Goal: Task Accomplishment & Management: Complete application form

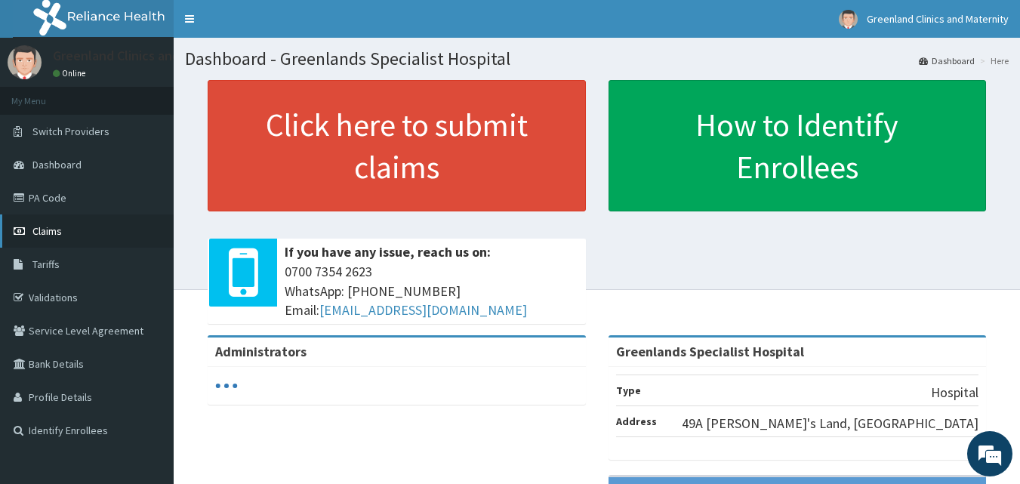
click at [63, 227] on link "Claims" at bounding box center [87, 230] width 174 height 33
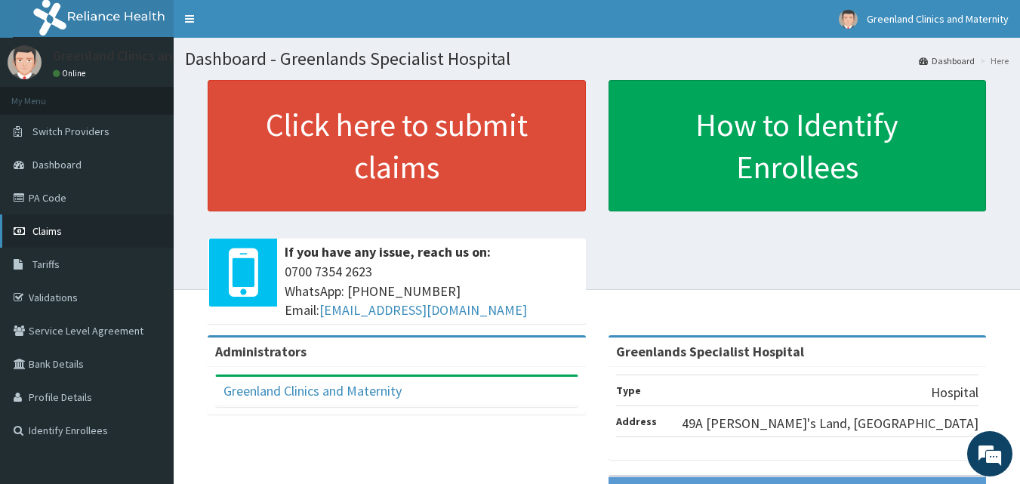
click at [85, 234] on link "Claims" at bounding box center [87, 230] width 174 height 33
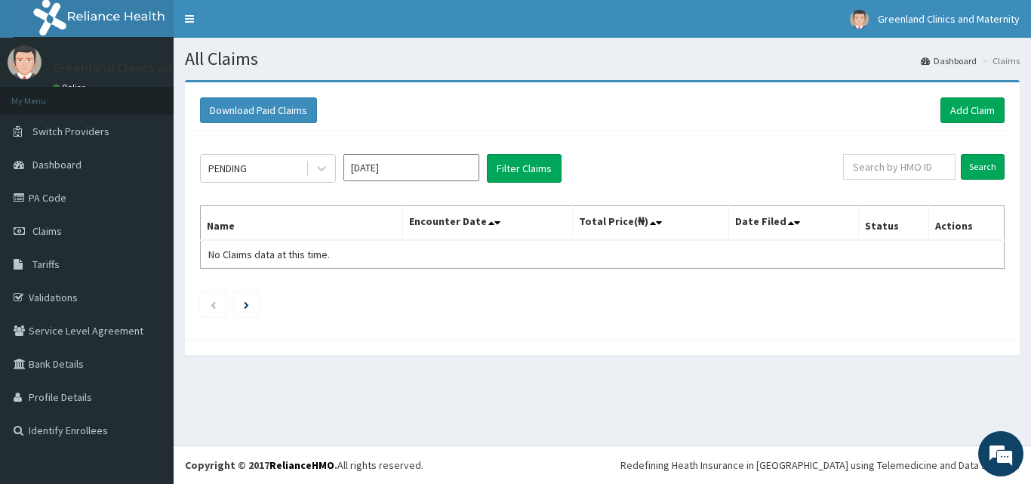
click at [378, 167] on input "[DATE]" at bounding box center [412, 167] width 136 height 27
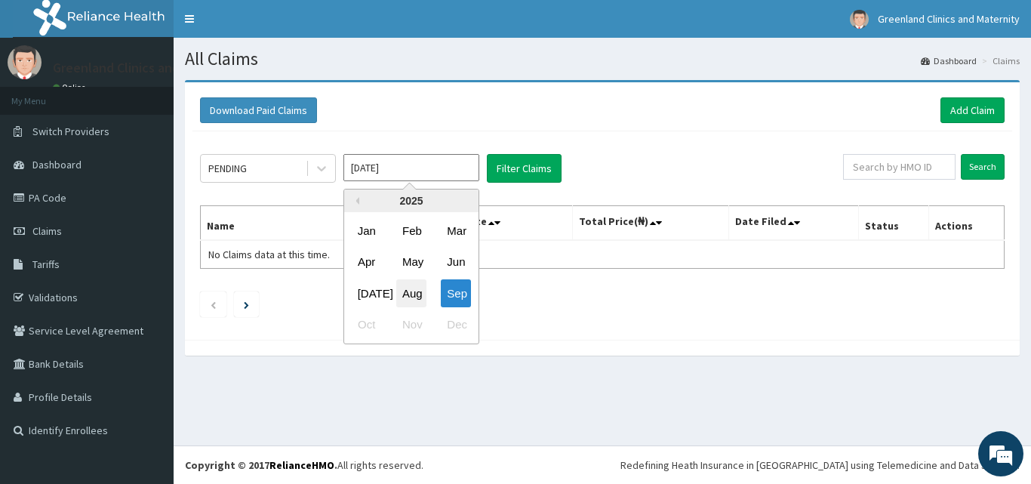
click at [409, 295] on div "Aug" at bounding box center [411, 293] width 30 height 28
type input "[DATE]"
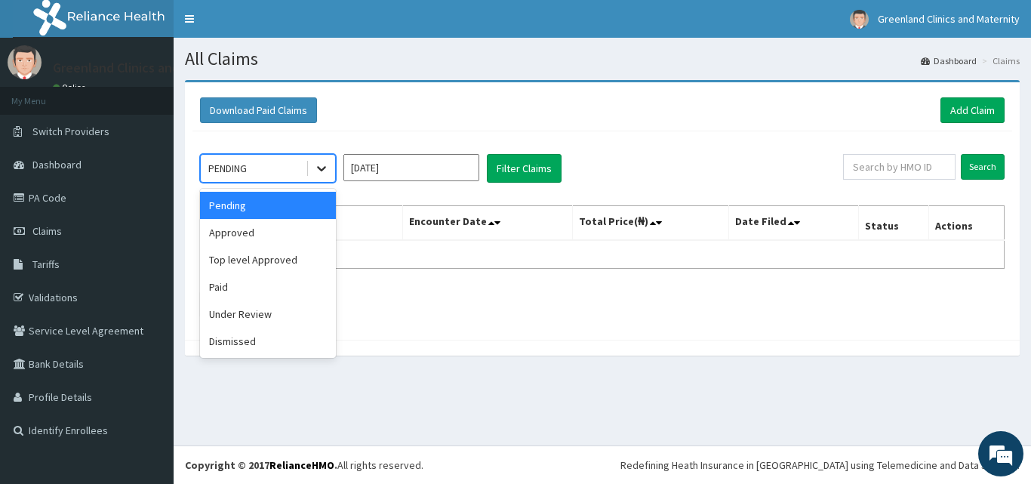
click at [319, 171] on icon at bounding box center [321, 168] width 15 height 15
click at [273, 234] on div "Approved" at bounding box center [268, 232] width 136 height 27
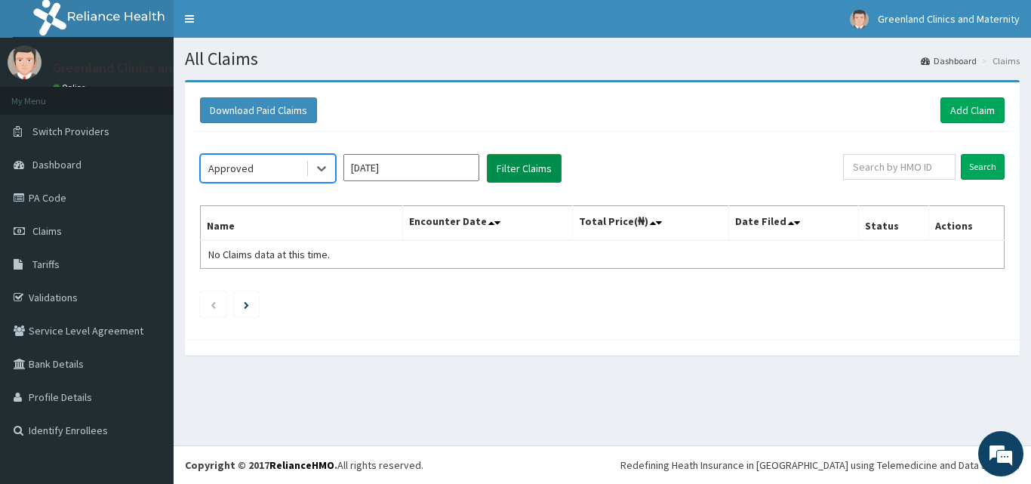
click at [534, 160] on button "Filter Claims" at bounding box center [524, 168] width 75 height 29
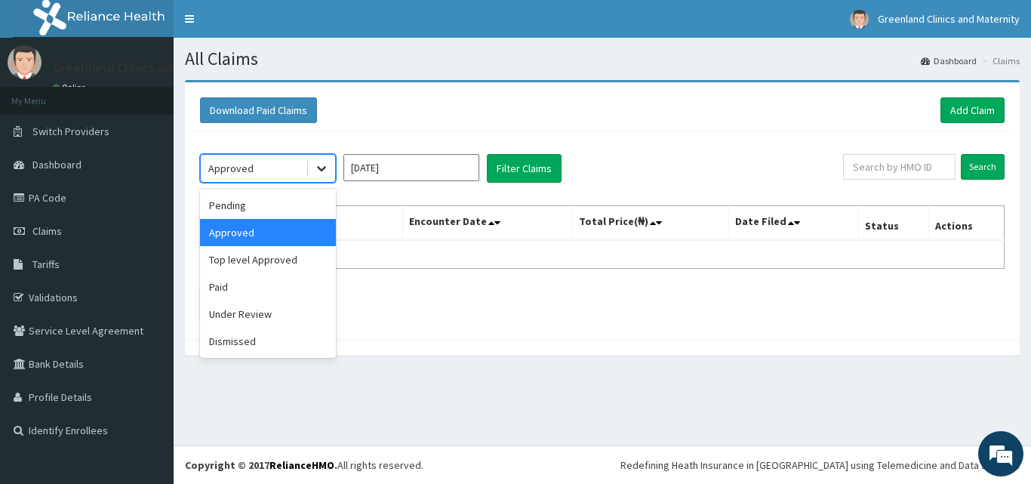
click at [321, 168] on icon at bounding box center [321, 168] width 15 height 15
click at [255, 282] on div "Paid" at bounding box center [268, 286] width 136 height 27
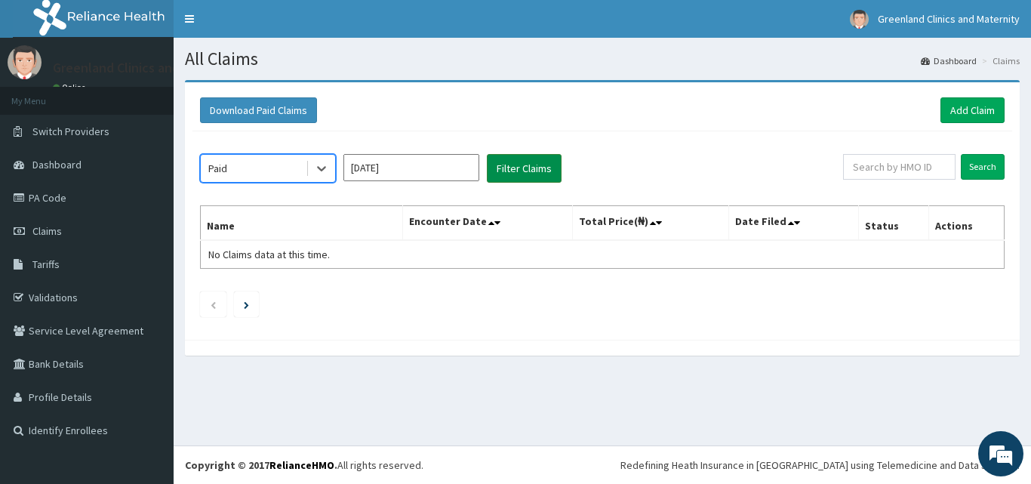
click at [510, 171] on button "Filter Claims" at bounding box center [524, 168] width 75 height 29
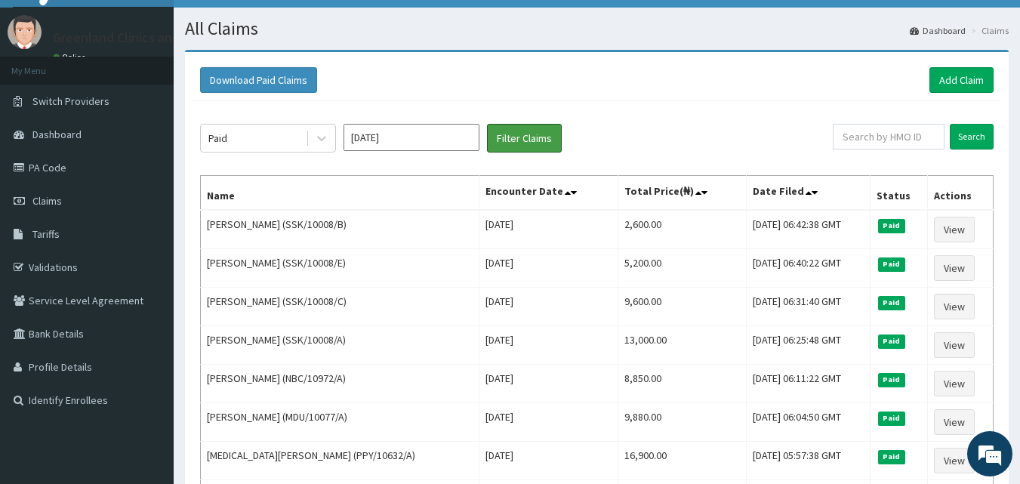
scroll to position [60, 0]
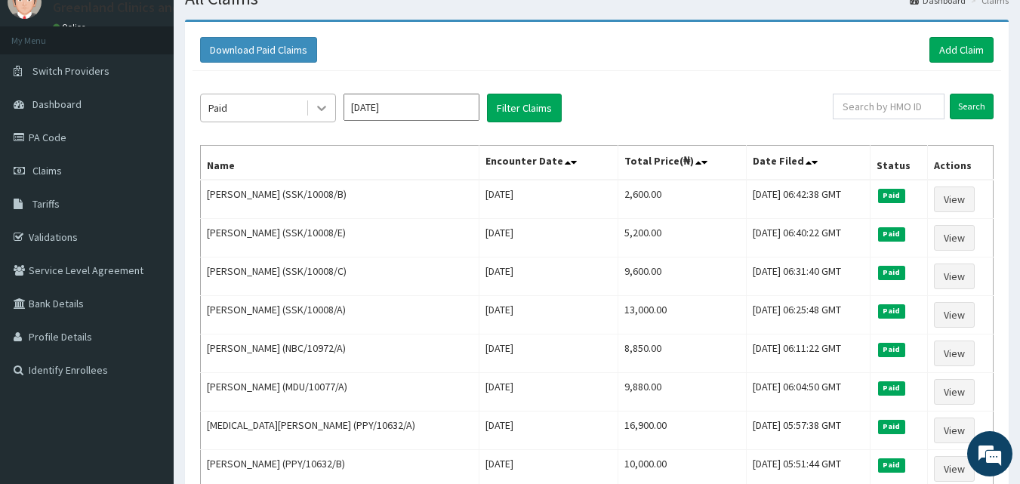
click at [320, 105] on icon at bounding box center [321, 107] width 15 height 15
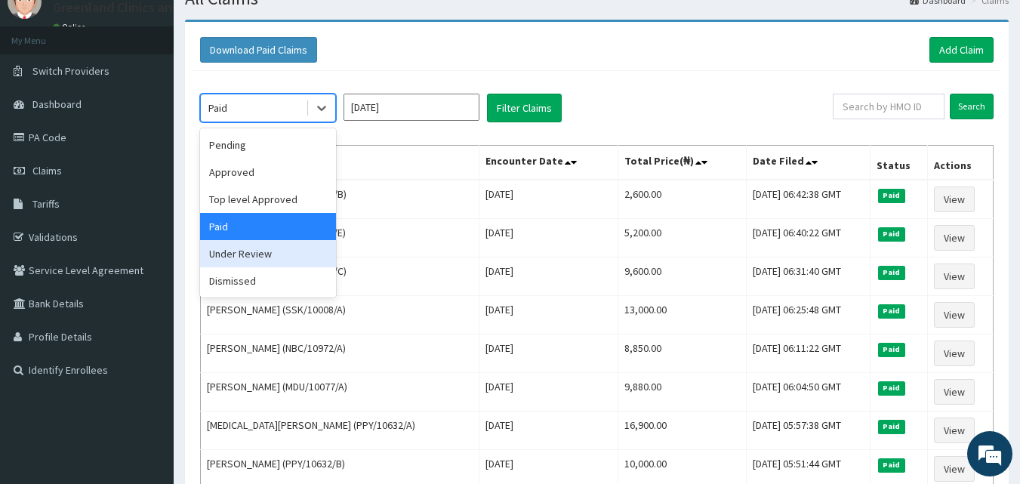
click at [294, 251] on div "Under Review" at bounding box center [268, 253] width 136 height 27
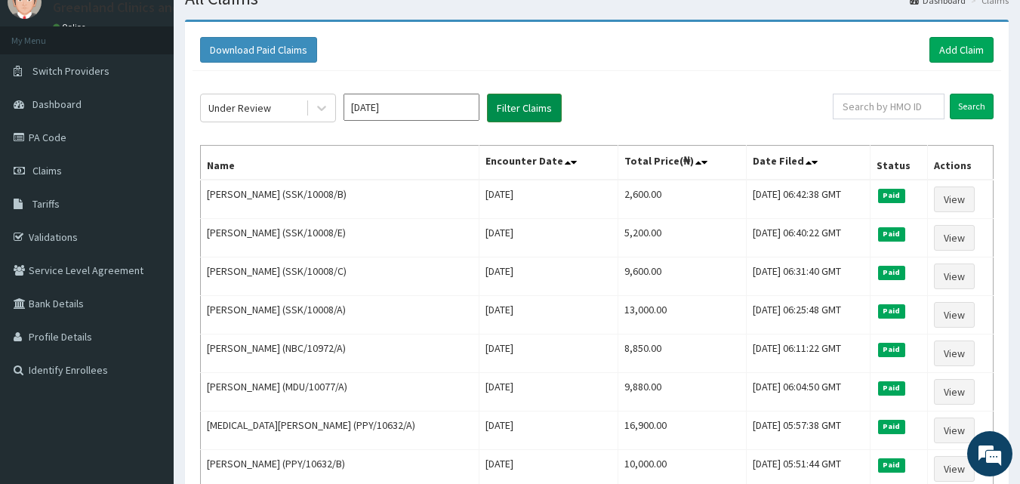
click at [538, 106] on button "Filter Claims" at bounding box center [524, 108] width 75 height 29
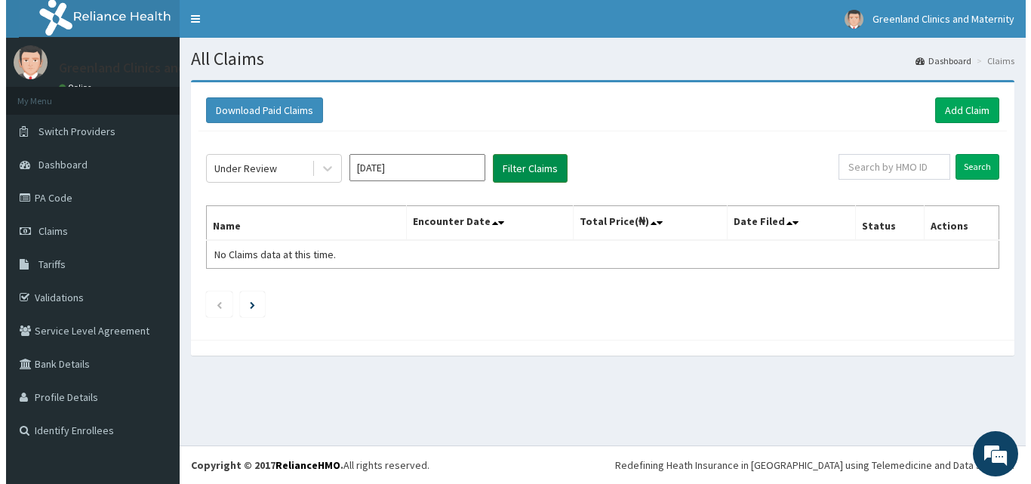
scroll to position [0, 0]
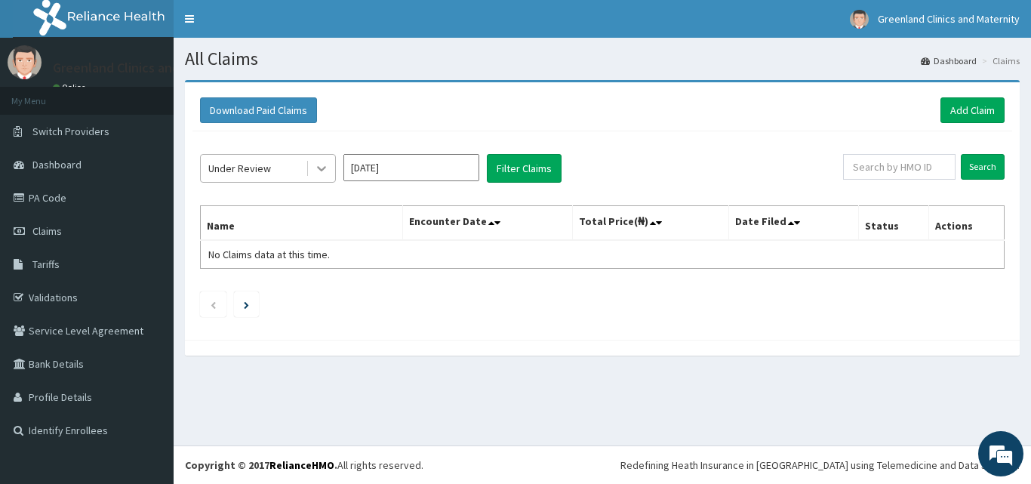
click at [329, 179] on div at bounding box center [321, 168] width 27 height 27
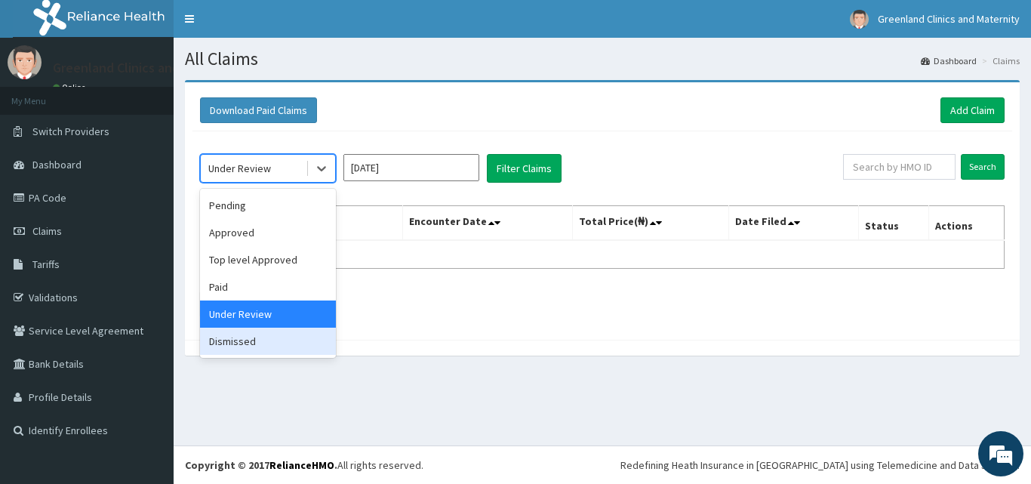
click at [263, 343] on div "Dismissed" at bounding box center [268, 341] width 136 height 27
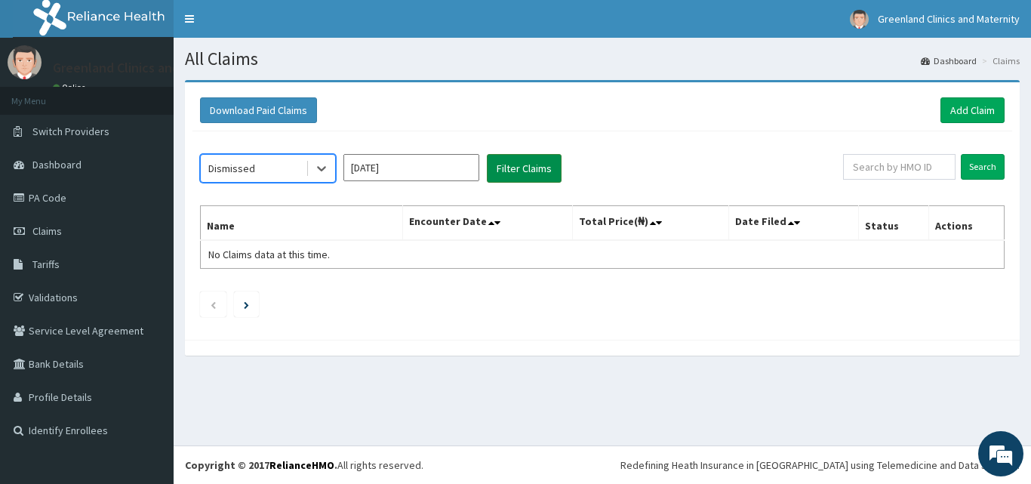
click at [551, 174] on button "Filter Claims" at bounding box center [524, 168] width 75 height 29
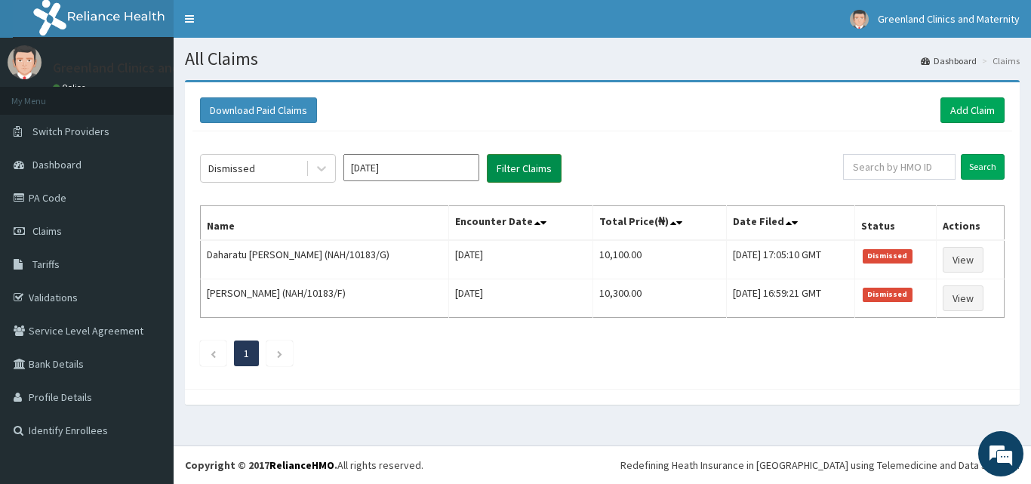
click at [551, 174] on button "Filter Claims" at bounding box center [524, 168] width 75 height 29
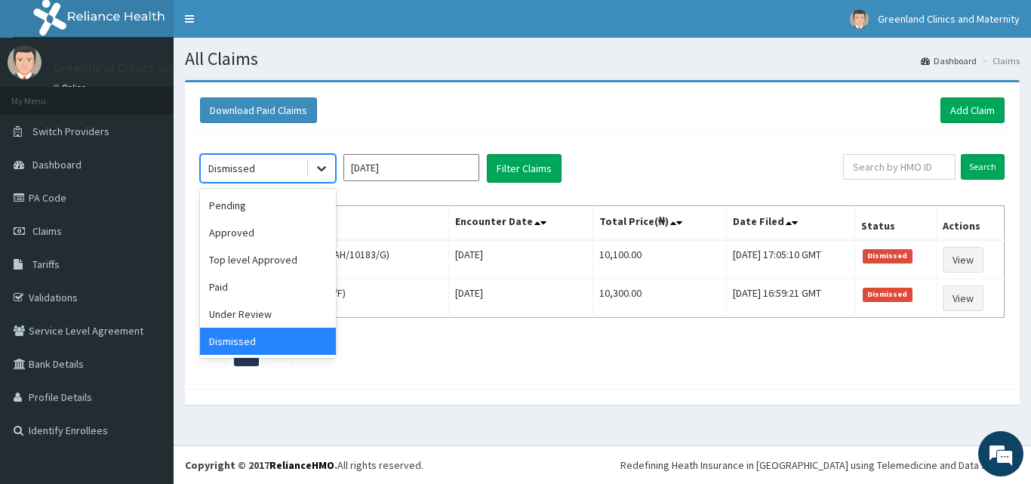
click at [324, 178] on div at bounding box center [321, 168] width 27 height 27
click at [270, 328] on div "Dismissed" at bounding box center [268, 341] width 136 height 27
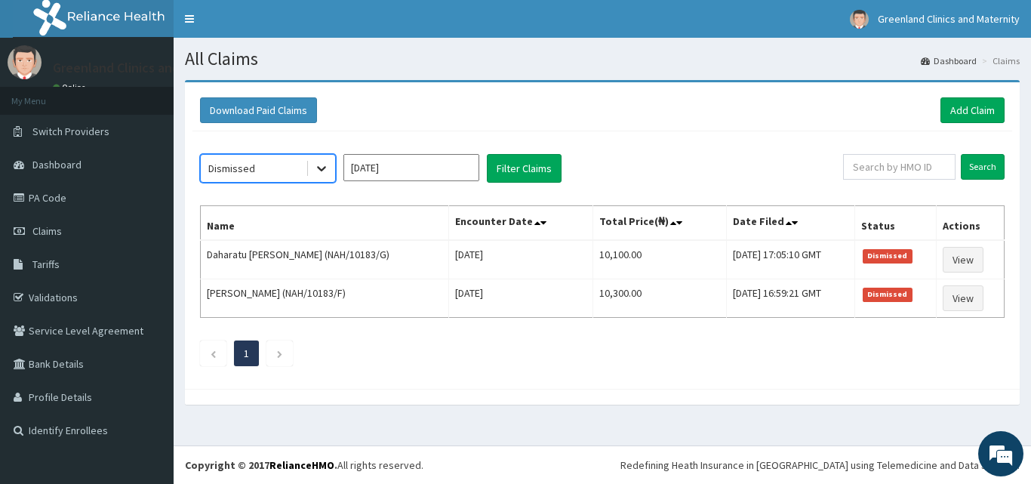
click at [316, 177] on div at bounding box center [321, 168] width 27 height 27
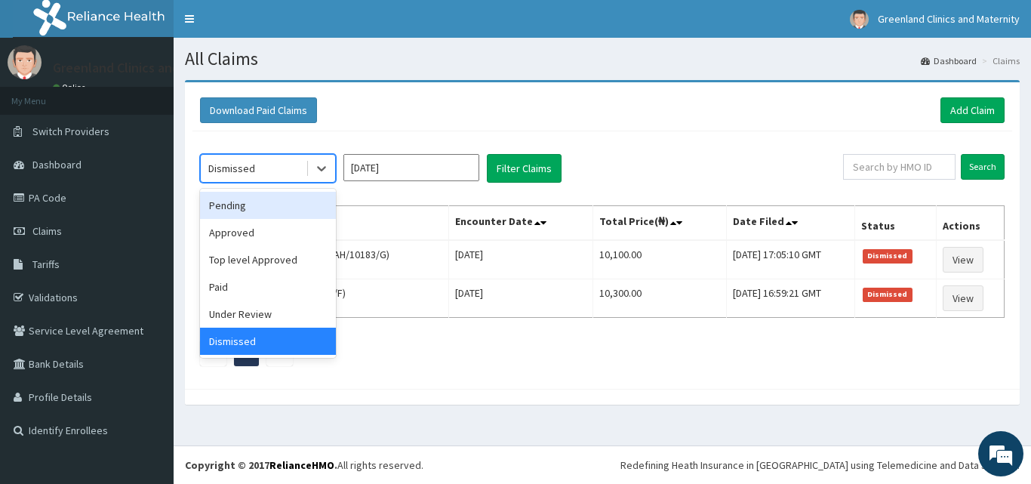
click at [282, 211] on div "Pending" at bounding box center [268, 205] width 136 height 27
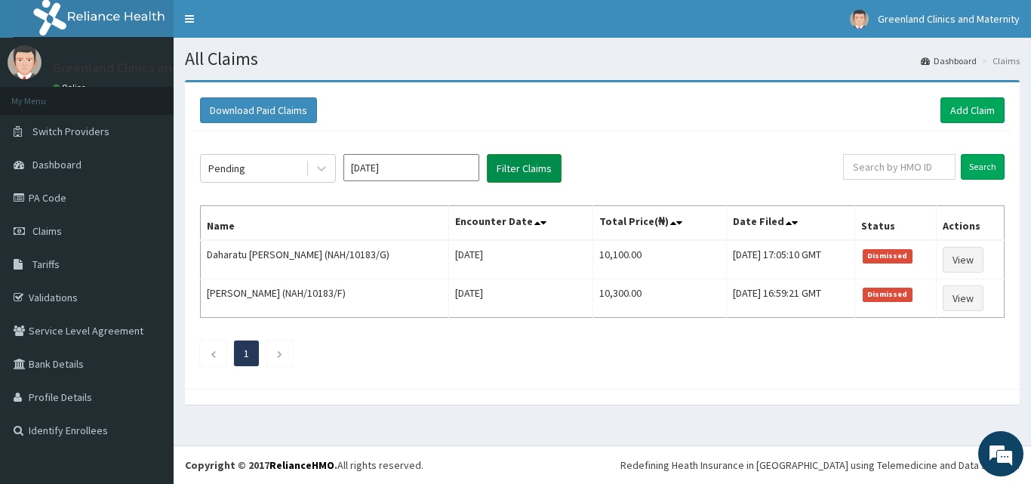
click at [540, 172] on button "Filter Claims" at bounding box center [524, 168] width 75 height 29
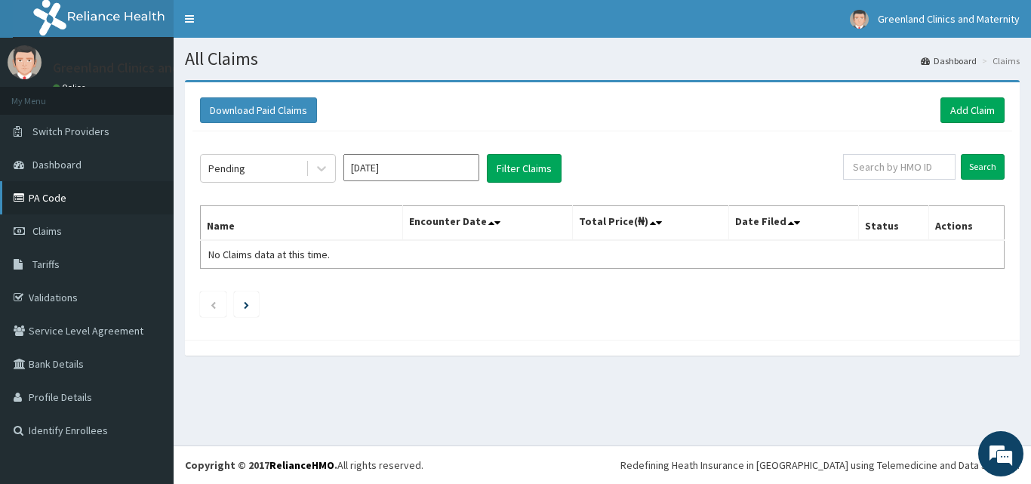
click at [48, 190] on link "PA Code" at bounding box center [87, 197] width 174 height 33
click at [986, 104] on link "Add Claim" at bounding box center [973, 110] width 64 height 26
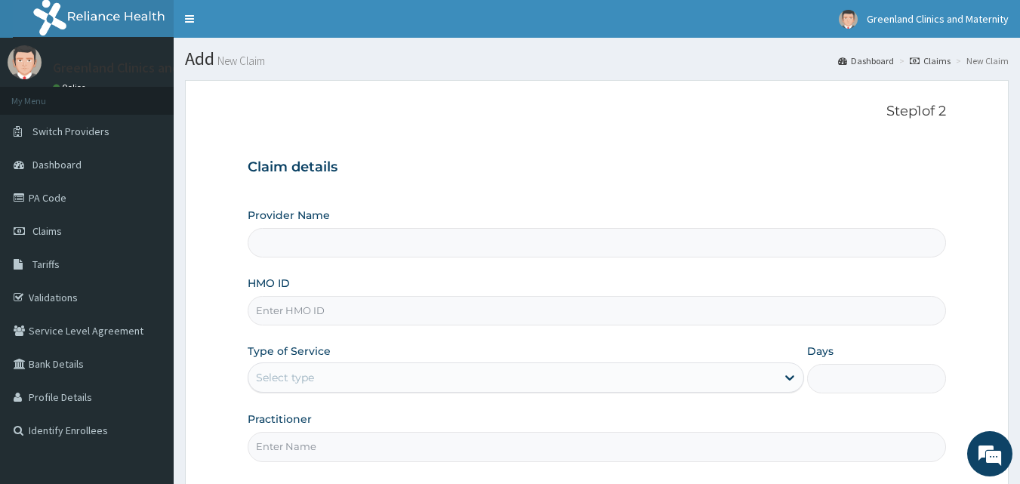
type input "Greenlands Specialist Hospital"
click at [600, 307] on input "HMO ID" at bounding box center [597, 310] width 699 height 29
type input "NBL/10556/A"
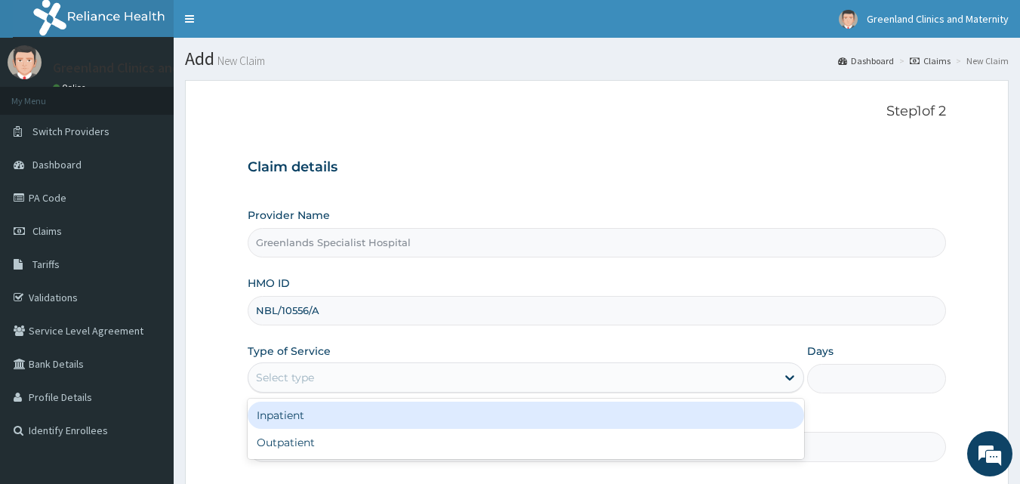
click at [523, 375] on div "Select type" at bounding box center [512, 377] width 528 height 24
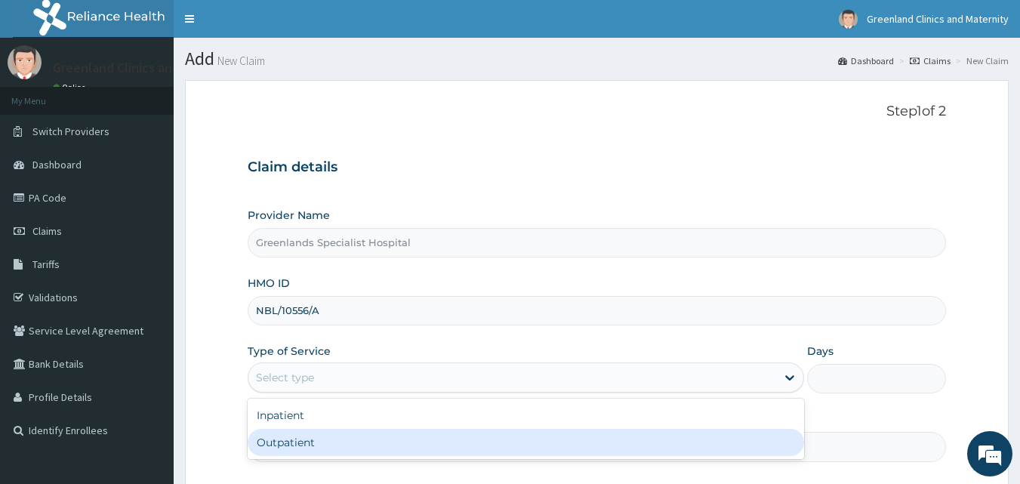
click at [481, 447] on div "Outpatient" at bounding box center [526, 442] width 556 height 27
type input "1"
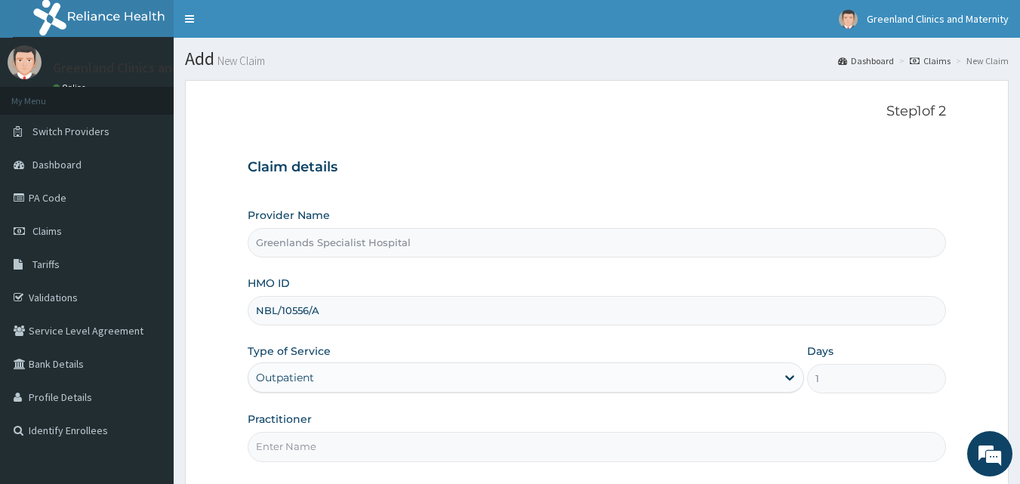
click at [641, 352] on div "Type of Service option Outpatient, selected. Select is focused ,type to refine …" at bounding box center [526, 369] width 556 height 50
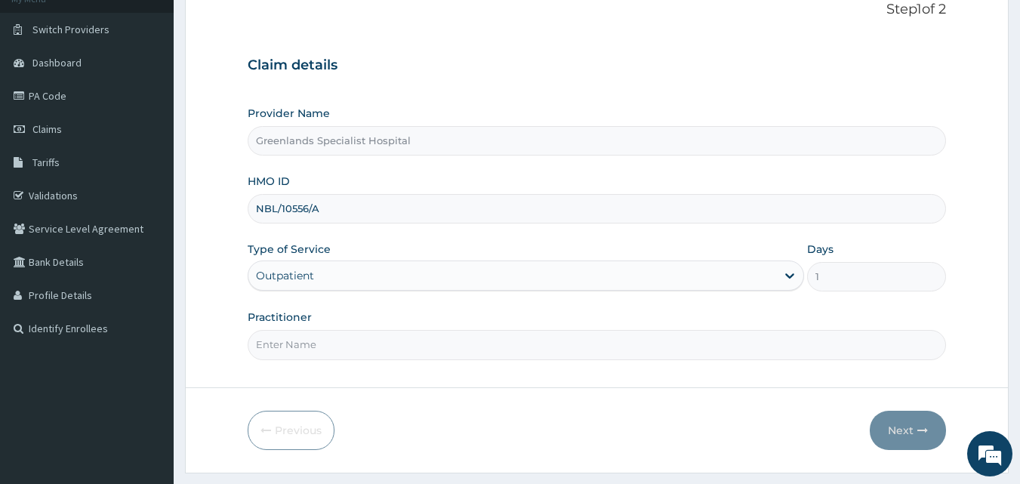
scroll to position [141, 0]
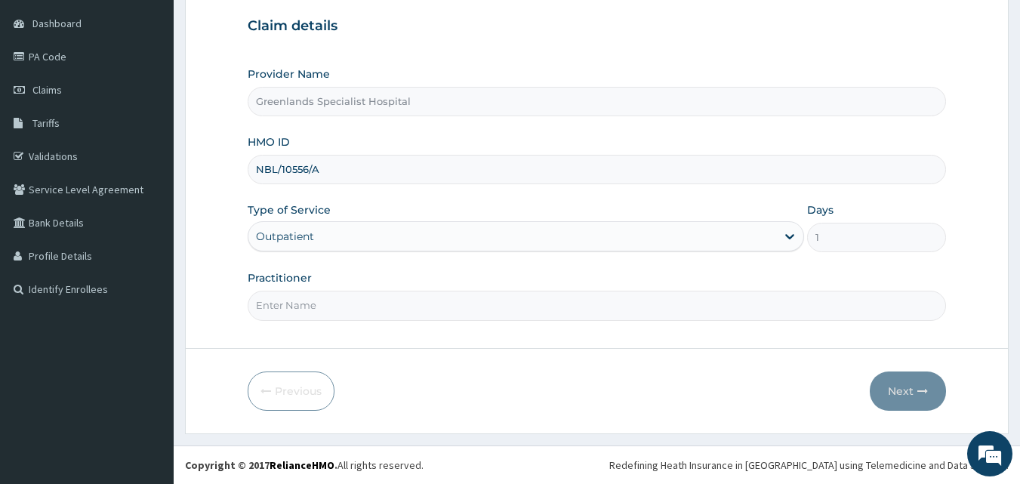
click at [591, 245] on div "Outpatient" at bounding box center [512, 236] width 528 height 24
click at [684, 342] on form "Step 1 of 2 Claim details Provider Name Greenlands Specialist Hospital HMO ID N…" at bounding box center [597, 186] width 824 height 495
click at [645, 295] on input "Practitioner" at bounding box center [597, 305] width 699 height 29
type input "EMMANUEL"
click at [912, 390] on button "Next" at bounding box center [908, 390] width 76 height 39
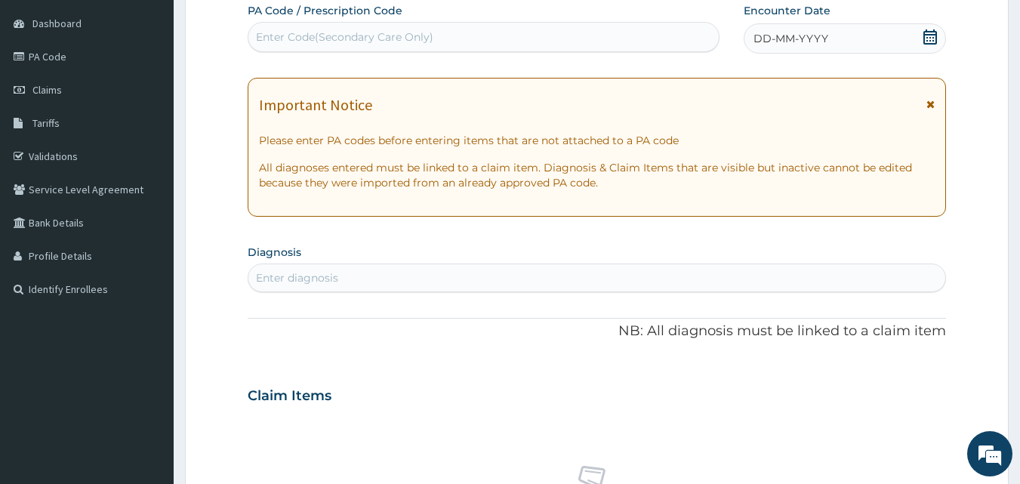
click at [927, 33] on icon at bounding box center [930, 36] width 15 height 15
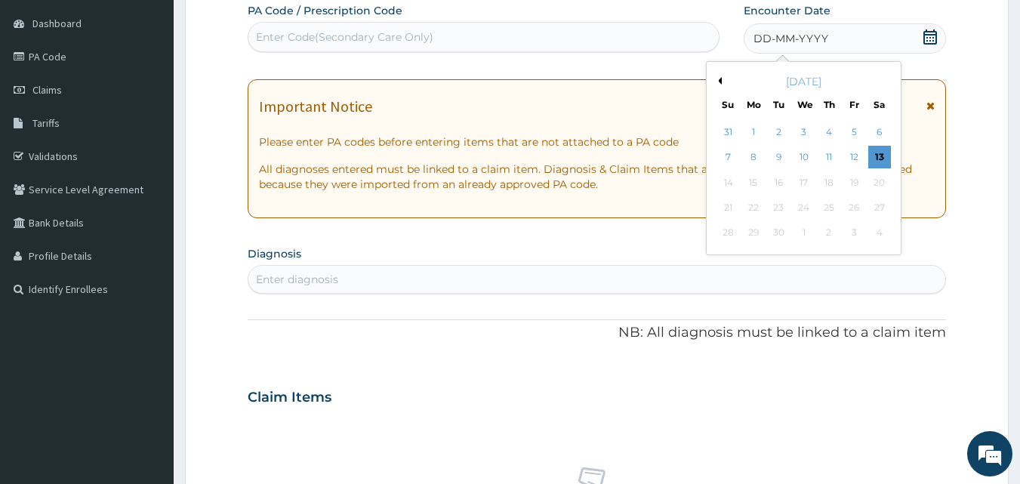
click at [719, 80] on button "Previous Month" at bounding box center [718, 81] width 8 height 8
click at [819, 186] on div "14" at bounding box center [829, 182] width 23 height 23
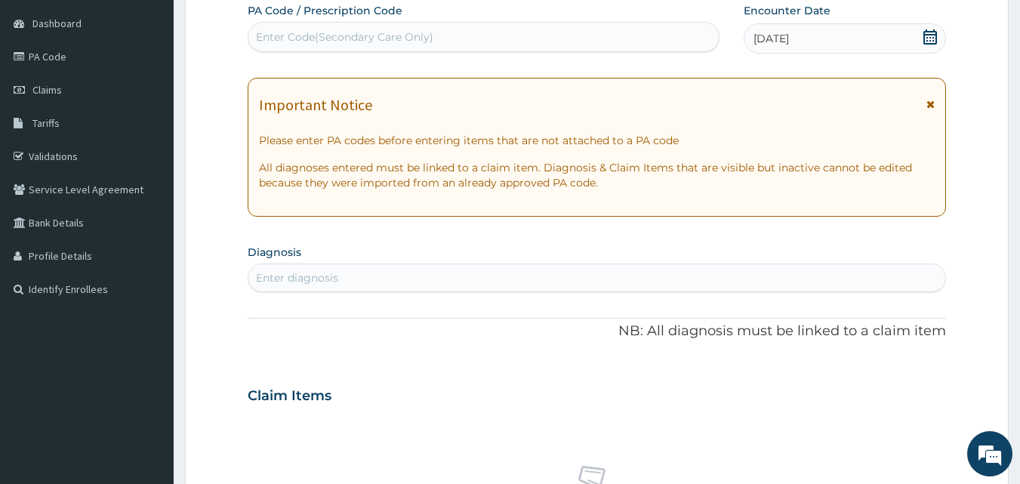
click at [587, 285] on div "Enter diagnosis" at bounding box center [597, 278] width 698 height 24
type input "DYSP"
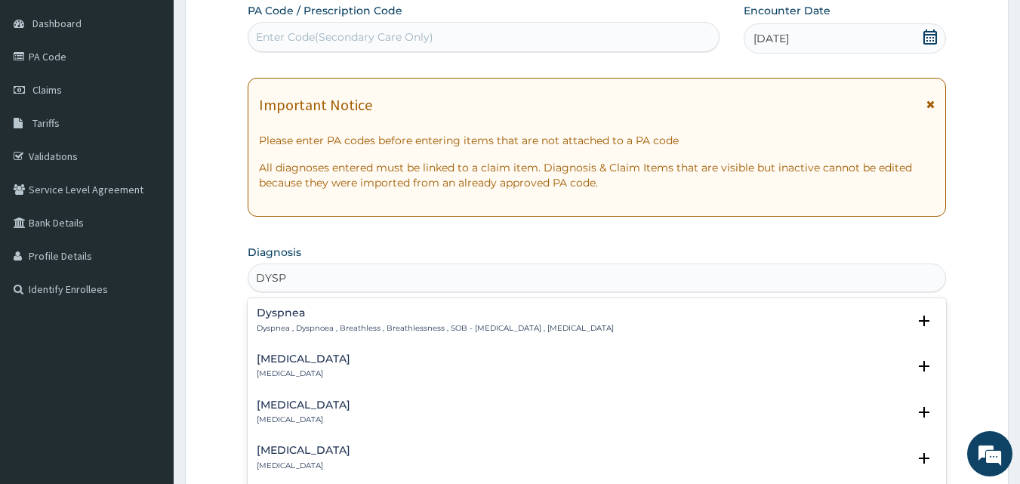
click at [389, 315] on h4 "Dyspnea" at bounding box center [435, 312] width 357 height 11
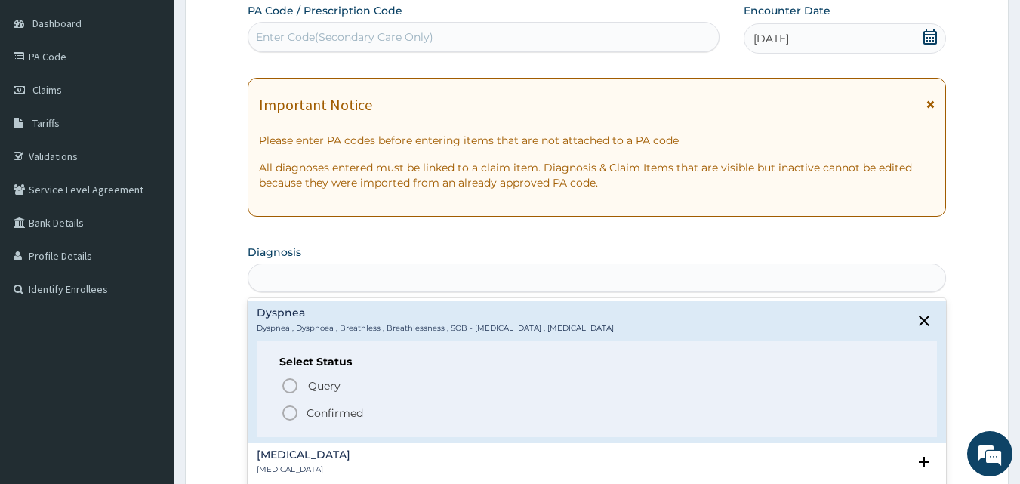
click at [344, 277] on div "DYSP" at bounding box center [597, 278] width 698 height 24
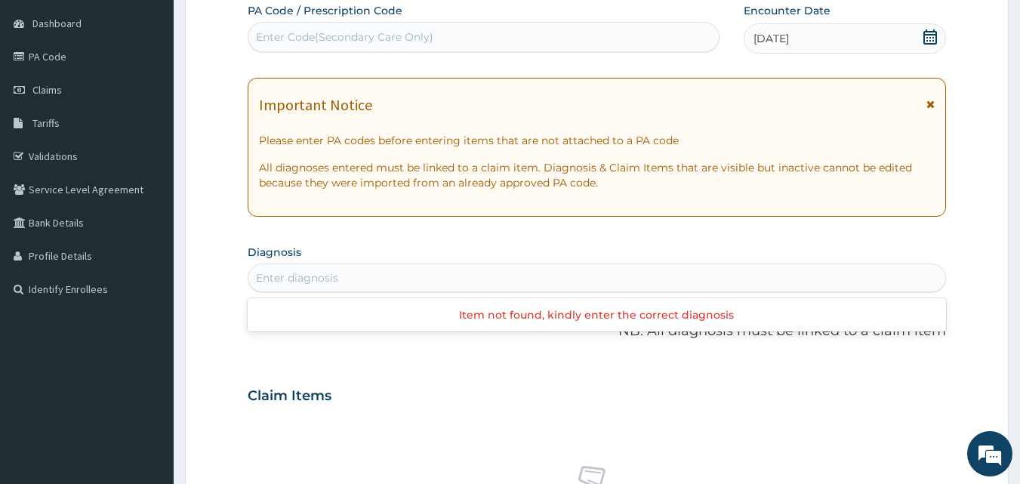
click at [344, 277] on div "Enter diagnosis" at bounding box center [597, 278] width 698 height 24
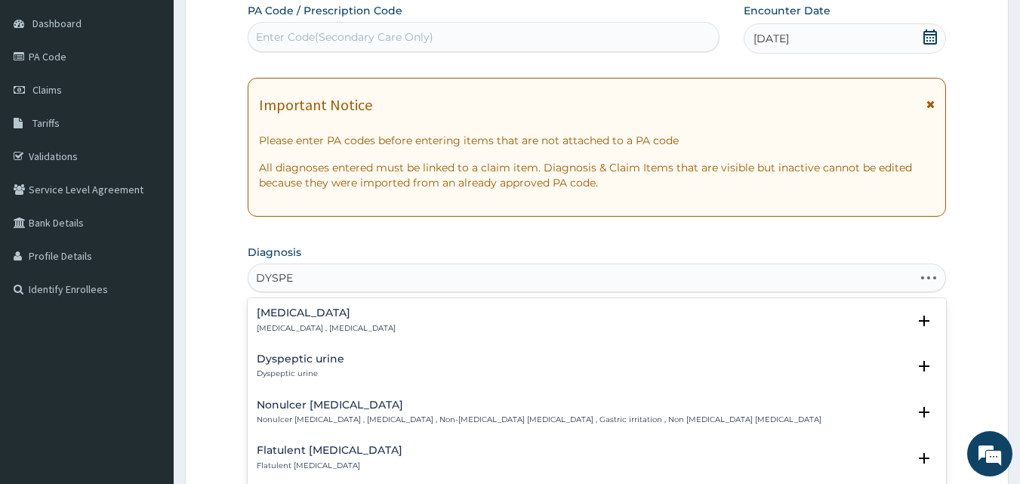
type input "DYSP"
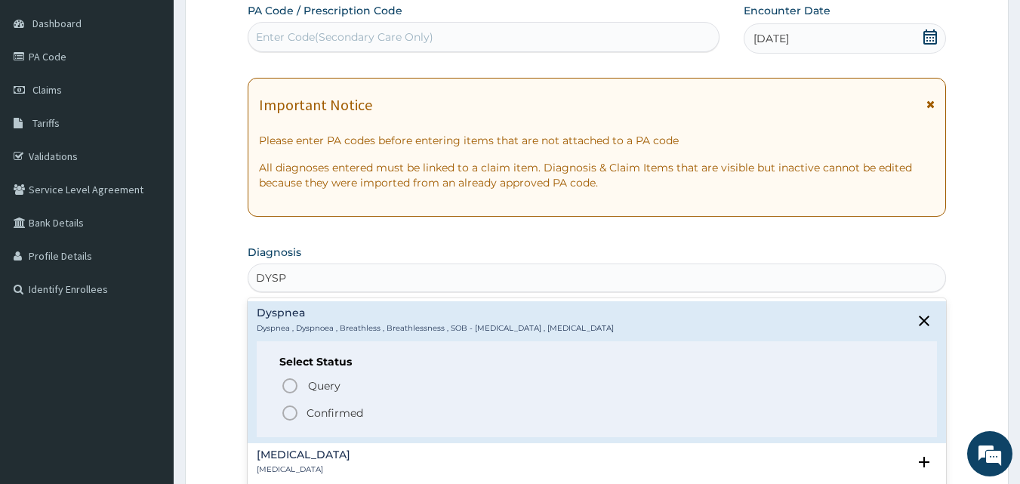
click at [289, 421] on icon "status option filled" at bounding box center [290, 413] width 18 height 18
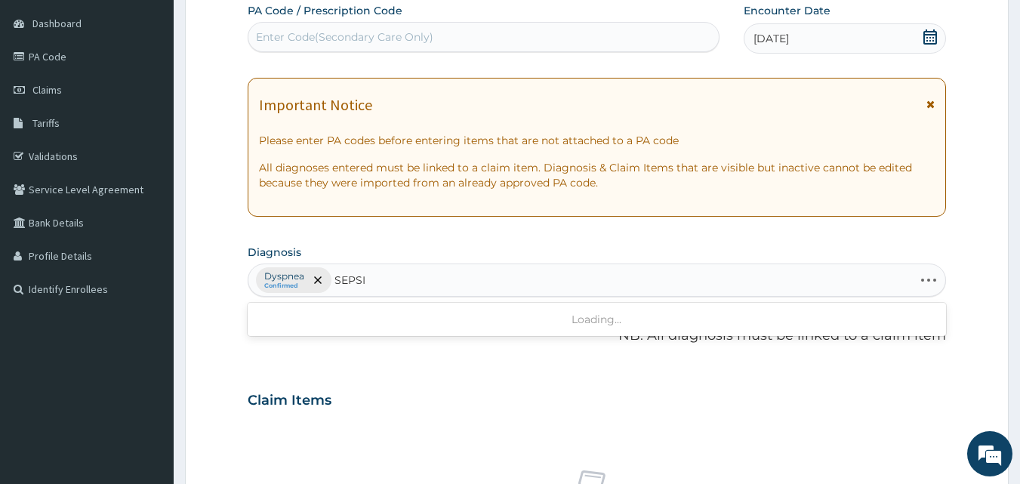
type input "SEPSIS"
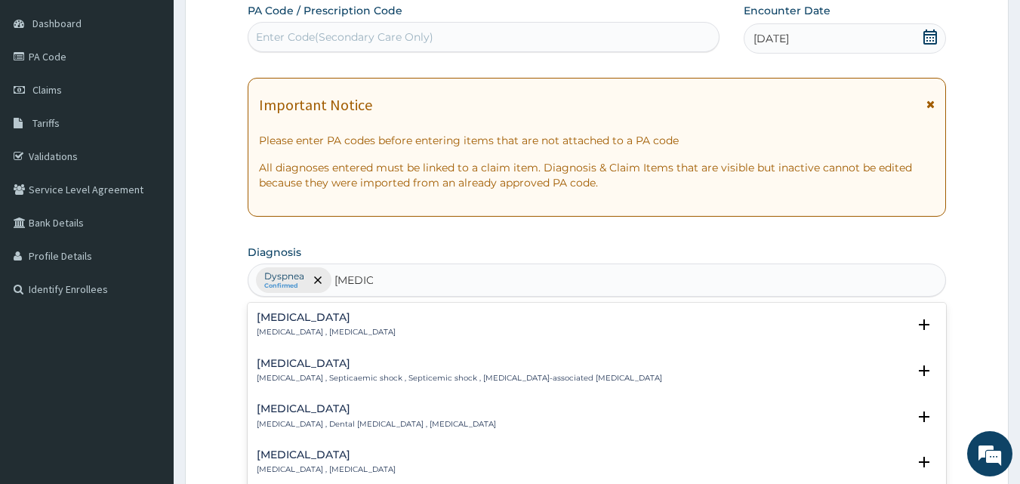
click at [364, 303] on div "Sepsis Systemic infection , Sepsis Select Status Query Query covers suspected (…" at bounding box center [597, 416] width 699 height 227
click at [319, 325] on div "Sepsis Systemic infection , Sepsis" at bounding box center [326, 325] width 139 height 26
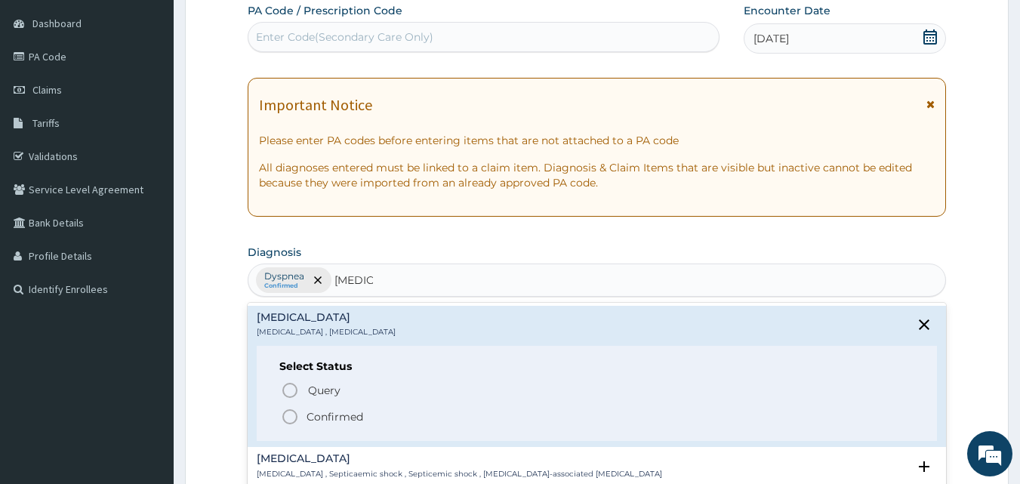
click at [335, 412] on p "Confirmed" at bounding box center [335, 416] width 57 height 15
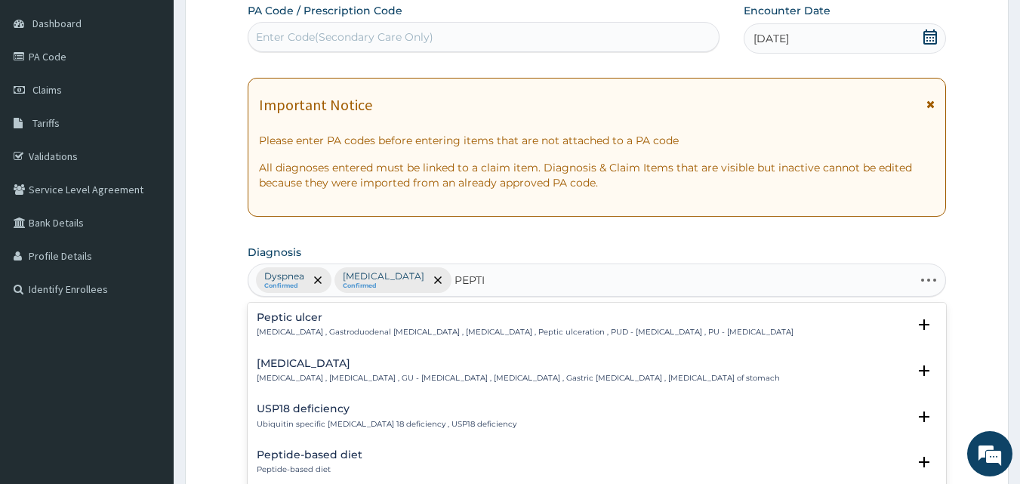
type input "PEPTIC"
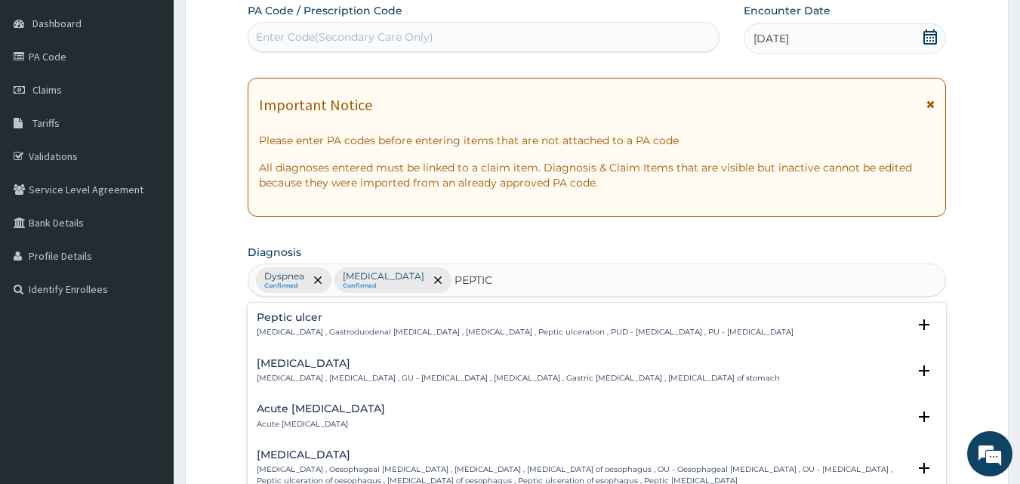
click at [347, 316] on h4 "Peptic ulcer" at bounding box center [525, 317] width 537 height 11
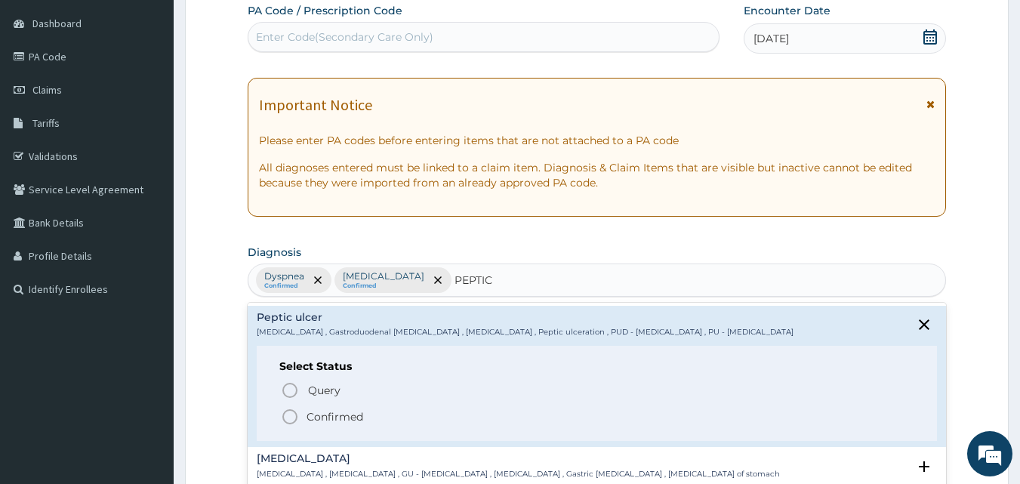
click at [288, 417] on icon "status option filled" at bounding box center [290, 417] width 18 height 18
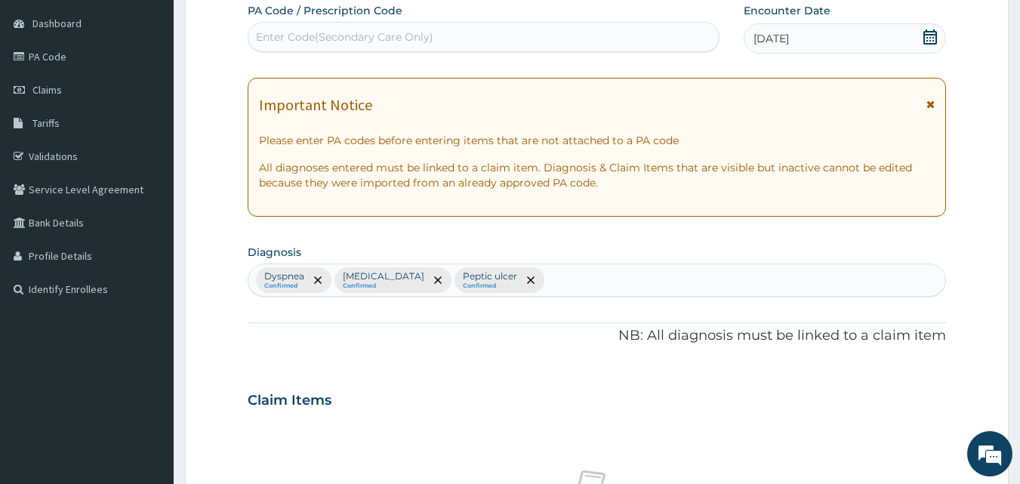
click at [343, 363] on div "PA Code / Prescription Code Enter Code(Secondary Care Only) Encounter Date 14-0…" at bounding box center [597, 396] width 699 height 786
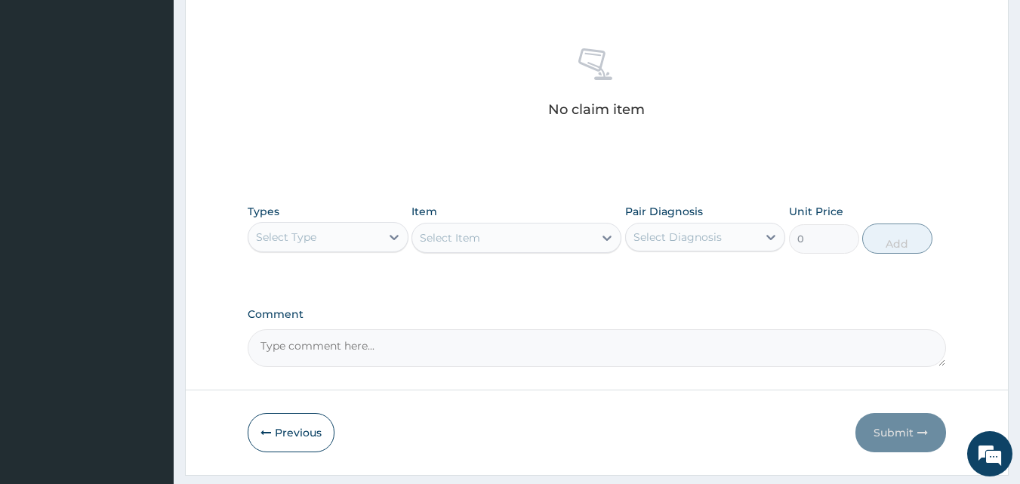
scroll to position [605, 0]
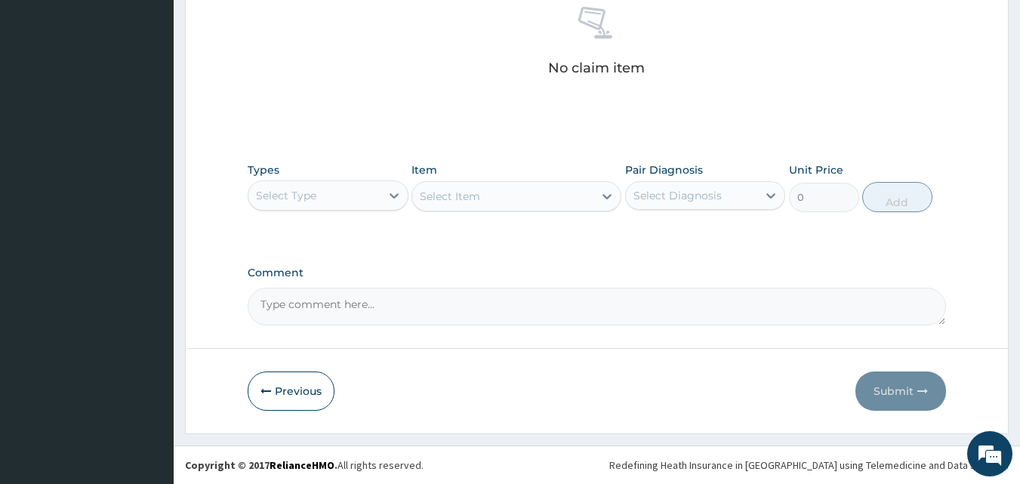
click at [365, 200] on div "Select Type" at bounding box center [314, 195] width 132 height 24
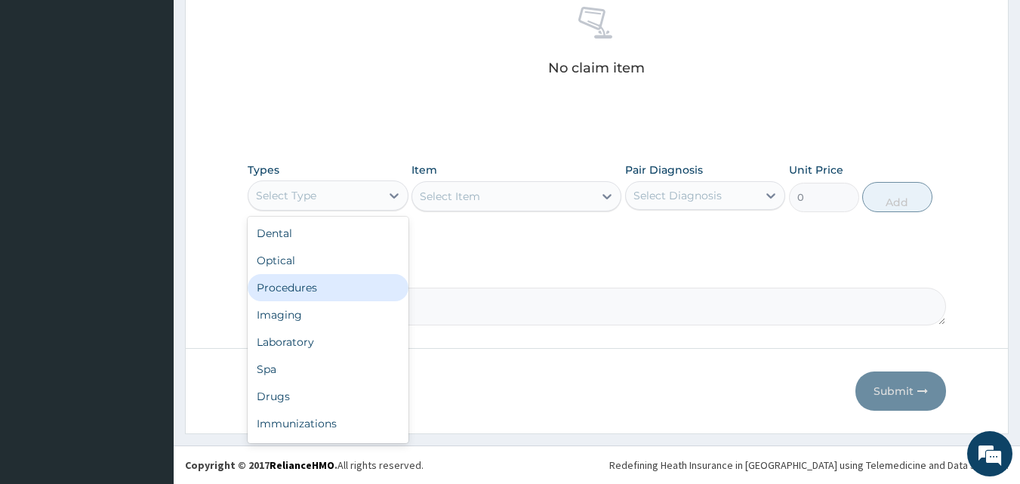
click at [331, 294] on div "Procedures" at bounding box center [328, 287] width 161 height 27
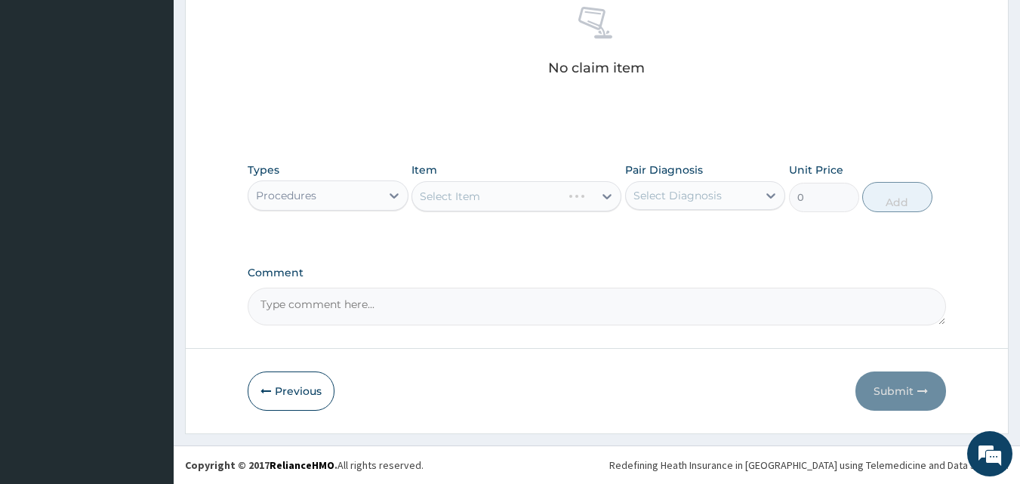
click at [499, 199] on div "Select Item" at bounding box center [517, 196] width 210 height 30
click at [476, 191] on div "Select Item" at bounding box center [517, 196] width 210 height 30
click at [450, 193] on div "Select Item" at bounding box center [450, 196] width 60 height 15
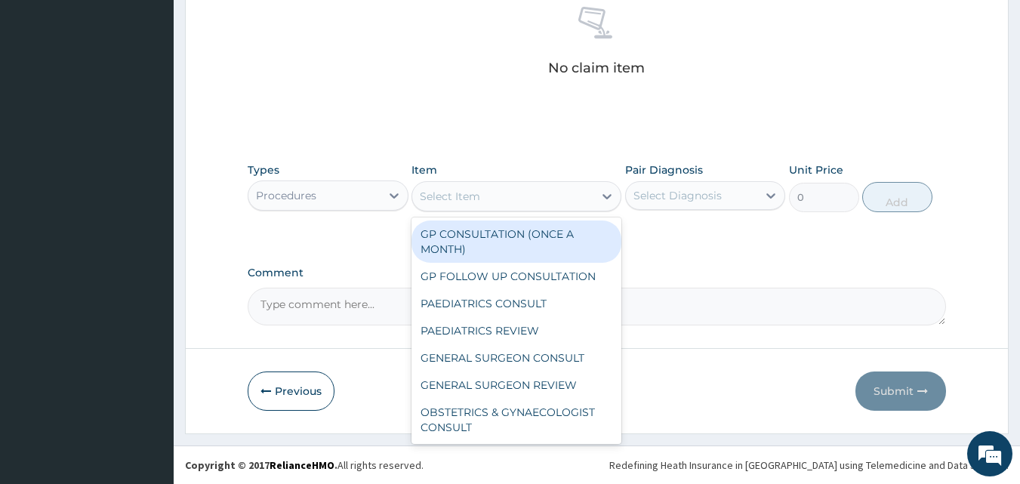
click at [463, 233] on div "GP CONSULTATION (ONCE A MONTH)" at bounding box center [517, 241] width 210 height 42
type input "2000"
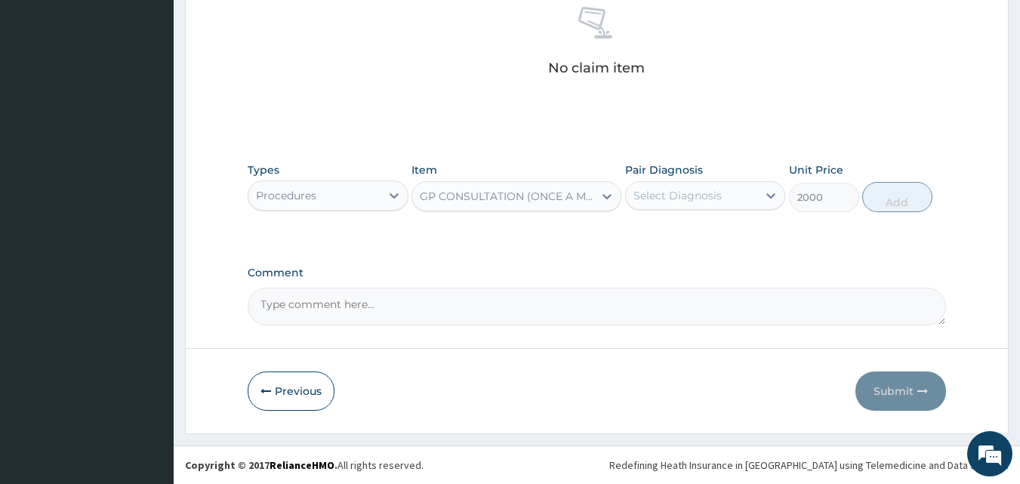
click at [702, 196] on div "Select Diagnosis" at bounding box center [677, 195] width 88 height 15
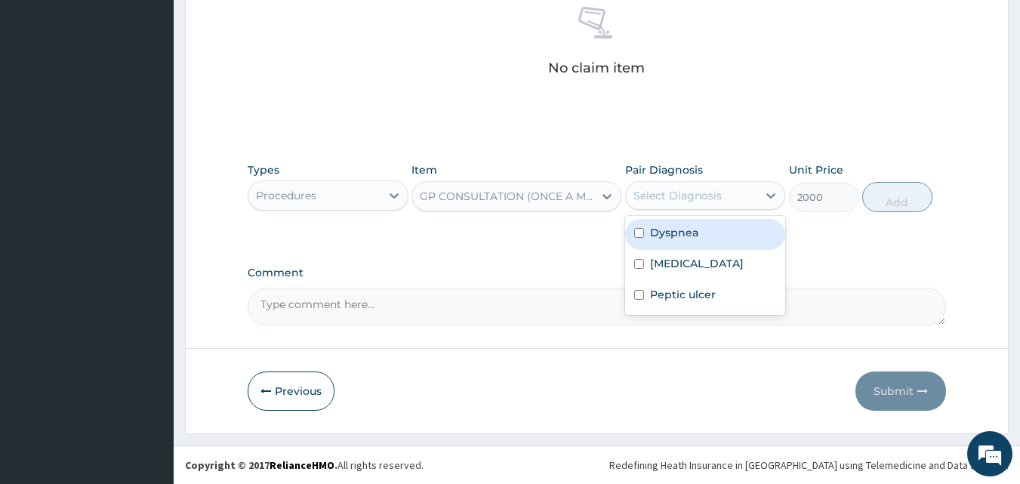
click at [687, 233] on label "Dyspnea" at bounding box center [674, 232] width 48 height 15
checkbox input "true"
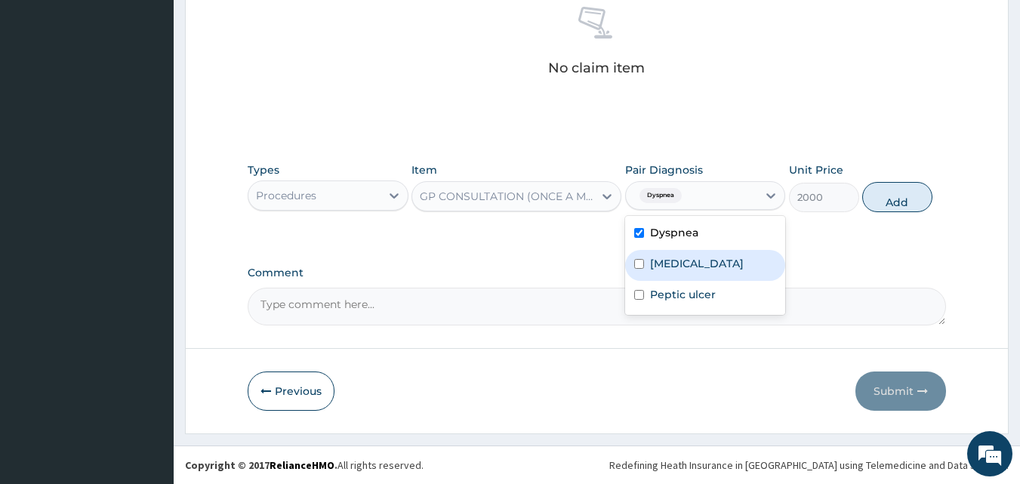
click at [671, 258] on label "Sepsis" at bounding box center [697, 263] width 94 height 15
checkbox input "true"
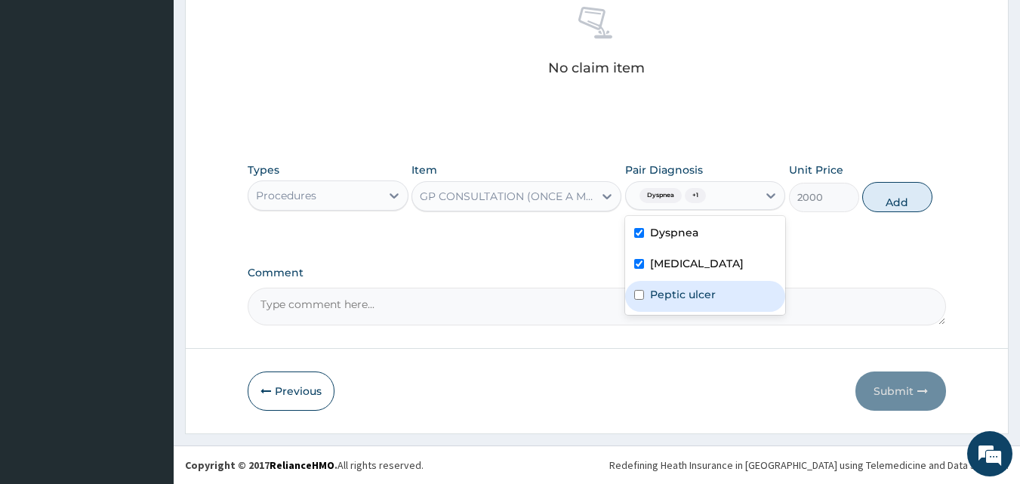
click at [696, 291] on label "Peptic ulcer" at bounding box center [683, 294] width 66 height 15
checkbox input "true"
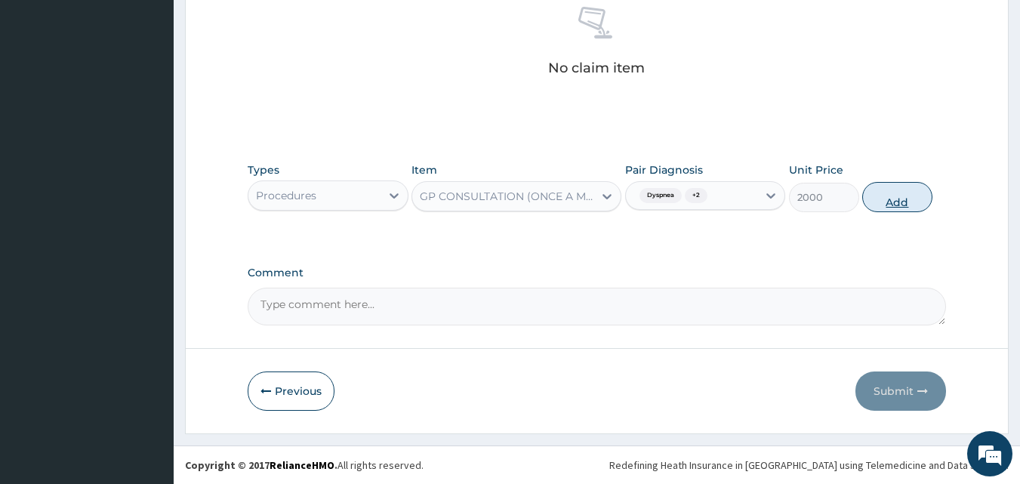
click at [886, 193] on button "Add" at bounding box center [897, 197] width 70 height 30
type input "0"
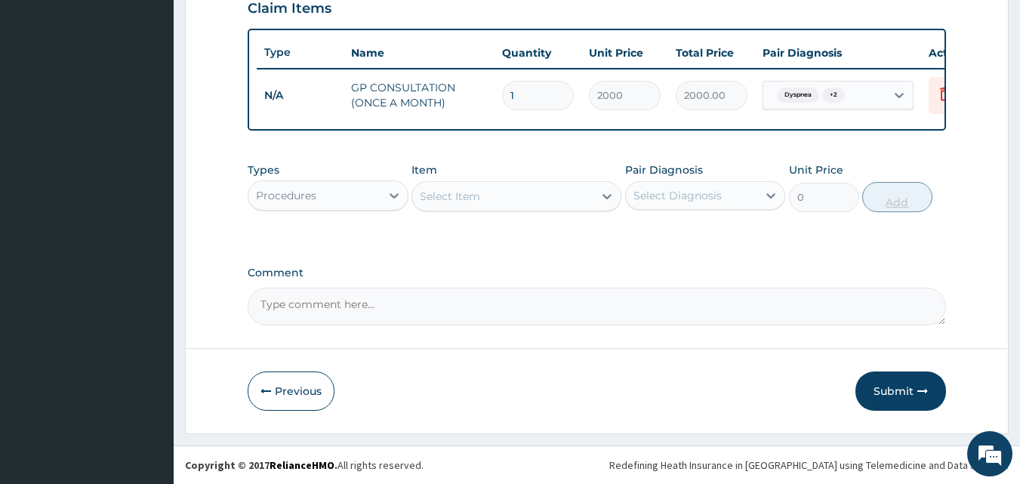
scroll to position [544, 0]
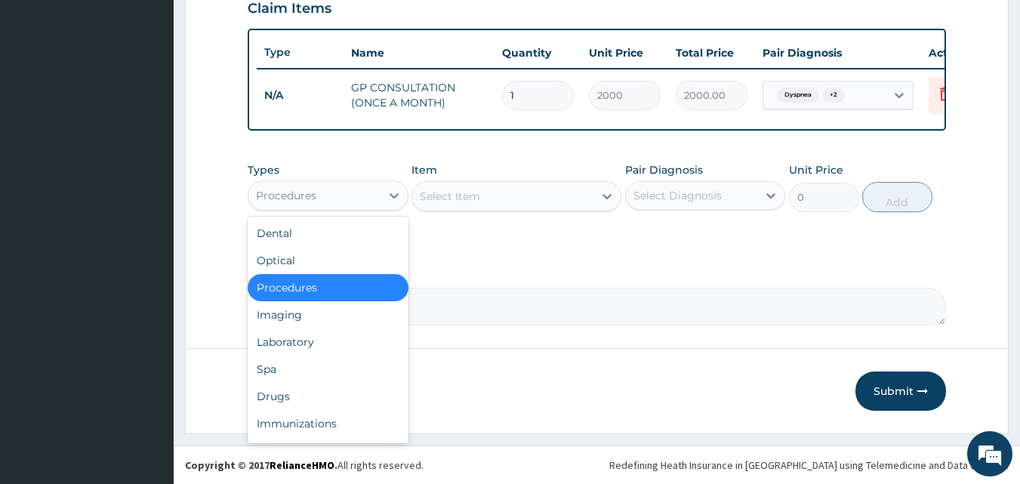
click at [379, 200] on div "Procedures" at bounding box center [314, 195] width 132 height 24
click at [314, 392] on div "Drugs" at bounding box center [328, 396] width 161 height 27
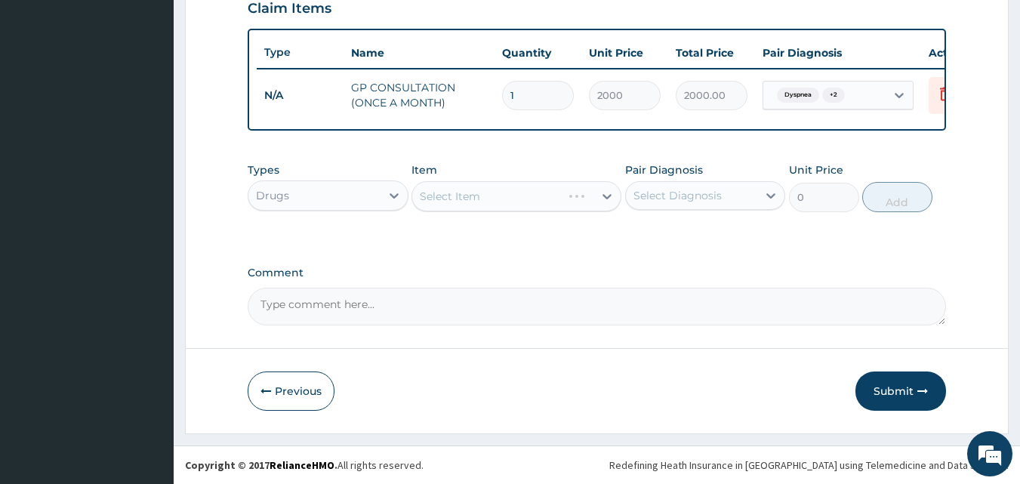
click at [434, 203] on div "Select Item" at bounding box center [517, 196] width 210 height 30
click at [433, 193] on div "Select Item" at bounding box center [450, 196] width 60 height 15
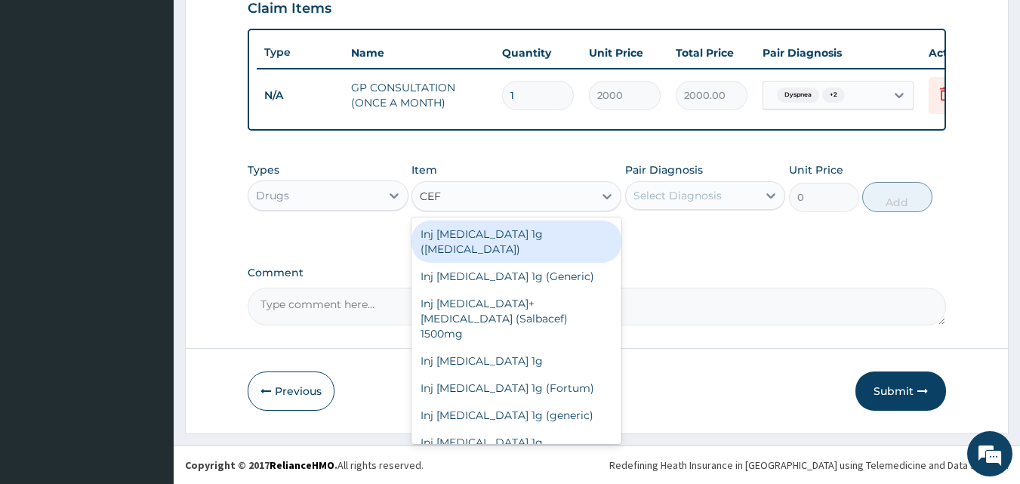
type input "CEFU"
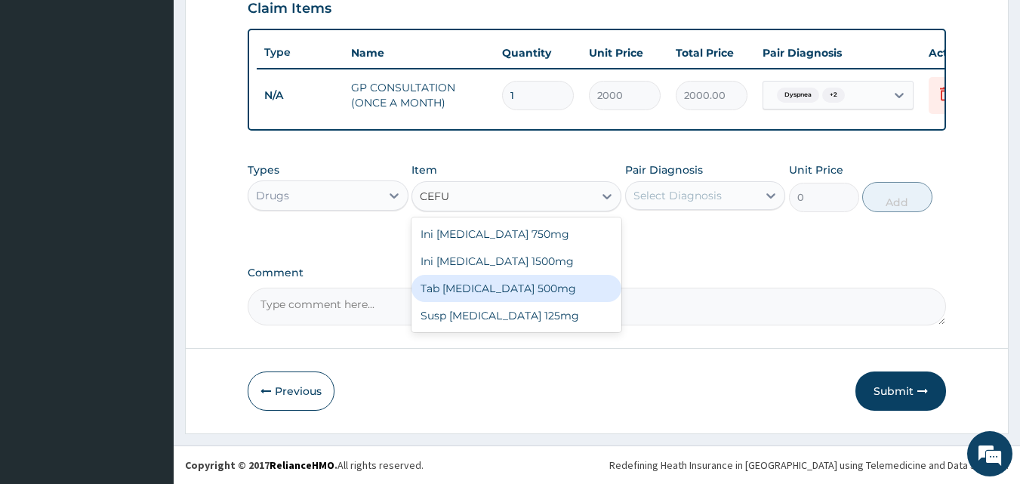
click at [476, 279] on div "Tab Cefuroxime 500mg" at bounding box center [517, 288] width 210 height 27
type input "200"
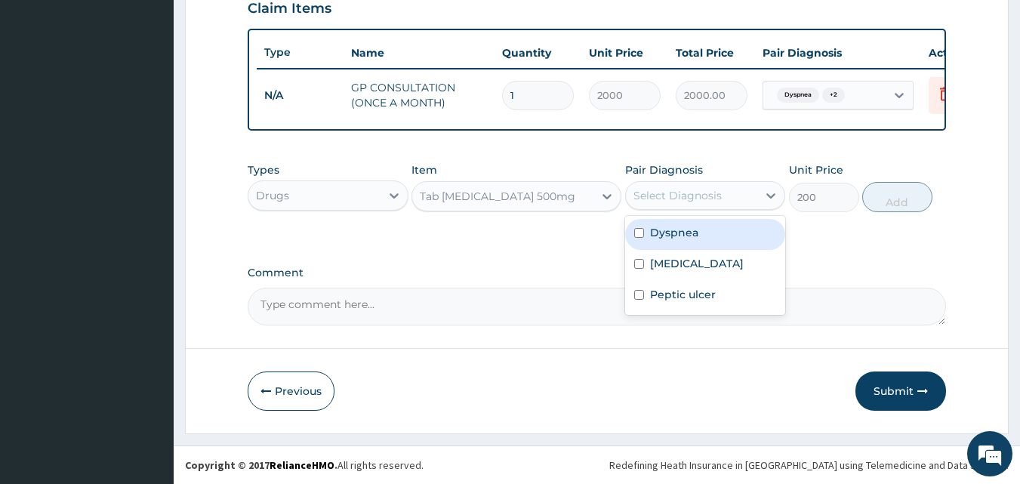
click at [635, 202] on div "Select Diagnosis" at bounding box center [677, 195] width 88 height 15
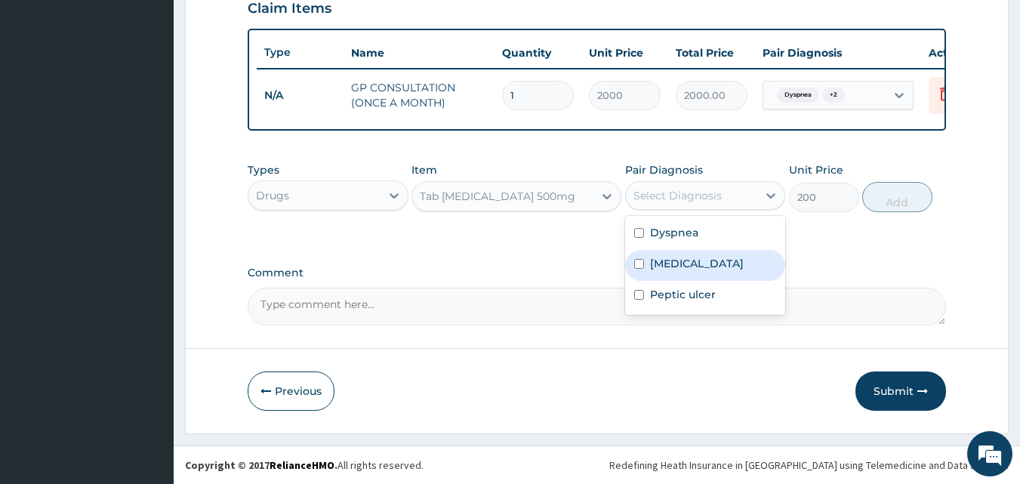
click at [666, 262] on label "Sepsis" at bounding box center [697, 263] width 94 height 15
checkbox input "true"
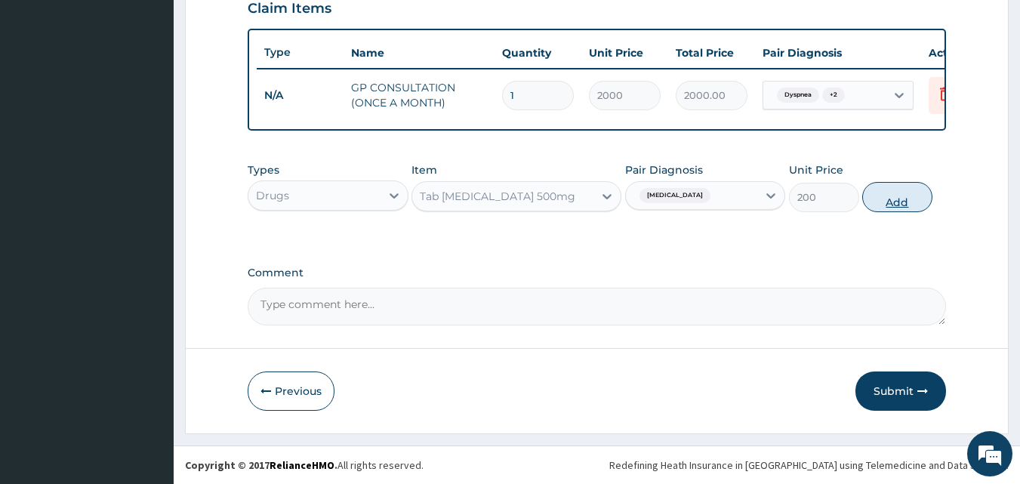
click at [902, 197] on button "Add" at bounding box center [897, 197] width 70 height 30
type input "0"
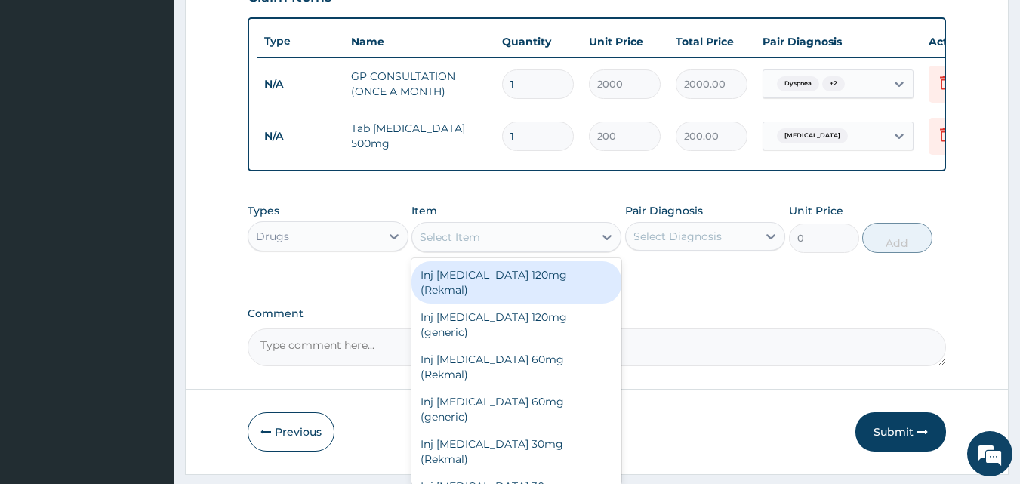
click at [443, 244] on div "Select Item" at bounding box center [450, 237] width 60 height 15
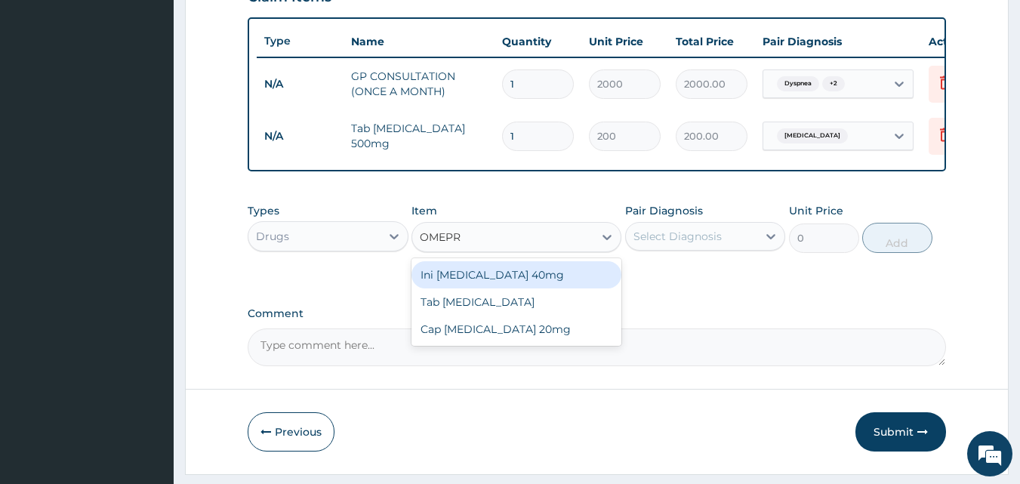
type input "OMEPRA"
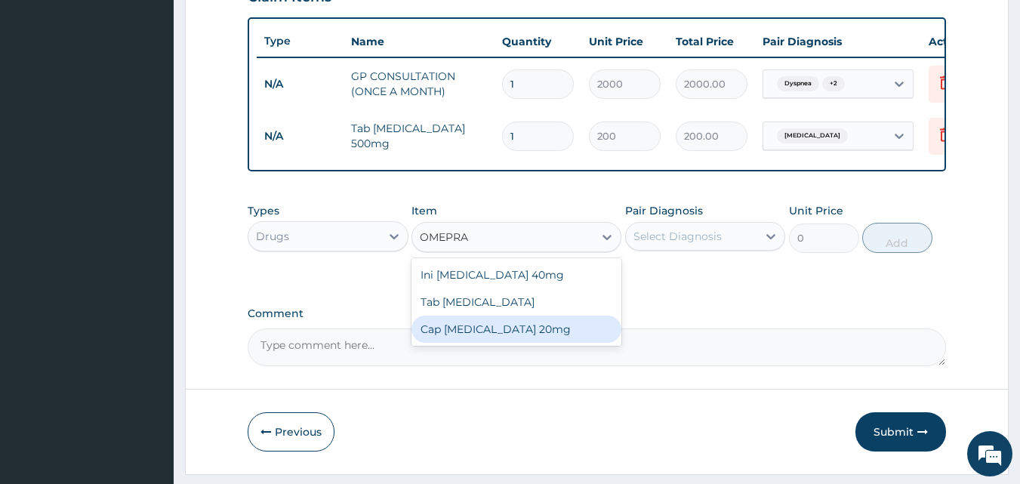
click at [474, 343] on div "Cap Omeprazole 20mg" at bounding box center [517, 329] width 210 height 27
type input "50"
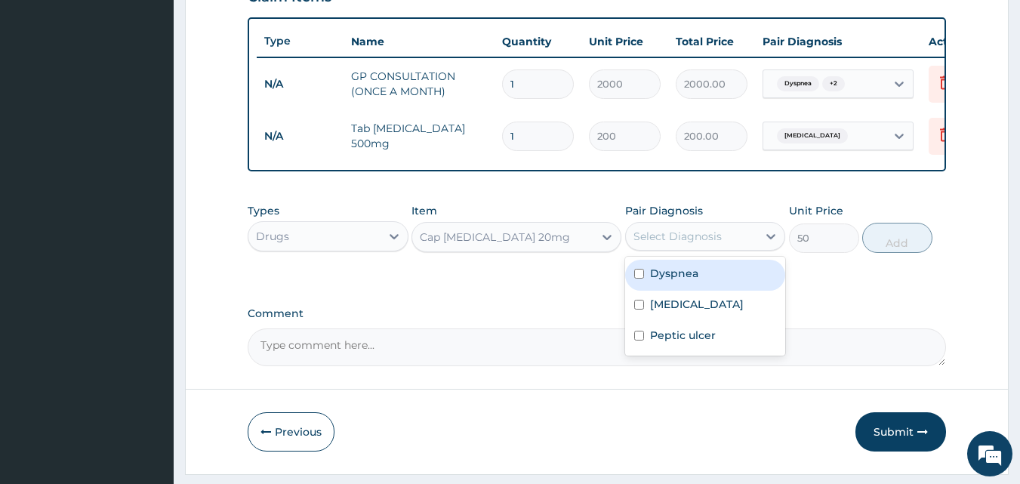
click at [661, 243] on div "Select Diagnosis" at bounding box center [677, 236] width 88 height 15
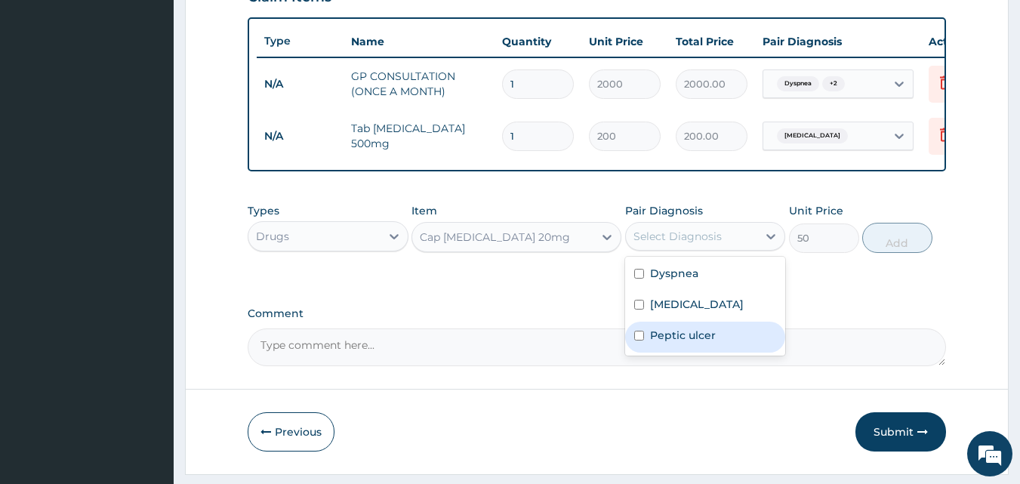
click at [677, 343] on label "Peptic ulcer" at bounding box center [683, 335] width 66 height 15
checkbox input "true"
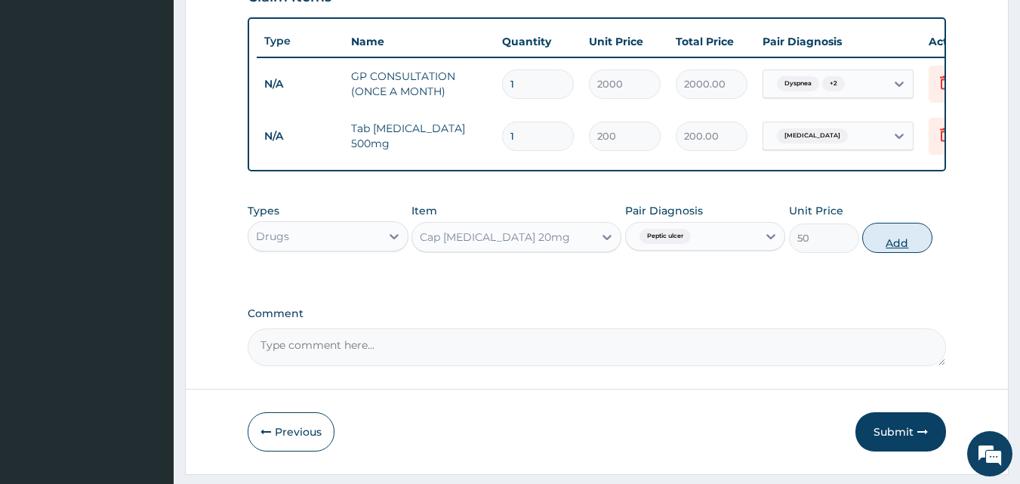
click at [894, 253] on button "Add" at bounding box center [897, 238] width 70 height 30
type input "0"
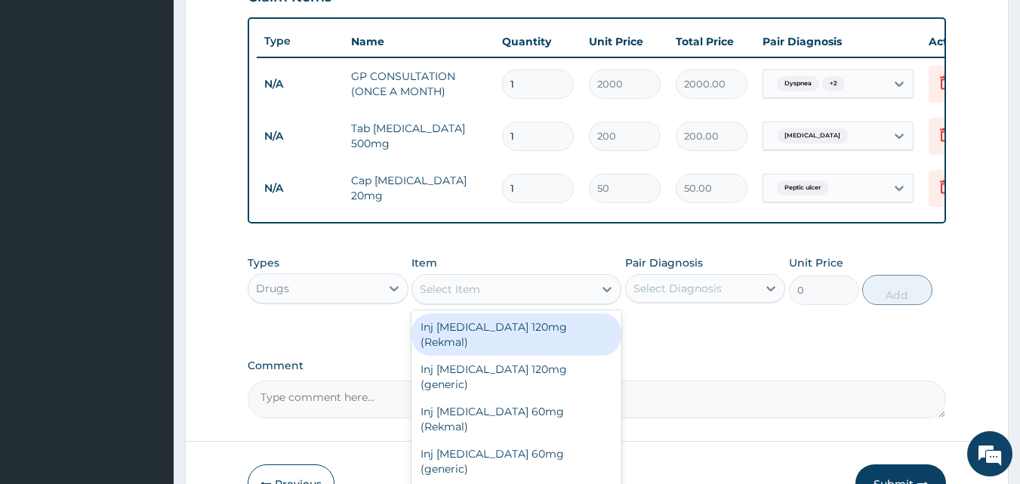
click at [554, 300] on div "Select Item" at bounding box center [502, 289] width 181 height 24
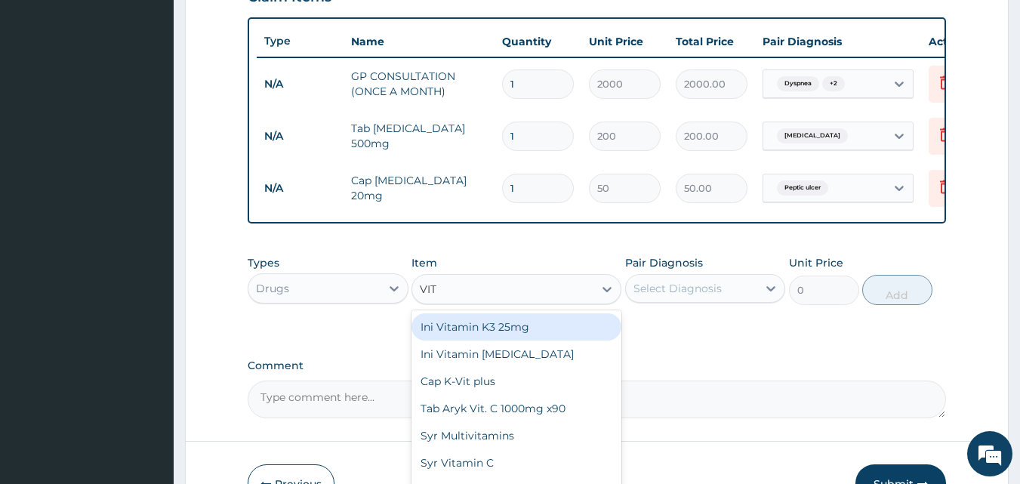
type input "VITA"
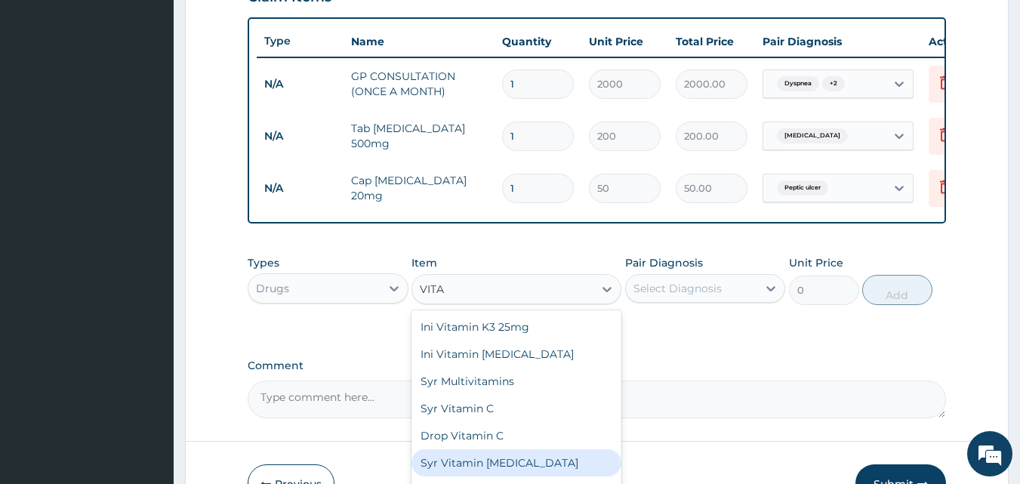
scroll to position [136, 0]
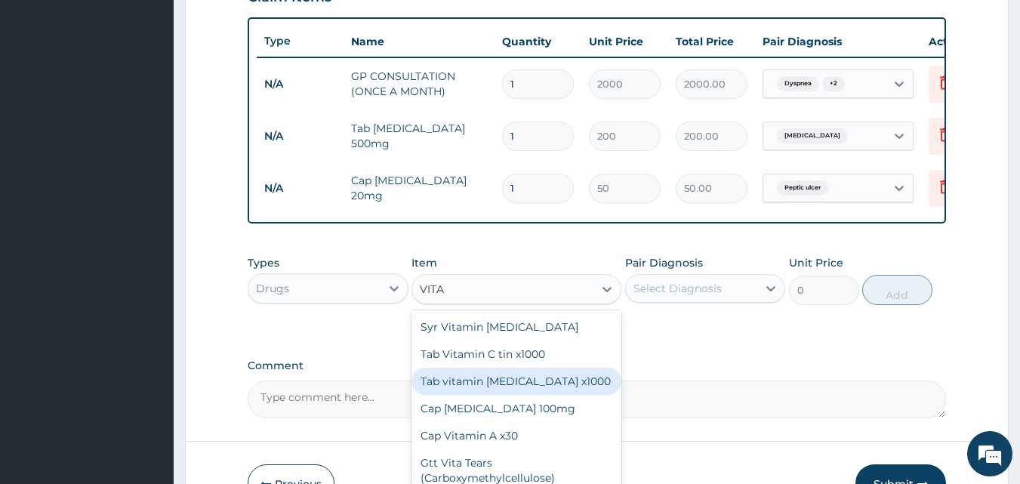
click at [586, 387] on div "Tab vitamin B complex x1000" at bounding box center [517, 381] width 210 height 27
type input "5"
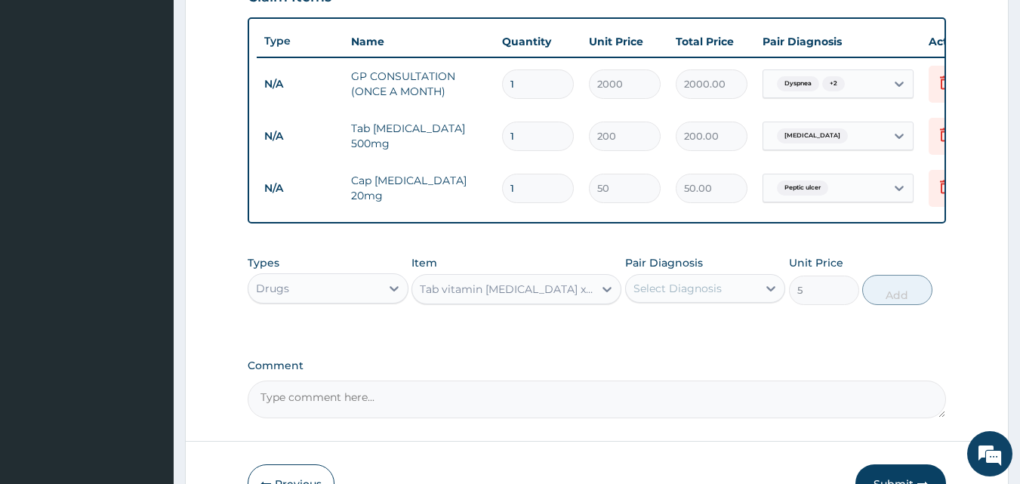
click at [689, 296] on div "Select Diagnosis" at bounding box center [677, 288] width 88 height 15
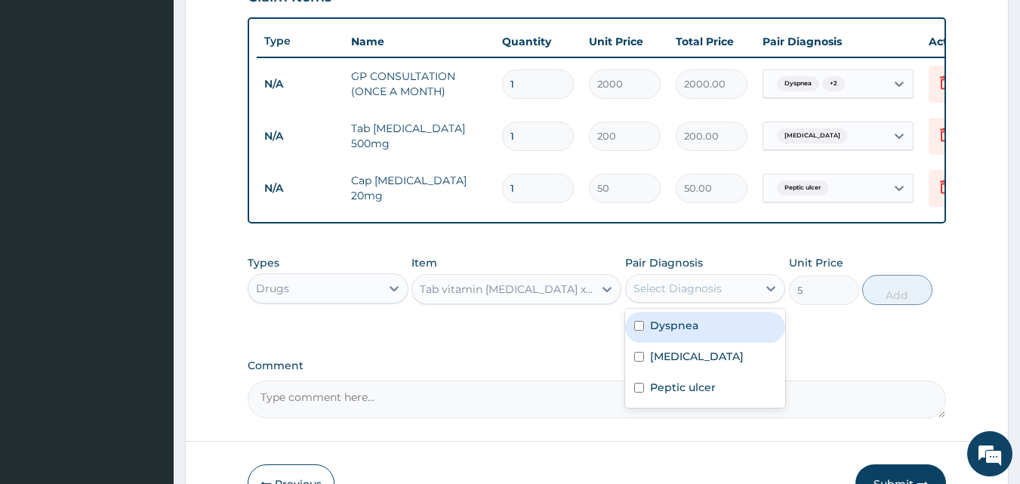
click at [984, 310] on form "Step 2 of 2 PA Code / Prescription Code Enter Code(Secondary Care Only) Encount…" at bounding box center [597, 31] width 824 height 991
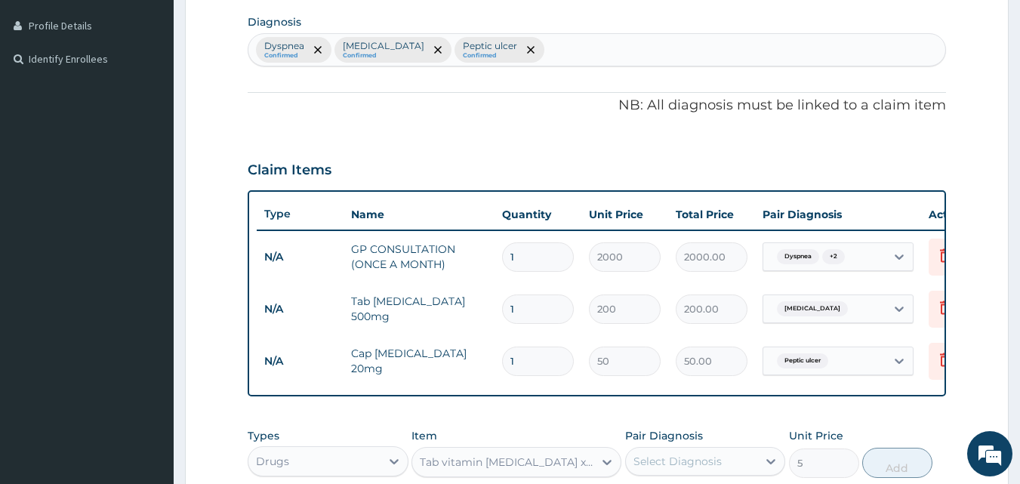
scroll to position [363, 0]
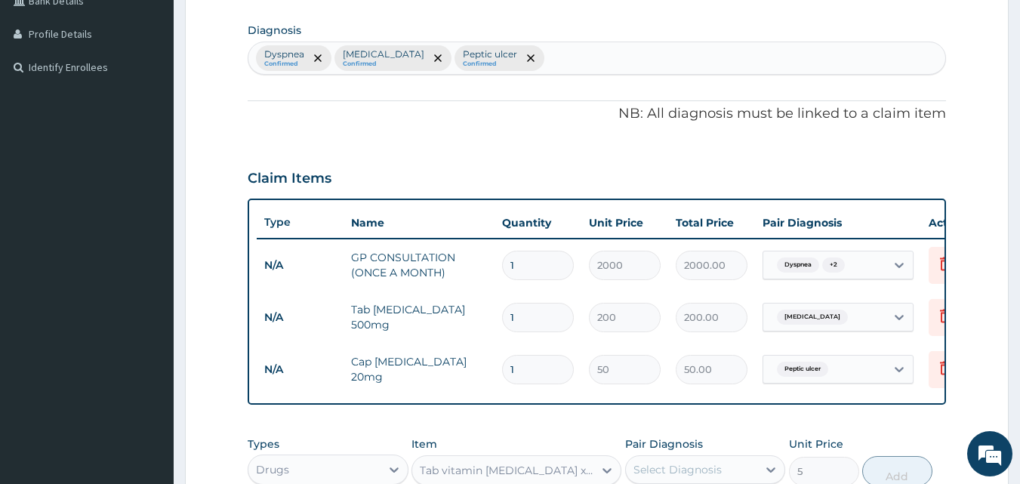
click at [649, 61] on div "Dyspnea Confirmed Sepsis Confirmed Peptic ulcer Confirmed" at bounding box center [597, 58] width 698 height 32
type input "APPET"
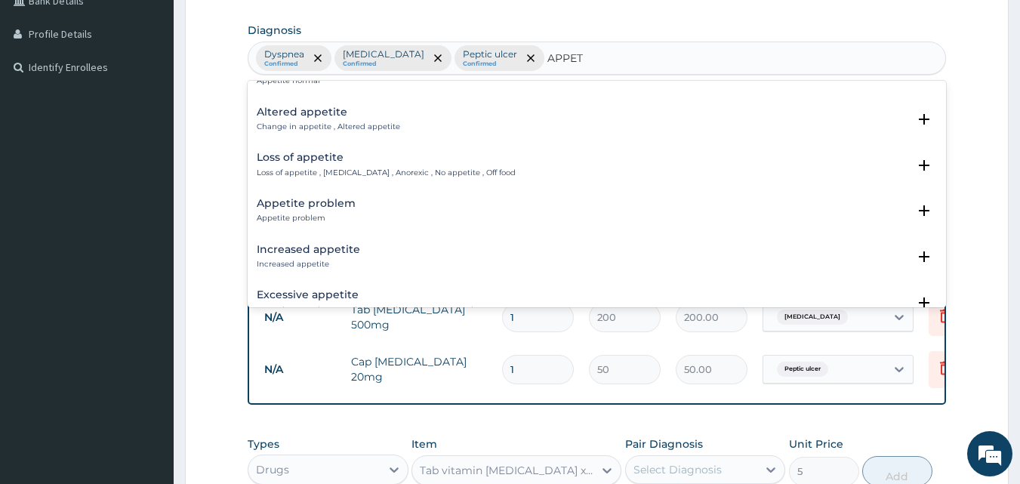
scroll to position [0, 0]
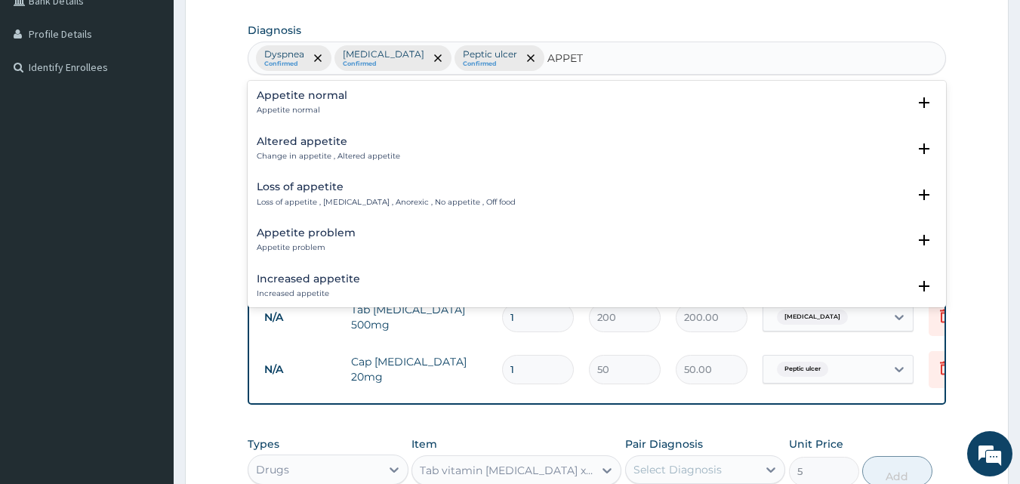
click at [313, 190] on h4 "Loss of appetite" at bounding box center [386, 186] width 259 height 11
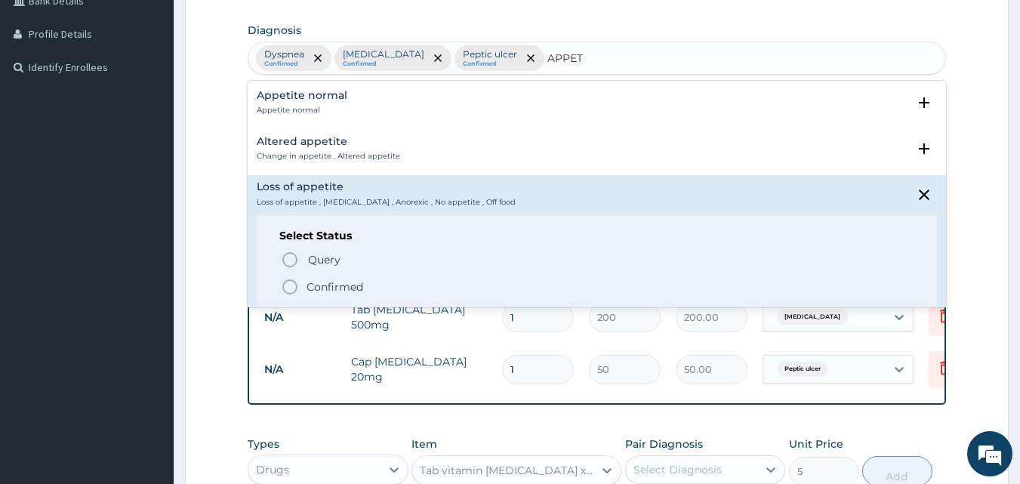
click at [312, 289] on p "Confirmed" at bounding box center [335, 286] width 57 height 15
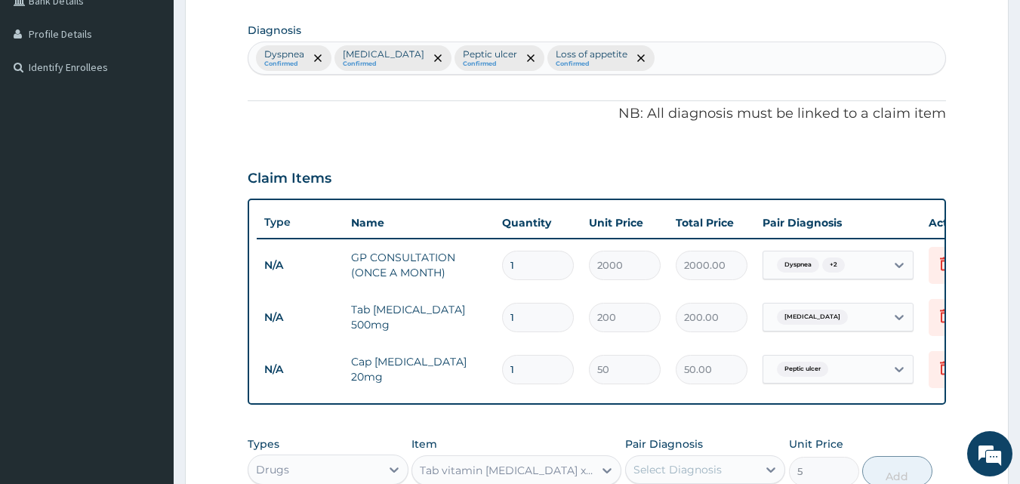
click at [407, 158] on div "Claim Items" at bounding box center [597, 175] width 699 height 39
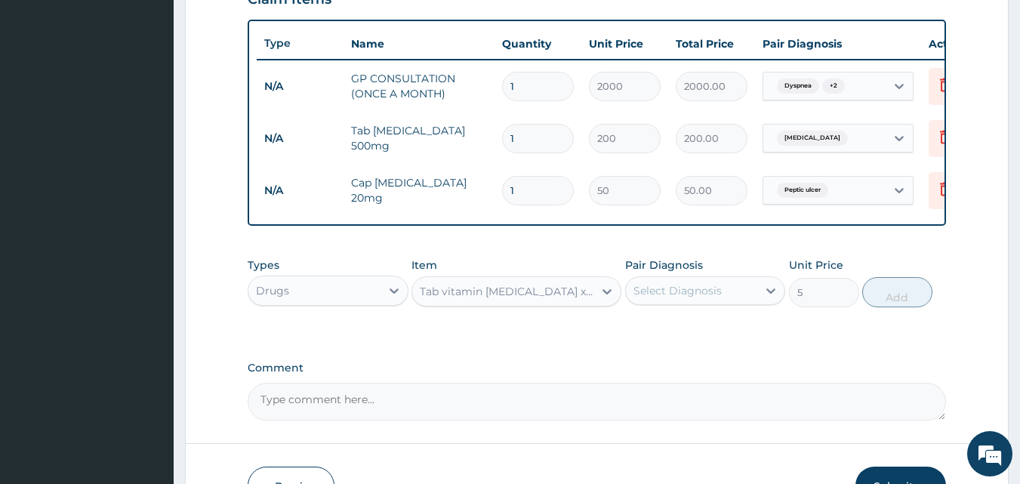
scroll to position [544, 0]
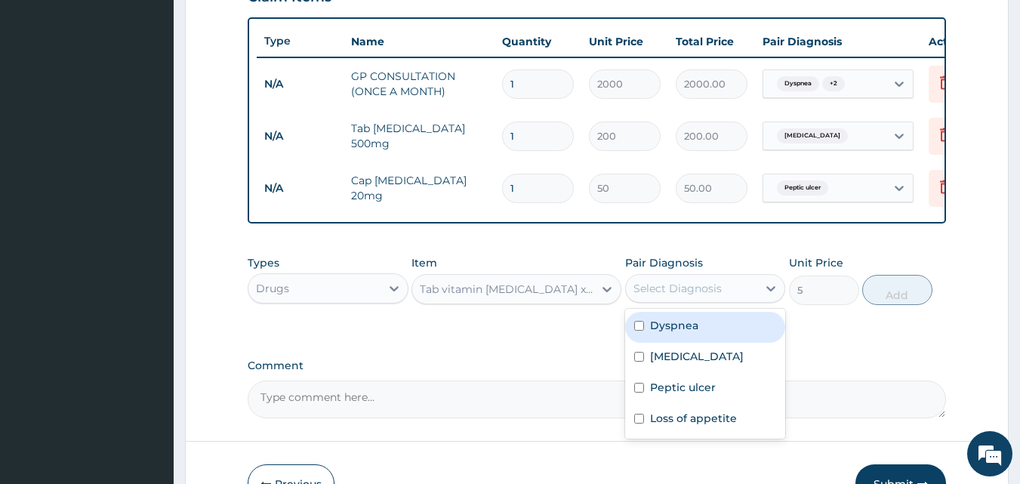
click at [704, 288] on div "Select Diagnosis" at bounding box center [692, 288] width 132 height 24
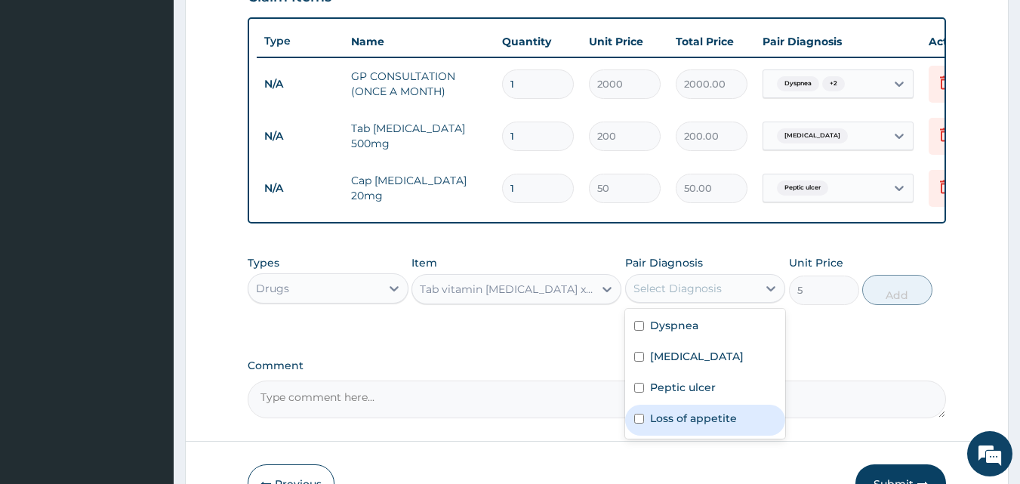
click at [735, 436] on div "Loss of appetite" at bounding box center [705, 420] width 161 height 31
checkbox input "true"
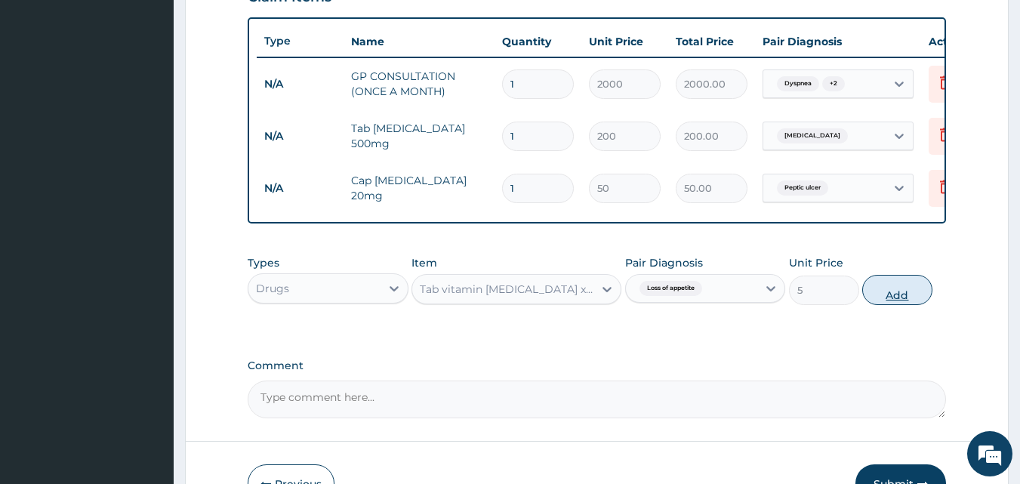
click at [911, 305] on button "Add" at bounding box center [897, 290] width 70 height 30
type input "0"
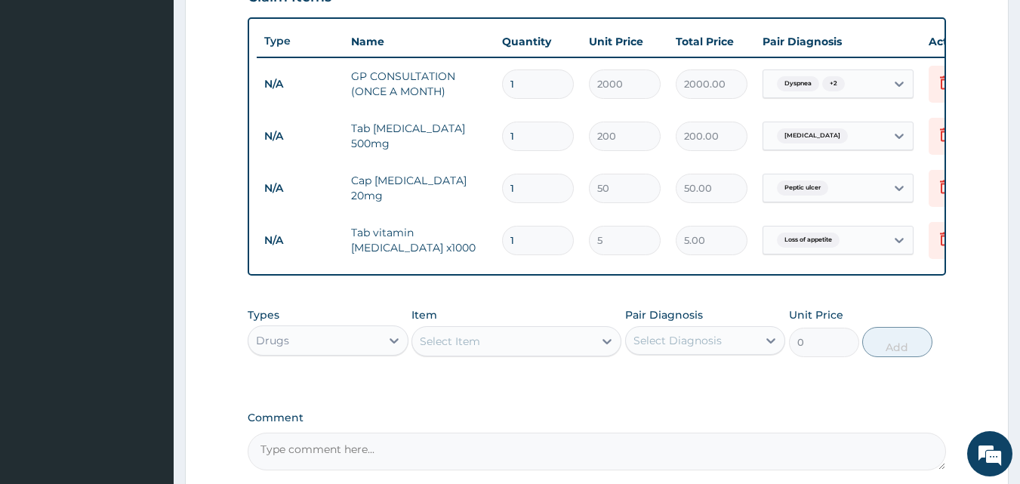
click at [543, 239] on input "1" at bounding box center [538, 240] width 72 height 29
type input "0.00"
type input "1"
type input "5.00"
type input "10"
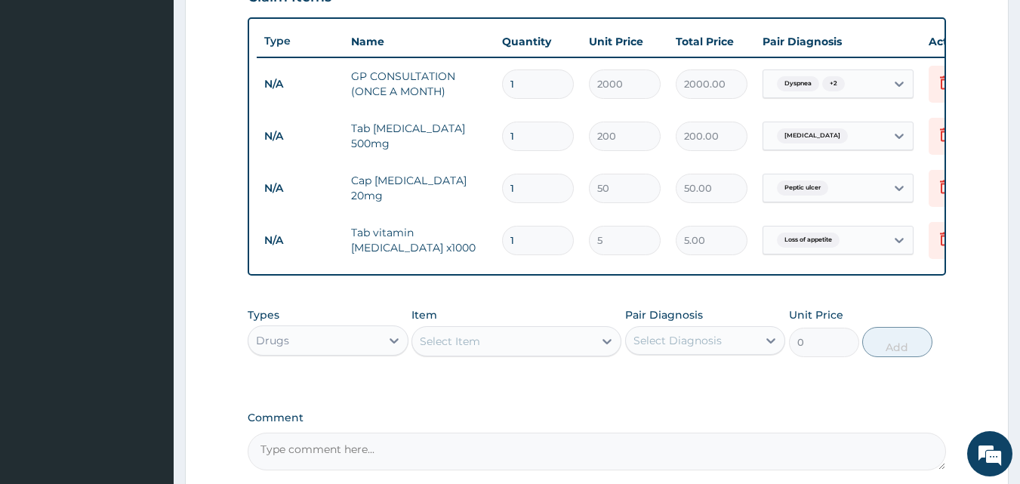
type input "50.00"
type input "10"
click at [544, 197] on input "1" at bounding box center [538, 188] width 72 height 29
type input "14"
type input "700.00"
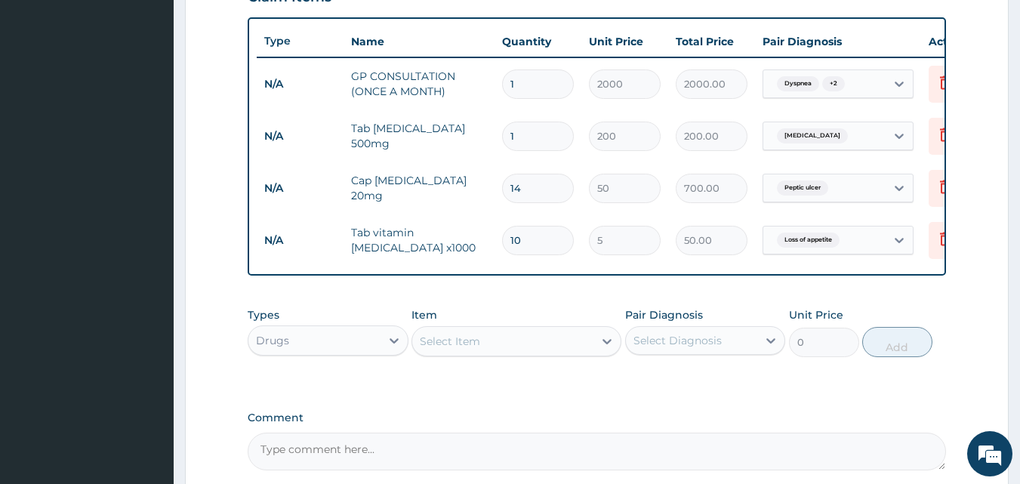
type input "14"
click at [539, 134] on input "1" at bounding box center [538, 136] width 72 height 29
type input "14"
type input "2800.00"
type input "14"
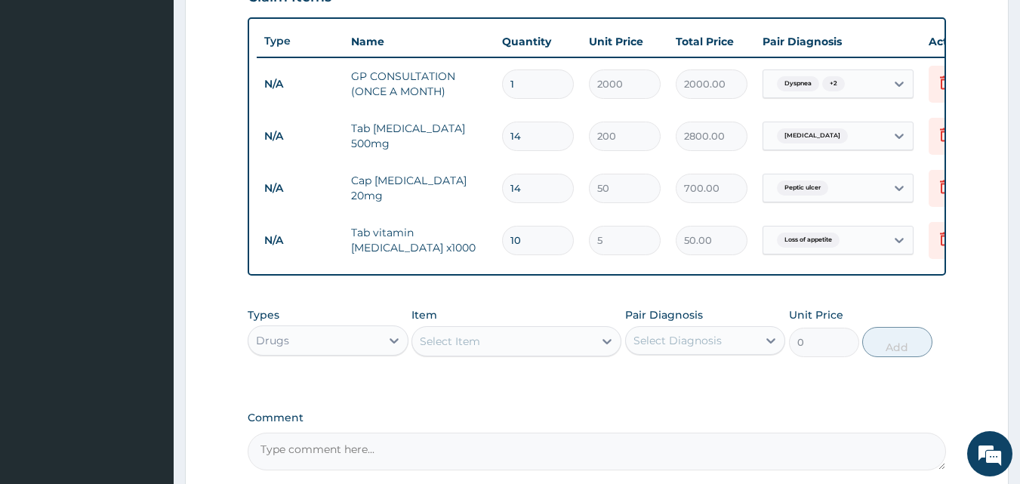
click at [997, 119] on form "Step 2 of 2 PA Code / Prescription Code Enter Code(Secondary Care Only) Encount…" at bounding box center [597, 57] width 824 height 1043
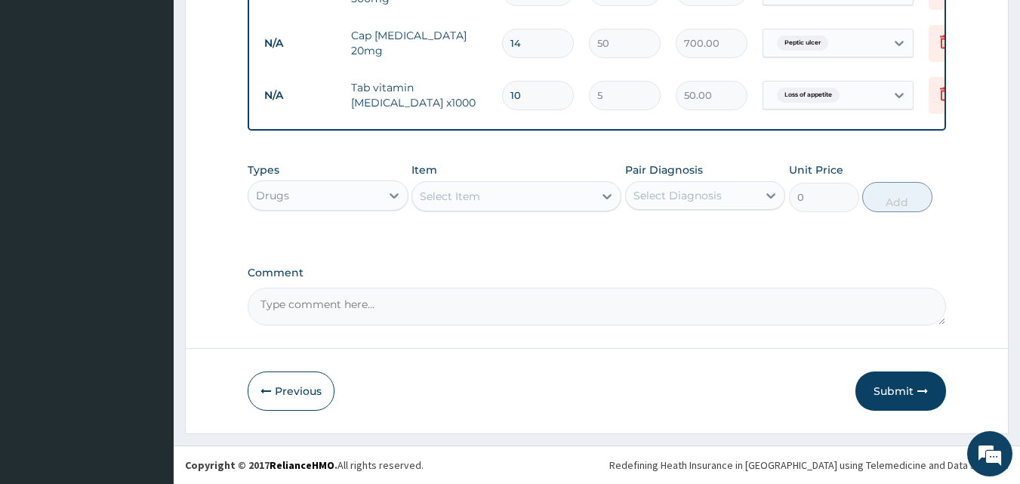
scroll to position [701, 0]
click at [905, 399] on button "Submit" at bounding box center [900, 390] width 91 height 39
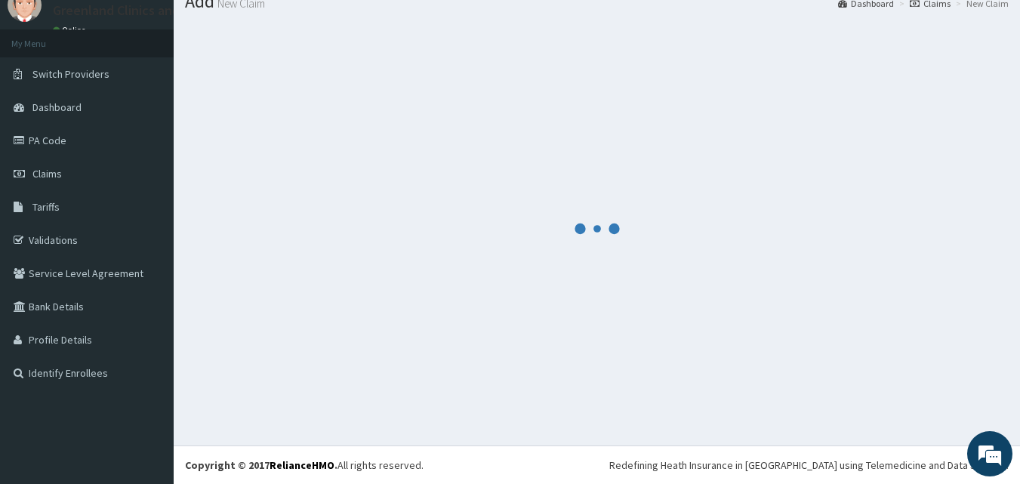
scroll to position [57, 0]
click at [905, 399] on div at bounding box center [597, 229] width 824 height 412
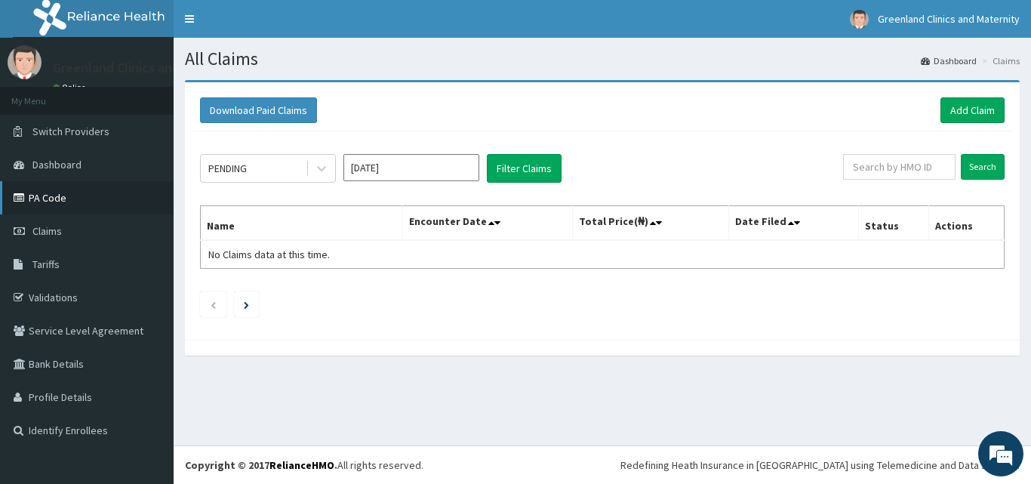
click at [97, 205] on link "PA Code" at bounding box center [87, 197] width 174 height 33
click at [976, 121] on link "Add Claim" at bounding box center [973, 110] width 64 height 26
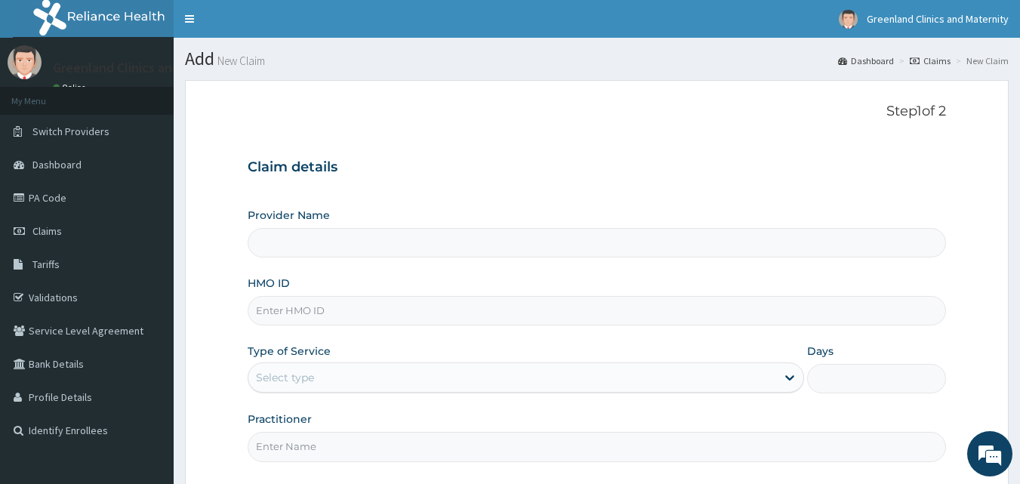
click at [621, 303] on input "HMO ID" at bounding box center [597, 310] width 699 height 29
type input "NB"
type input "Greenlands Specialist Hospital"
type input "NBL/10430/A"
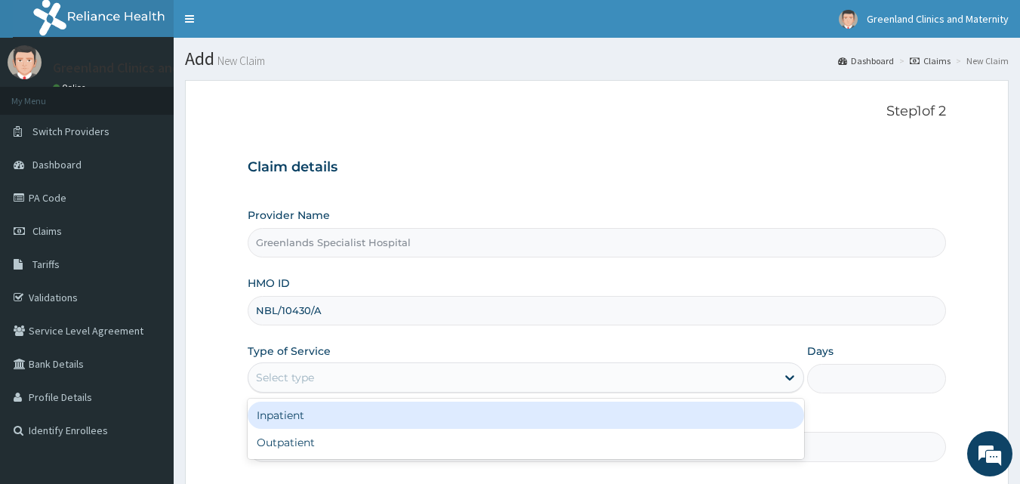
click at [352, 371] on div "Select type" at bounding box center [512, 377] width 528 height 24
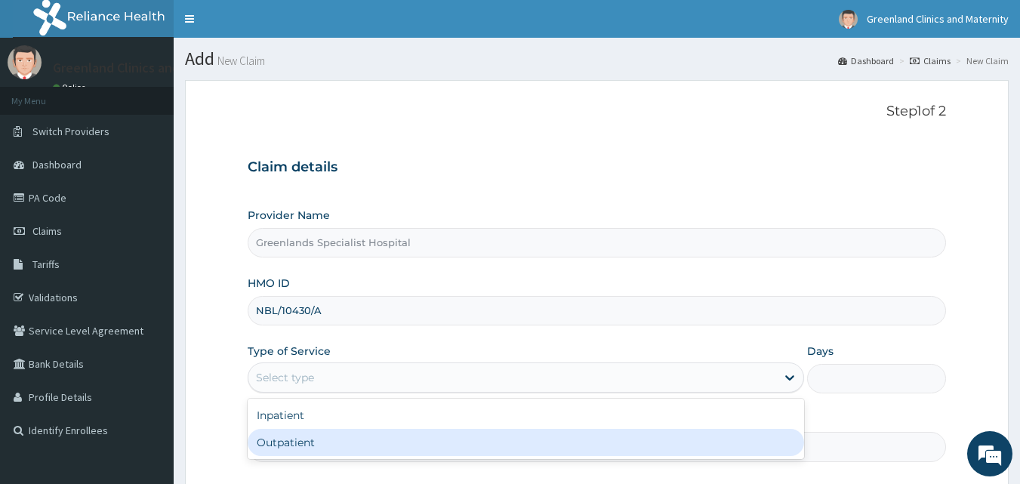
click at [337, 436] on div "Outpatient" at bounding box center [526, 442] width 556 height 27
type input "1"
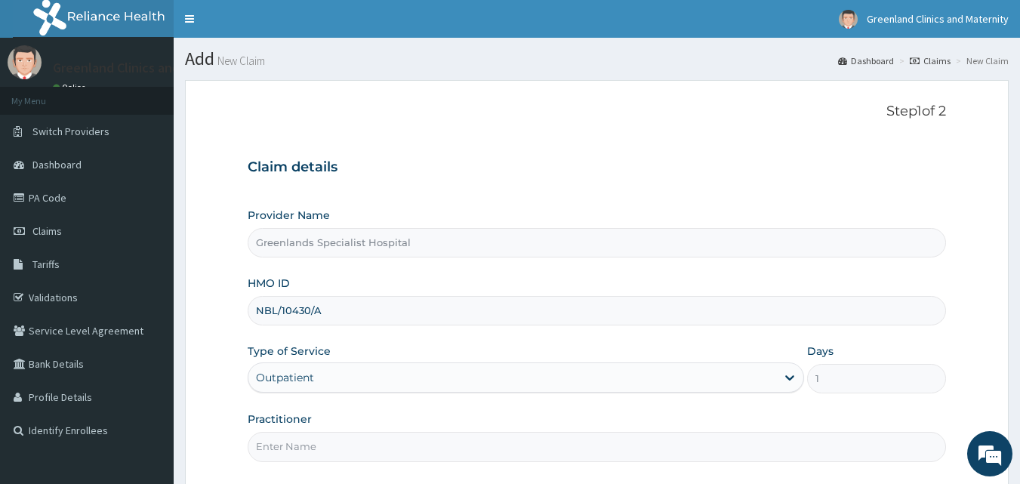
click at [512, 331] on div "Provider Name Greenlands Specialist Hospital HMO ID NBL/10430/A Type of Service…" at bounding box center [597, 335] width 699 height 254
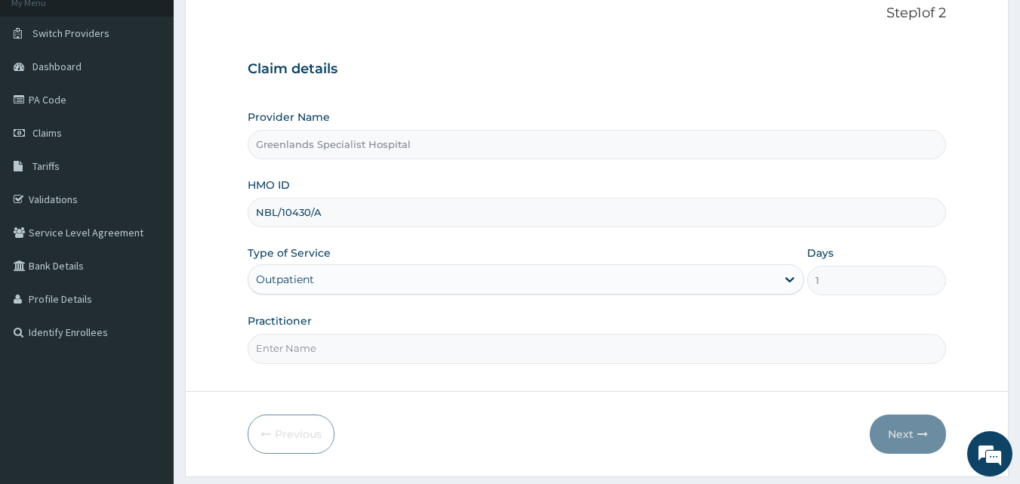
scroll to position [141, 0]
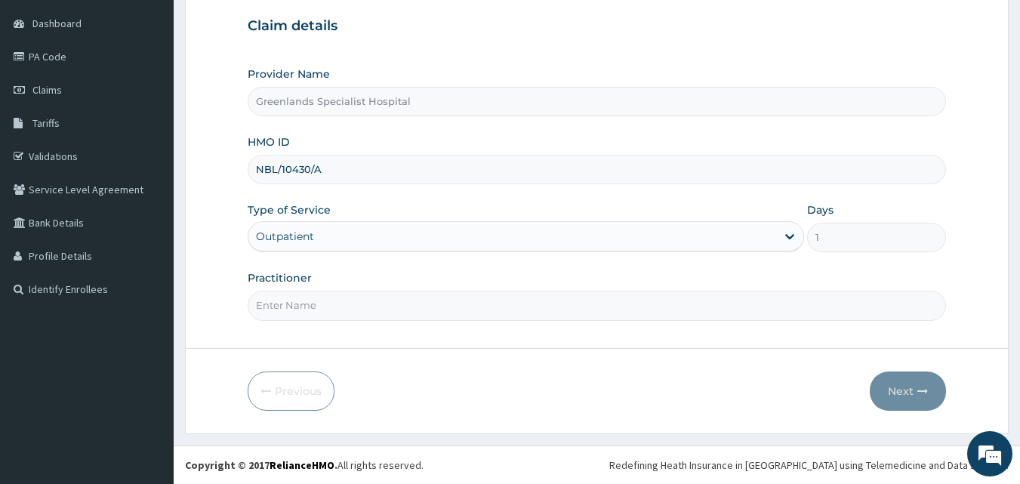
click at [473, 312] on input "Practitioner" at bounding box center [597, 305] width 699 height 29
type input "DAVID"
click at [925, 392] on icon "button" at bounding box center [922, 391] width 11 height 11
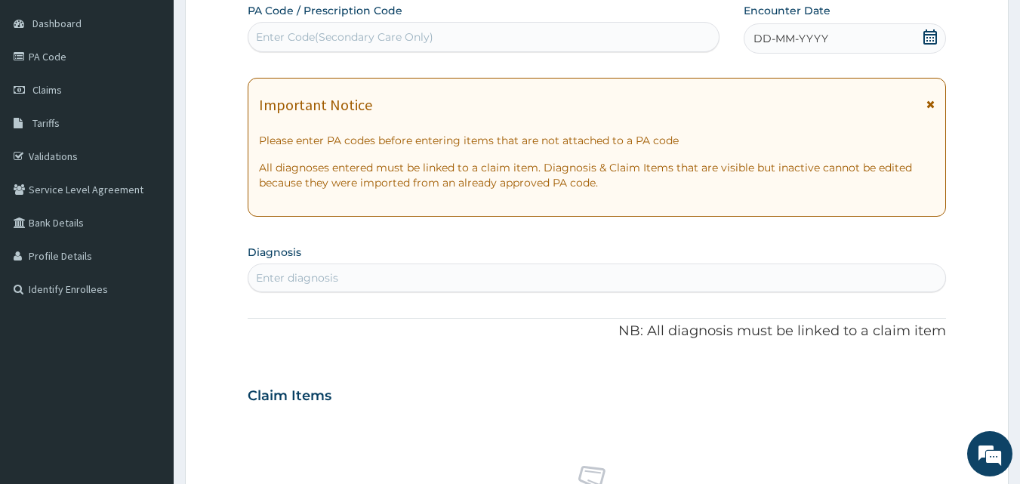
click at [936, 35] on icon at bounding box center [930, 36] width 14 height 15
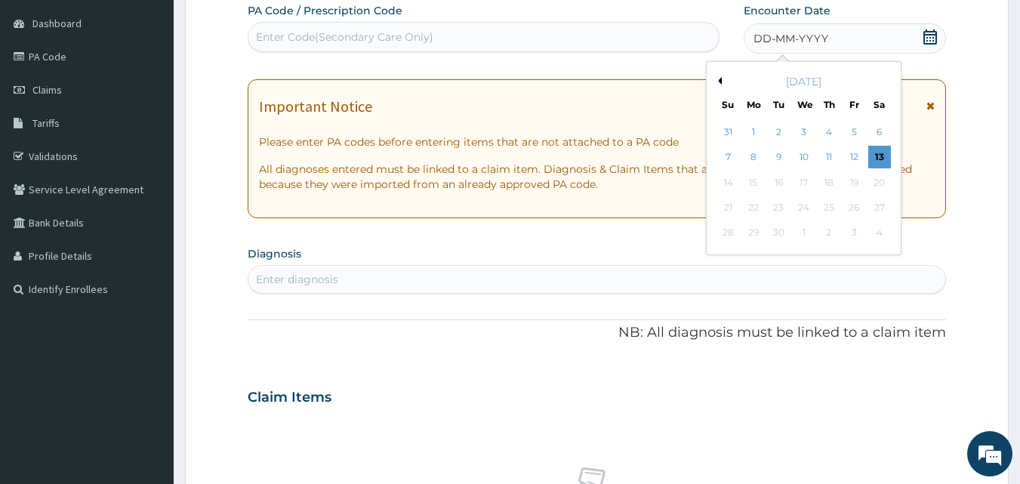
click at [719, 79] on button "Previous Month" at bounding box center [718, 81] width 8 height 8
click at [880, 179] on div "16" at bounding box center [879, 182] width 23 height 23
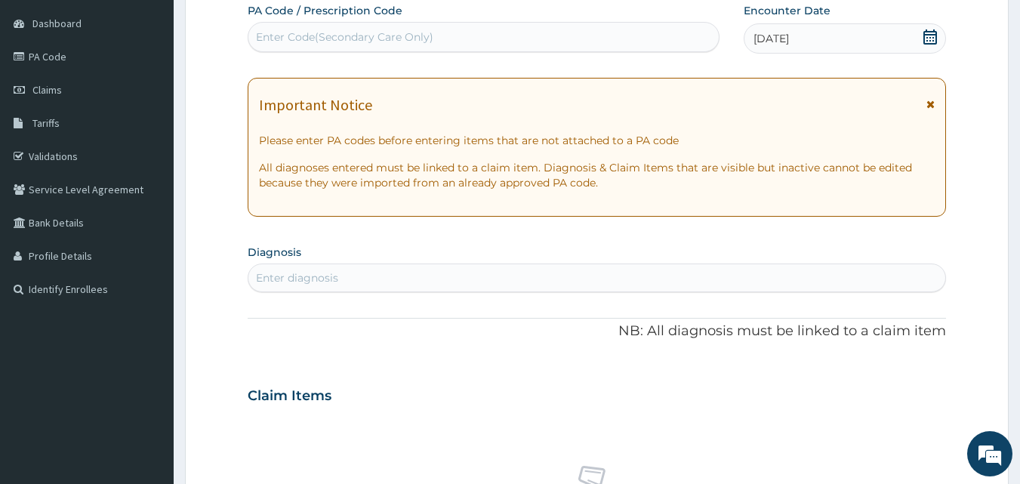
click at [626, 265] on div "Enter diagnosis" at bounding box center [597, 278] width 699 height 29
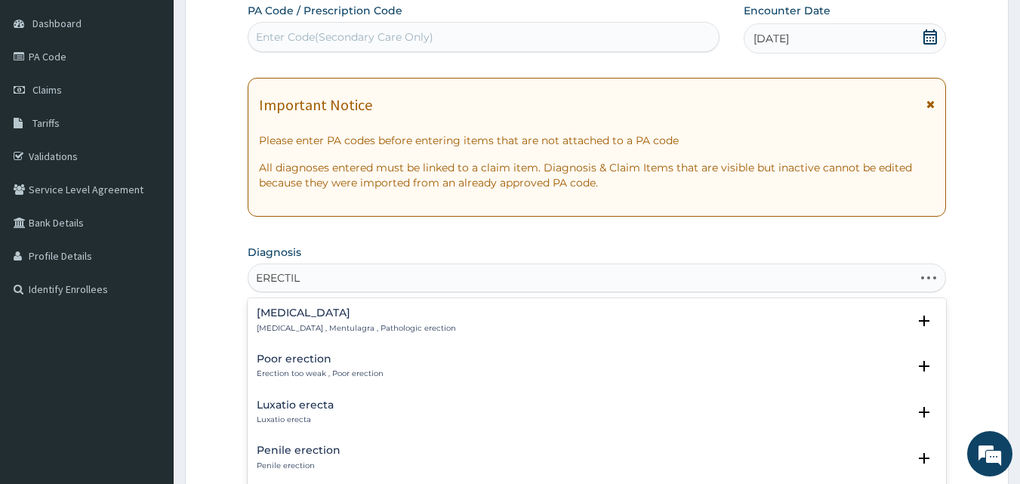
type input "ERECTILE"
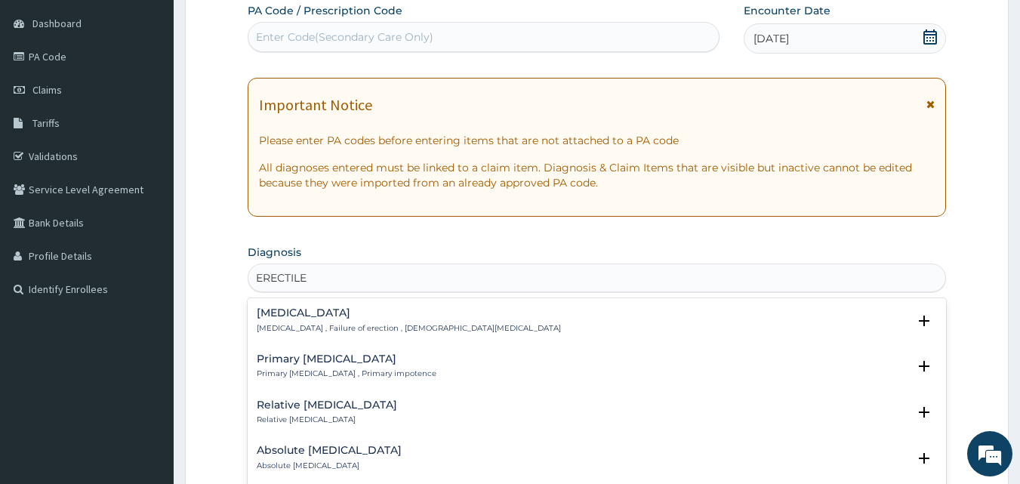
click at [475, 329] on p "Erectile dysfunction , Failure of erection , Male erectile disorder" at bounding box center [409, 328] width 304 height 11
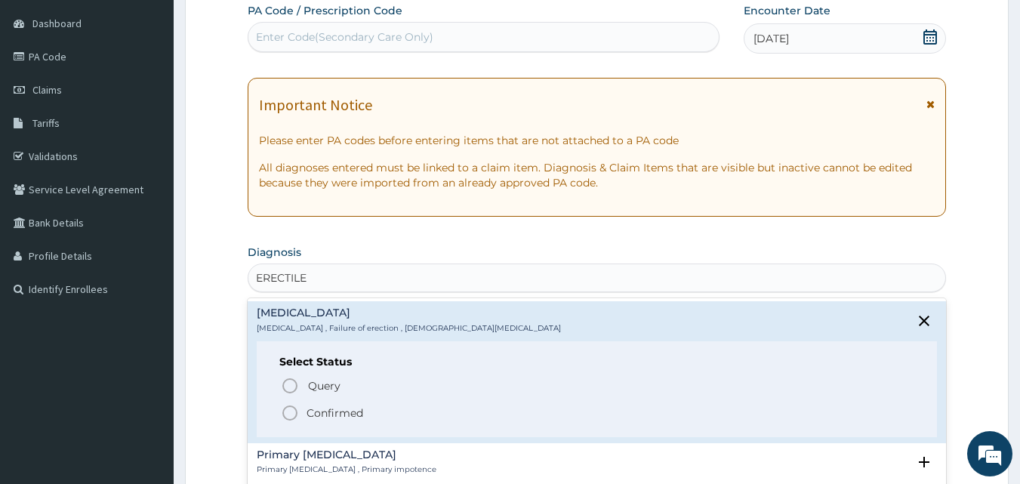
click at [319, 418] on p "Confirmed" at bounding box center [335, 412] width 57 height 15
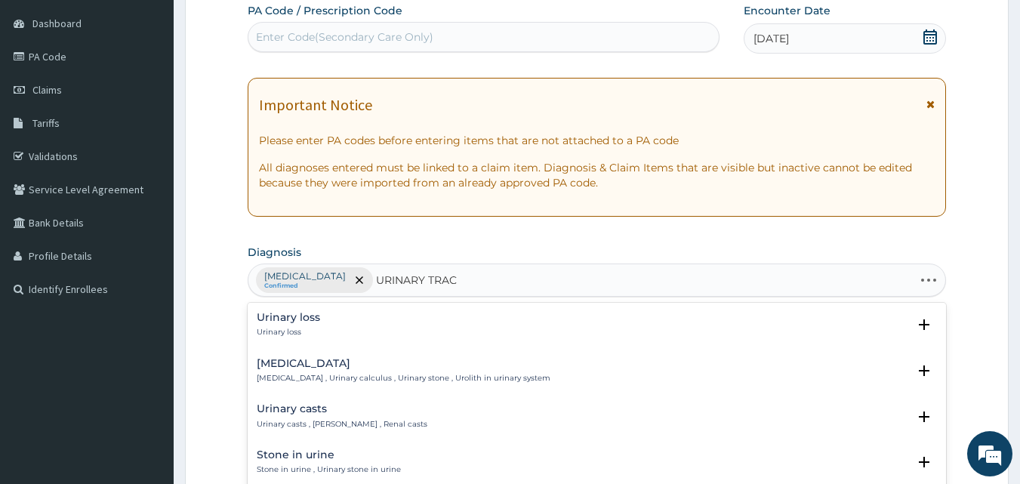
type input "URINARY TRACT"
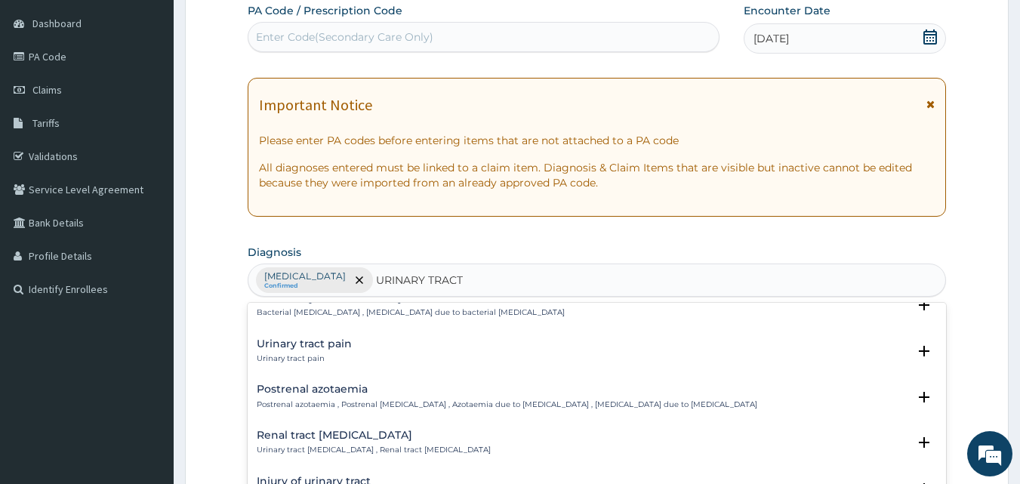
scroll to position [0, 0]
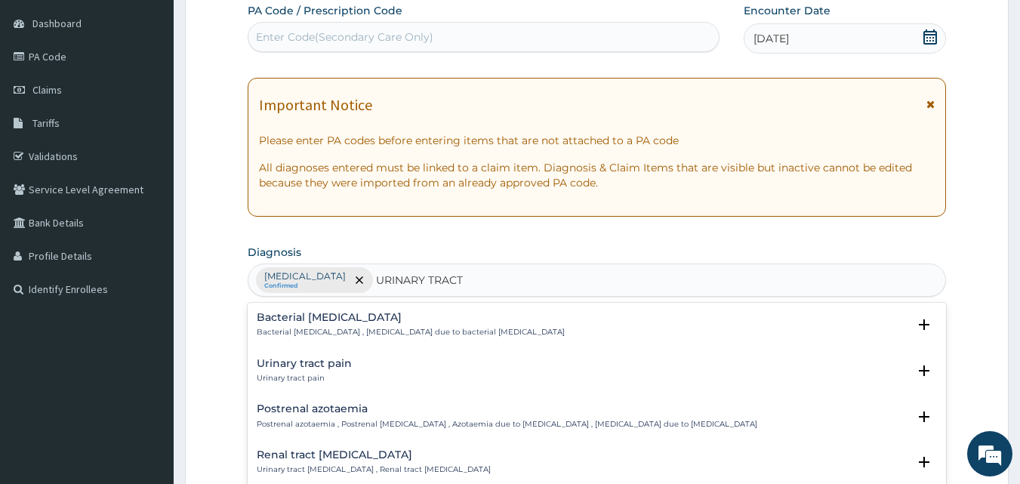
click at [303, 380] on p "Urinary tract pain" at bounding box center [304, 378] width 95 height 11
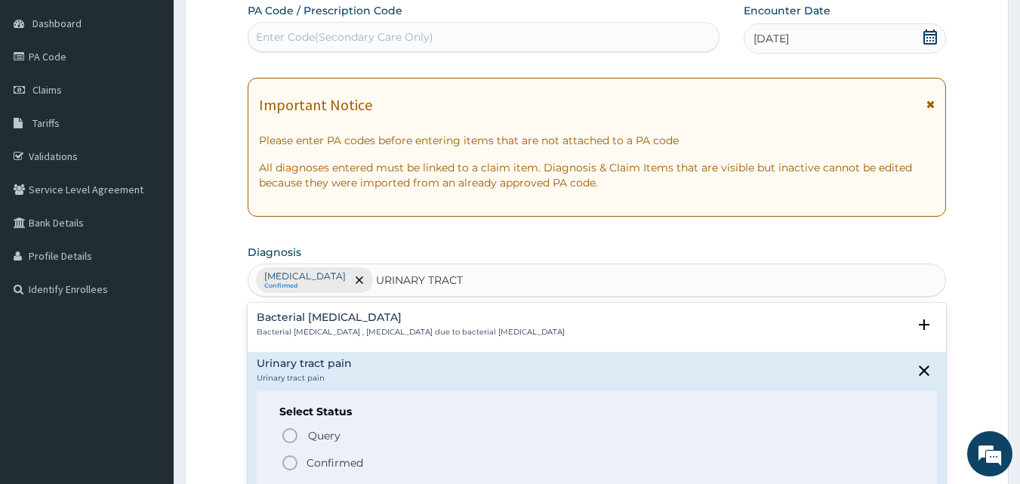
click at [290, 461] on icon "status option filled" at bounding box center [290, 463] width 18 height 18
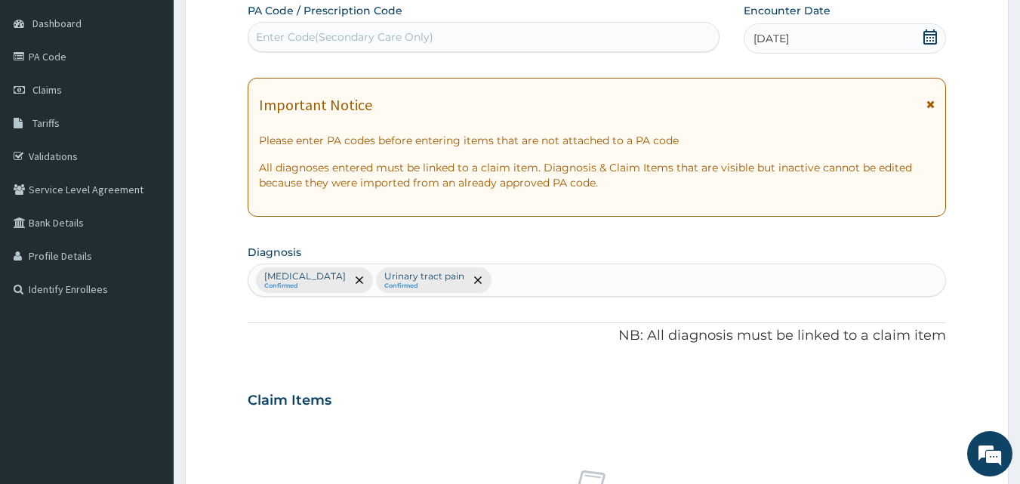
click at [541, 283] on div "Erectile dysfunction Confirmed Urinary tract pain Confirmed" at bounding box center [597, 280] width 698 height 32
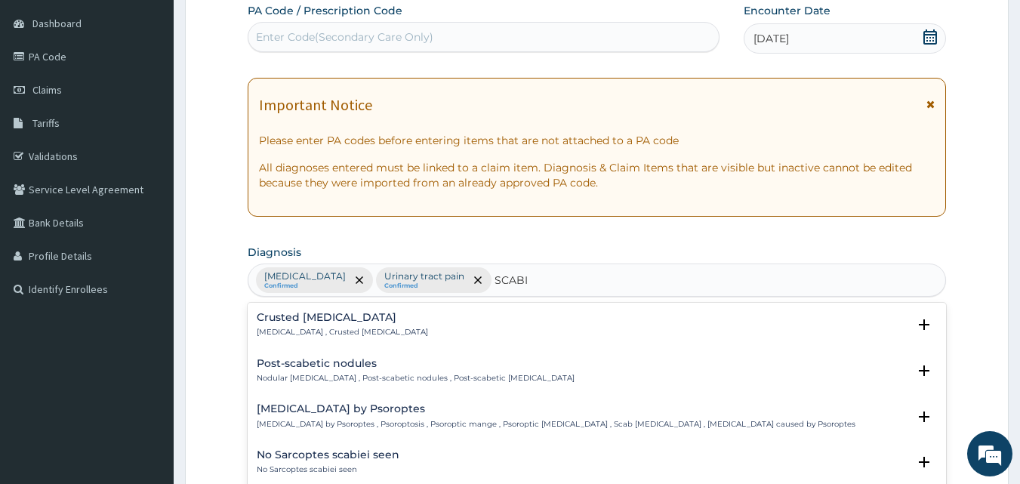
type input "SCABIES"
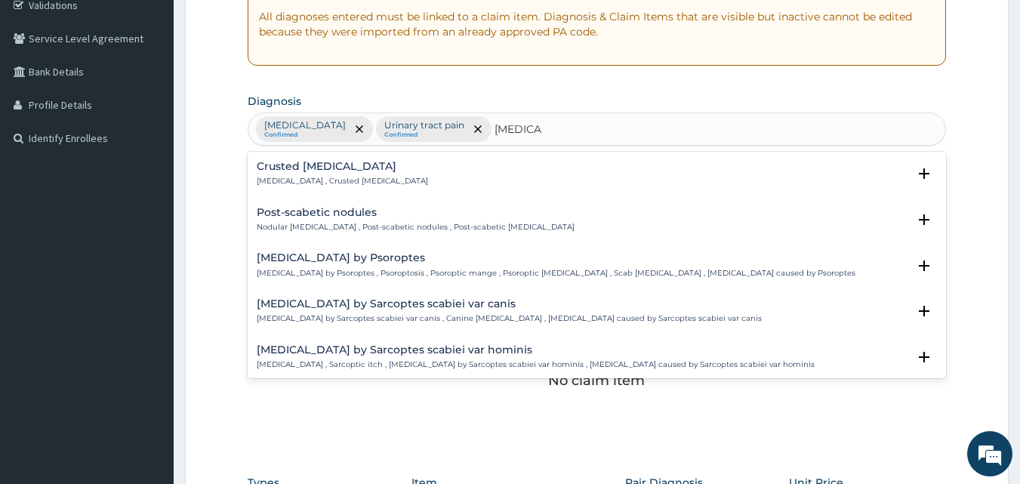
click at [335, 172] on h4 "Crusted scabies" at bounding box center [342, 166] width 171 height 11
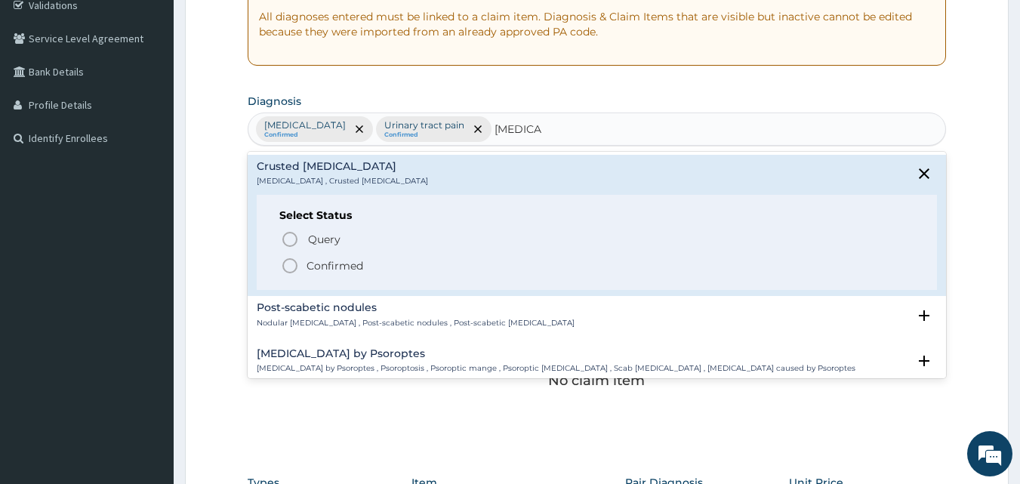
click at [291, 266] on icon "status option filled" at bounding box center [290, 266] width 18 height 18
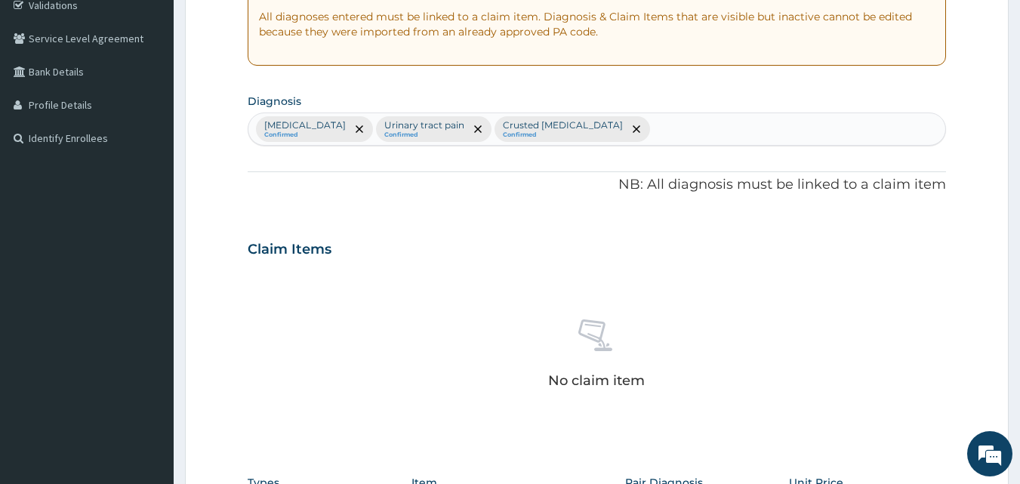
click at [392, 228] on div "Claim Items" at bounding box center [597, 246] width 699 height 39
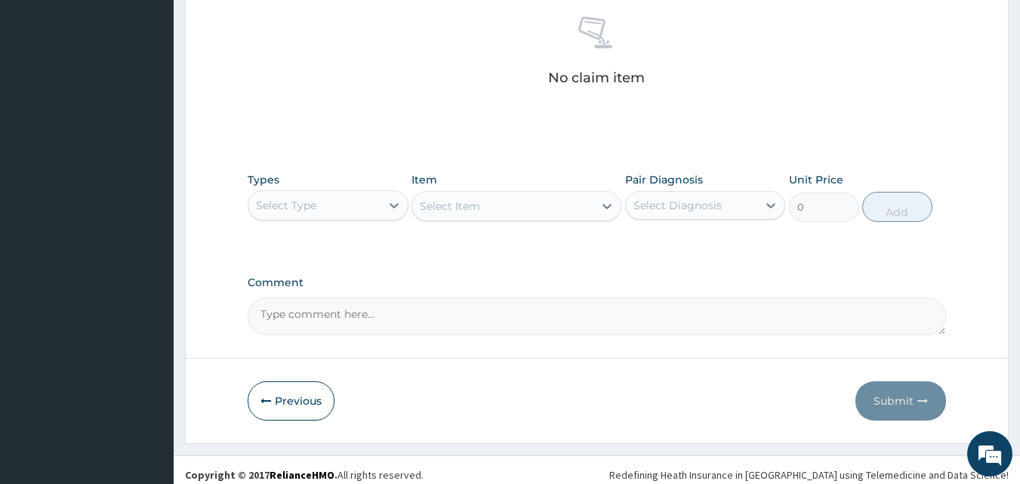
scroll to position [605, 0]
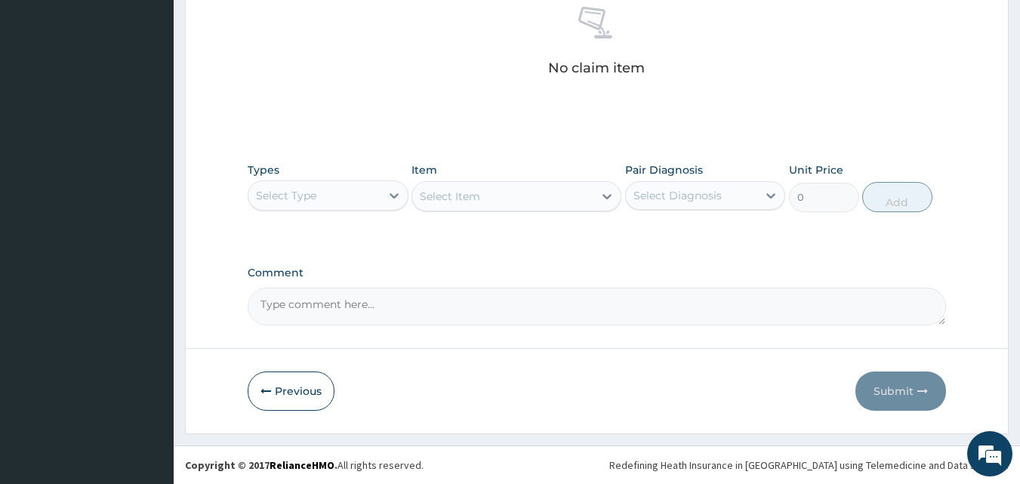
click at [307, 186] on div "Select Type" at bounding box center [314, 195] width 132 height 24
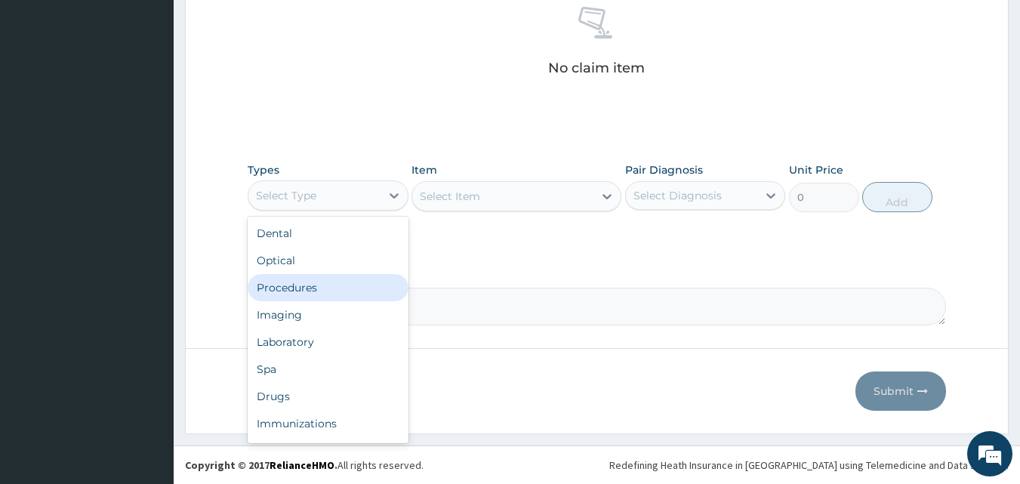
click at [297, 275] on div "Procedures" at bounding box center [328, 287] width 161 height 27
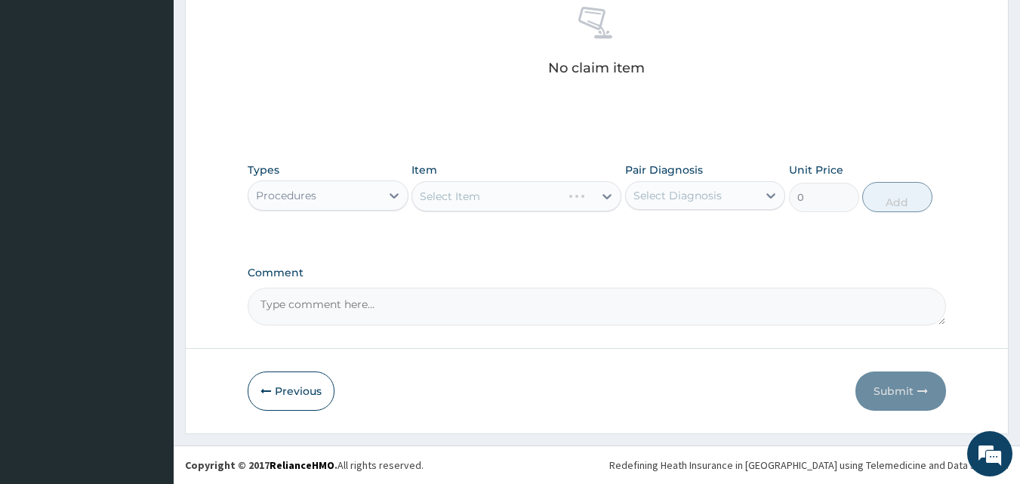
click at [482, 197] on div "Select Item" at bounding box center [517, 196] width 210 height 30
click at [458, 201] on div "Select Item" at bounding box center [517, 196] width 210 height 30
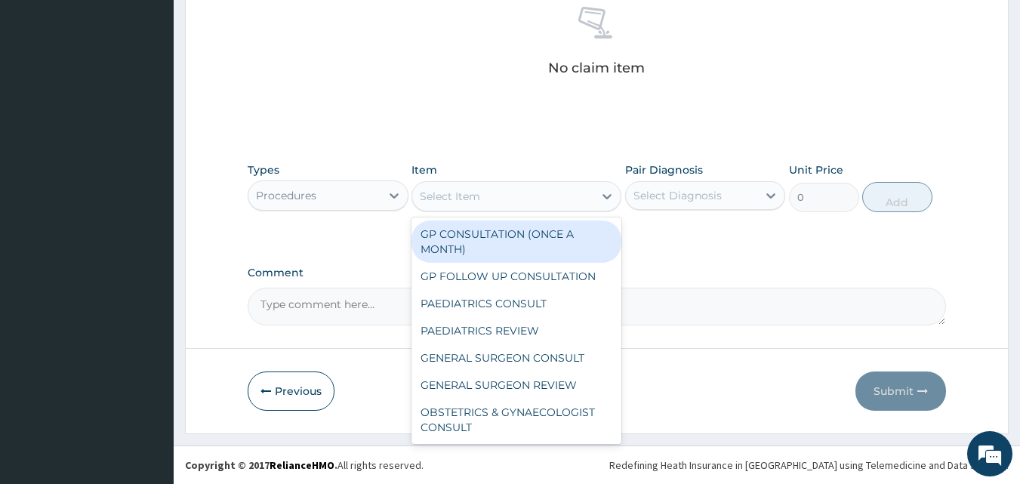
click at [429, 194] on div "Select Item" at bounding box center [450, 196] width 60 height 15
click at [460, 237] on div "GP CONSULTATION (ONCE A MONTH)" at bounding box center [517, 241] width 210 height 42
type input "2000"
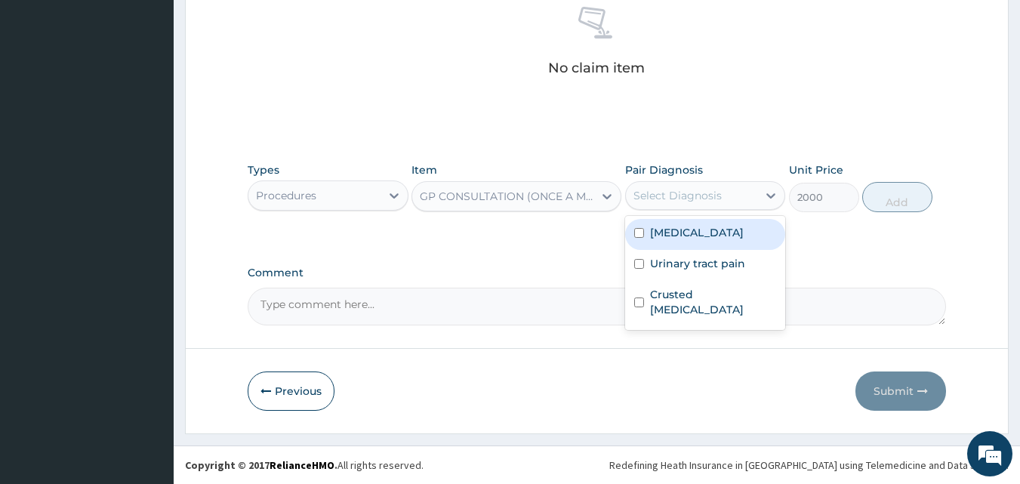
click at [726, 197] on div "Select Diagnosis" at bounding box center [692, 195] width 132 height 24
click at [707, 241] on div "Erectile dysfunction" at bounding box center [705, 234] width 161 height 31
checkbox input "true"
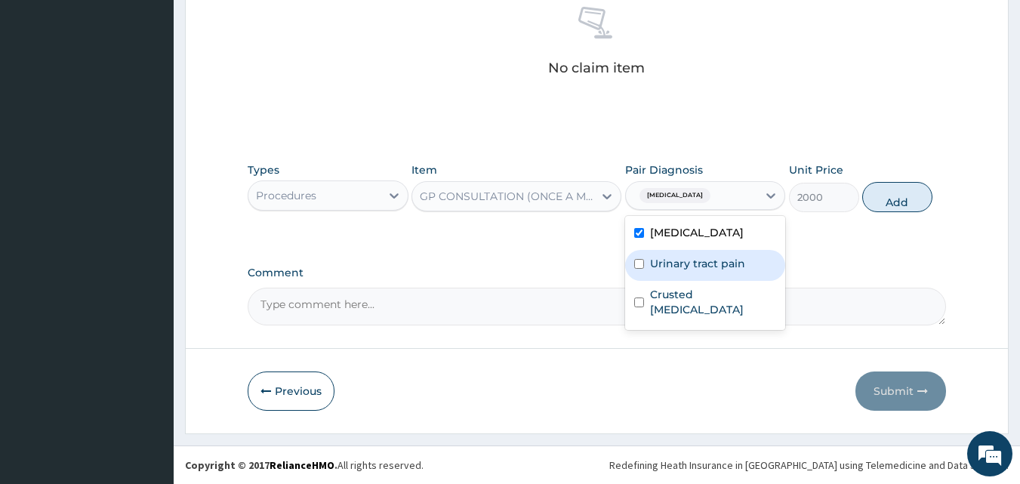
click at [701, 270] on label "Urinary tract pain" at bounding box center [697, 263] width 95 height 15
checkbox input "true"
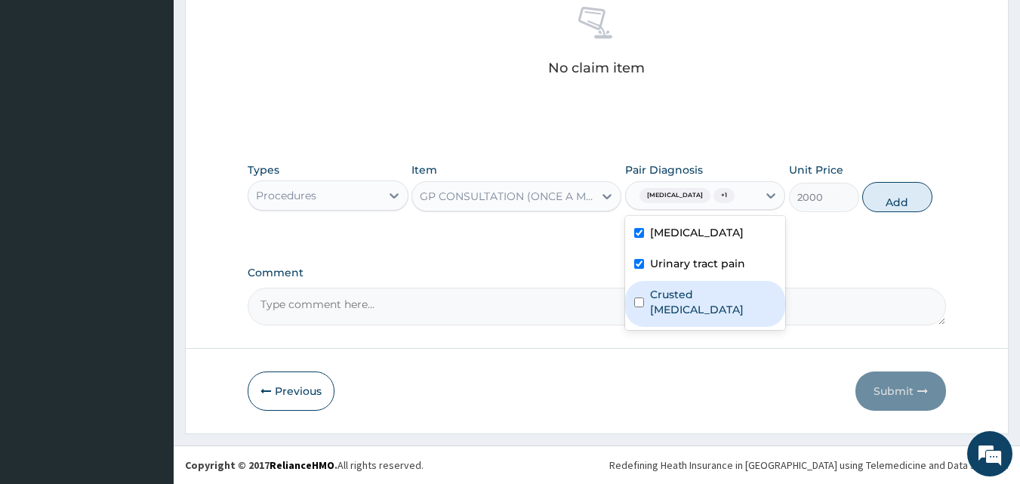
click at [701, 288] on label "Crusted scabies" at bounding box center [713, 302] width 127 height 30
checkbox input "true"
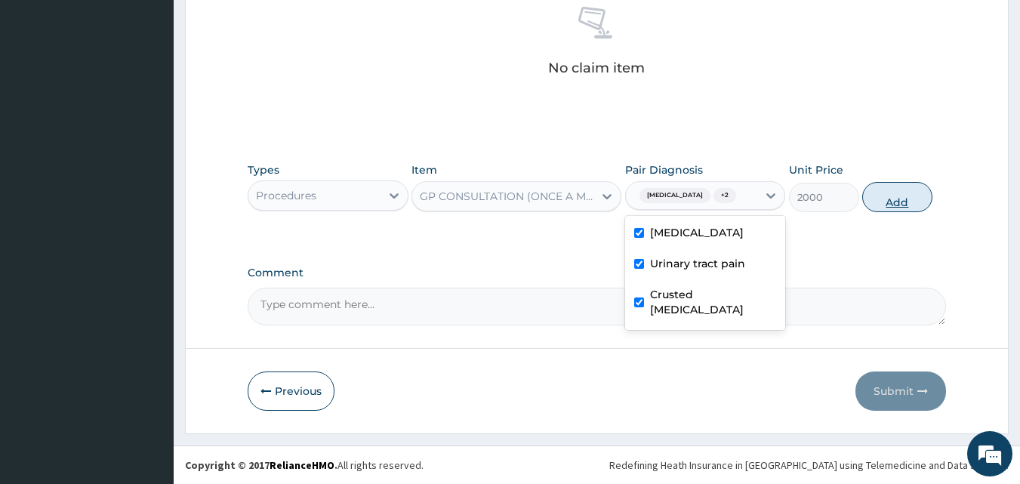
click at [899, 197] on button "Add" at bounding box center [897, 197] width 70 height 30
type input "0"
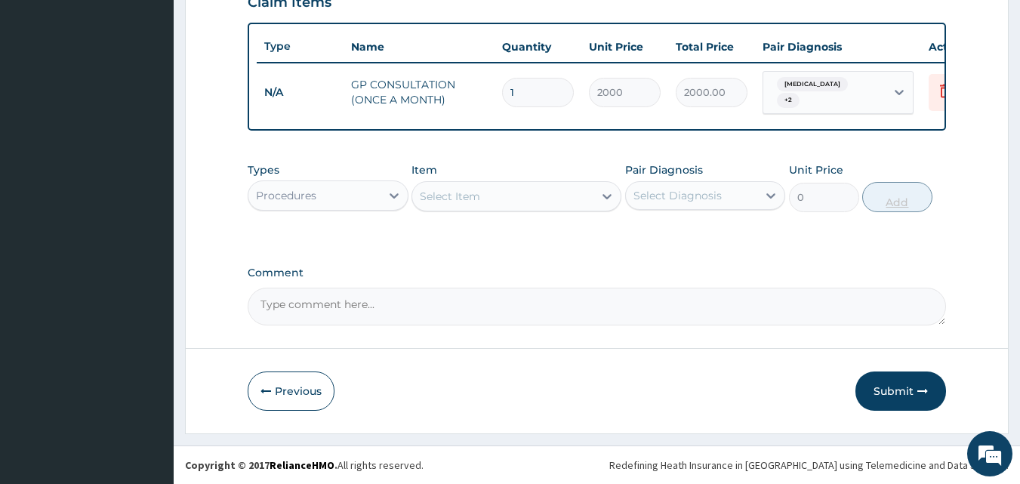
scroll to position [550, 0]
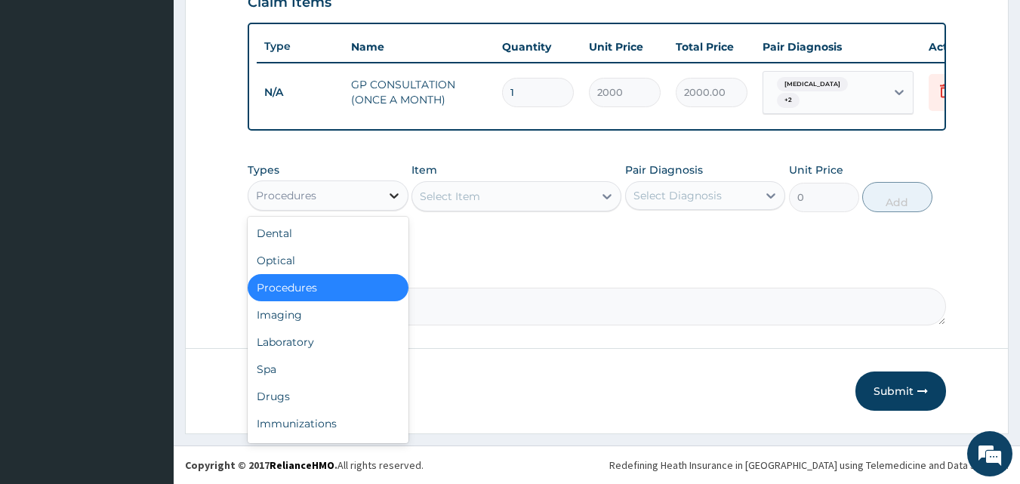
click at [383, 190] on div at bounding box center [394, 195] width 27 height 27
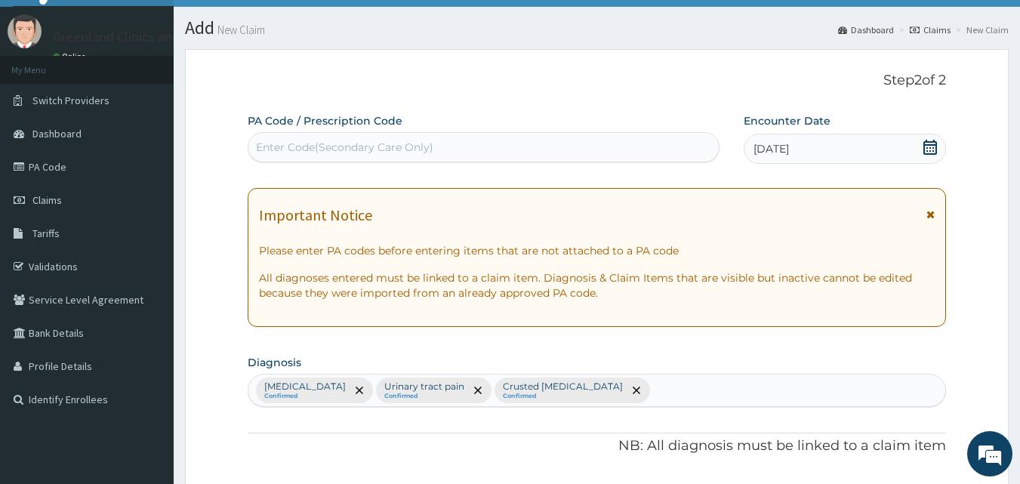
scroll to position [0, 0]
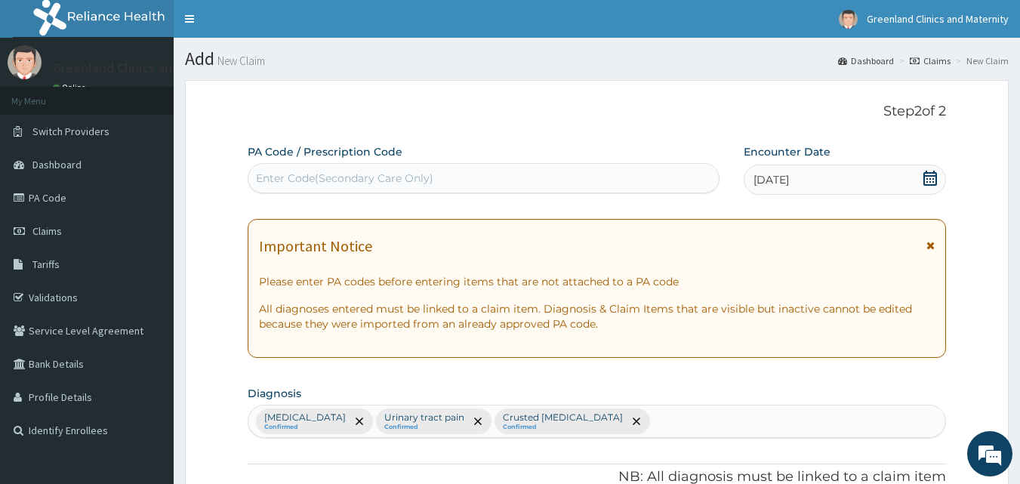
click at [421, 165] on div "Enter Code(Secondary Care Only)" at bounding box center [484, 178] width 473 height 30
click at [421, 166] on div "Enter Code(Secondary Care Only)" at bounding box center [483, 178] width 471 height 24
paste input "PA/67BAA3"
type input "PA/67BAA3"
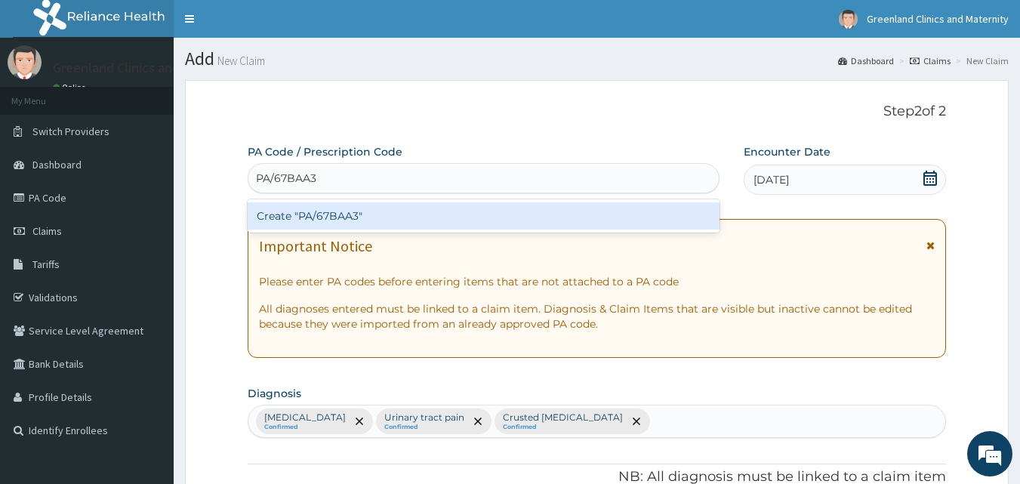
click at [385, 210] on div "Create "PA/67BAA3"" at bounding box center [484, 215] width 473 height 27
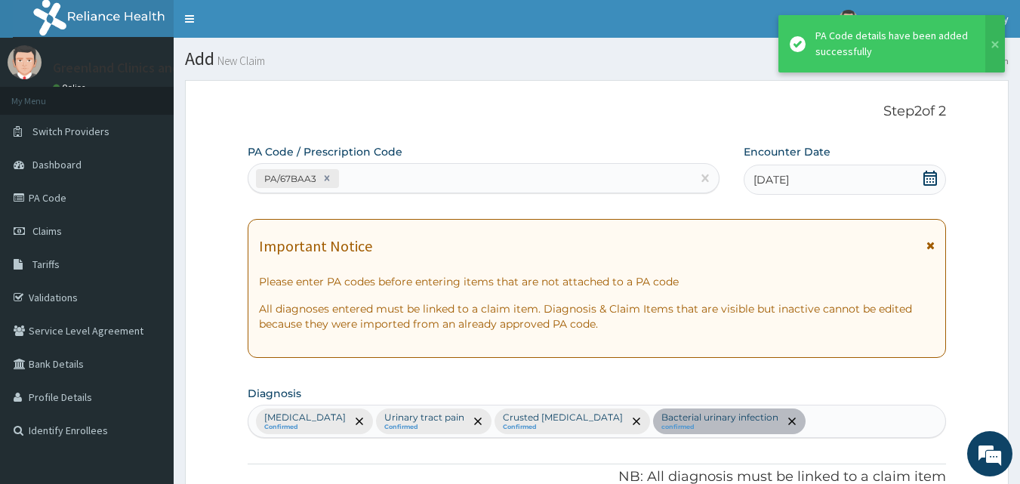
scroll to position [549, 0]
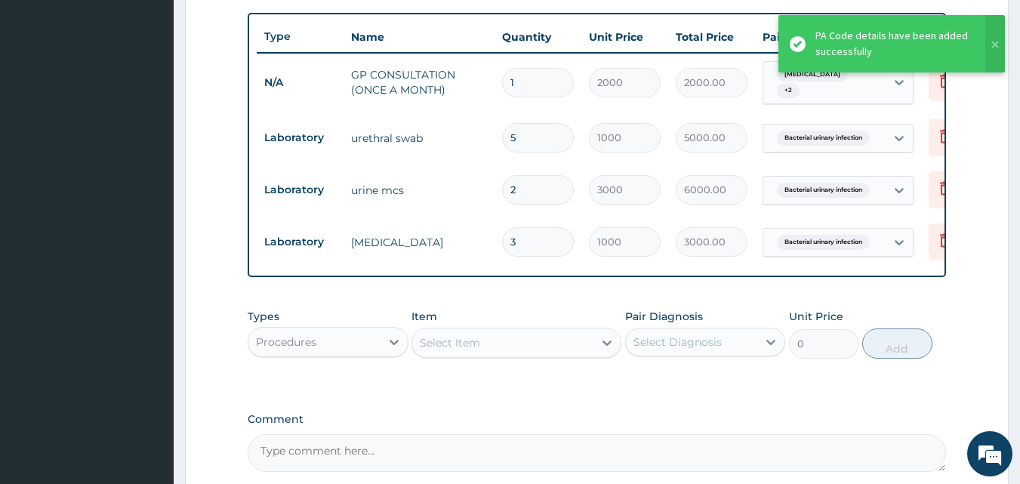
click at [187, 167] on form "Step 2 of 2 PA Code / Prescription Code PA/67BAA3 Encounter Date 16-08-2025 Imp…" at bounding box center [597, 56] width 824 height 1050
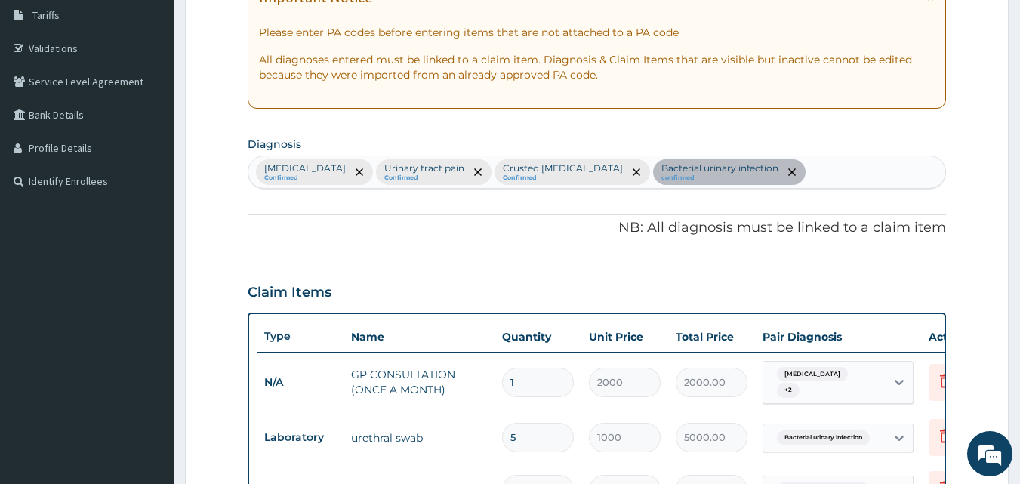
scroll to position [247, 0]
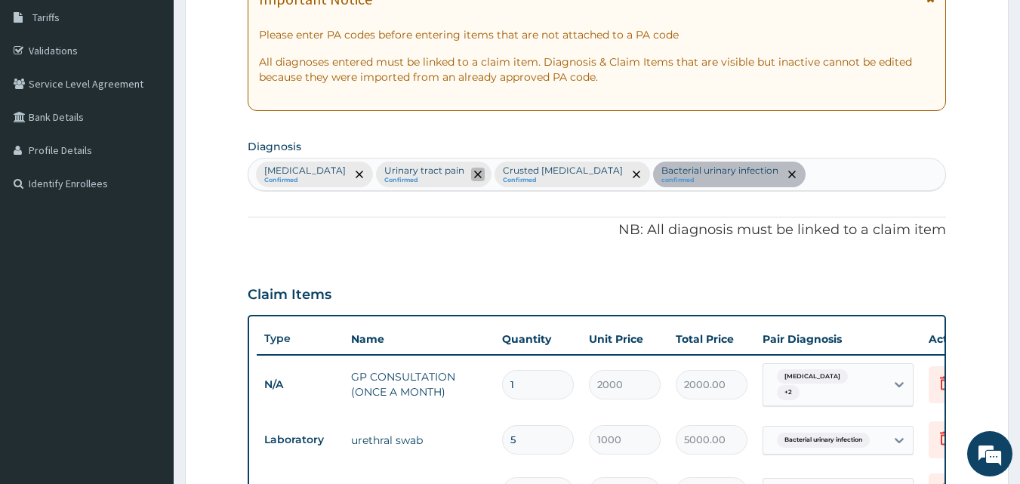
click at [480, 174] on span "remove selection option" at bounding box center [478, 175] width 14 height 14
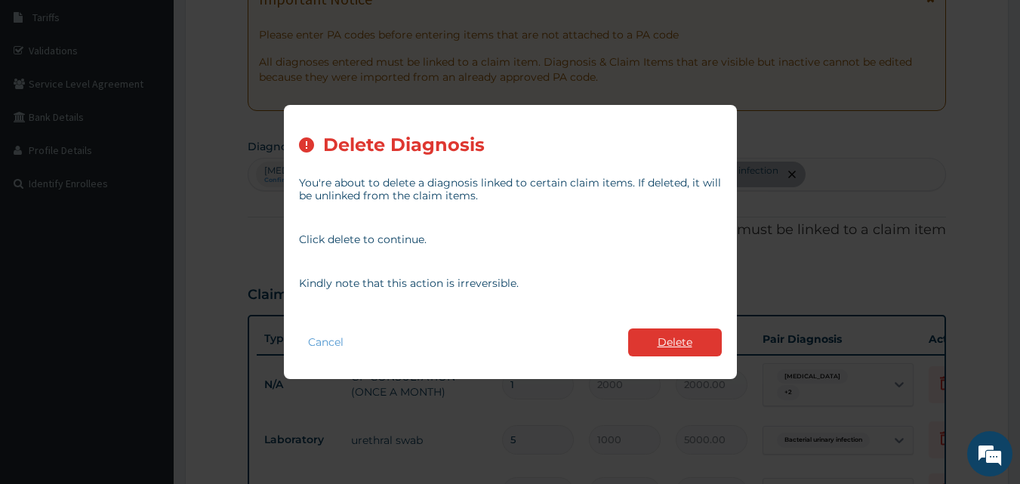
click at [655, 333] on button "Delete" at bounding box center [675, 342] width 94 height 28
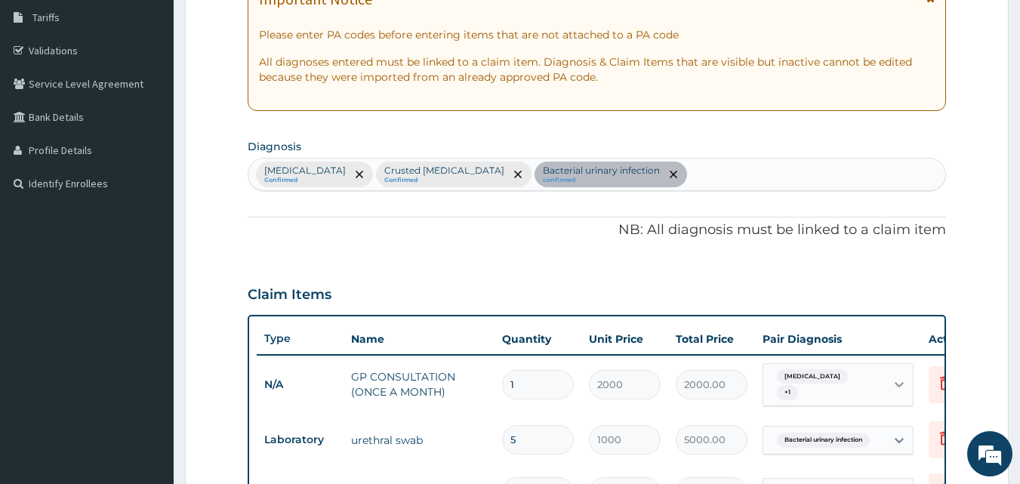
click at [897, 381] on icon at bounding box center [899, 384] width 15 height 15
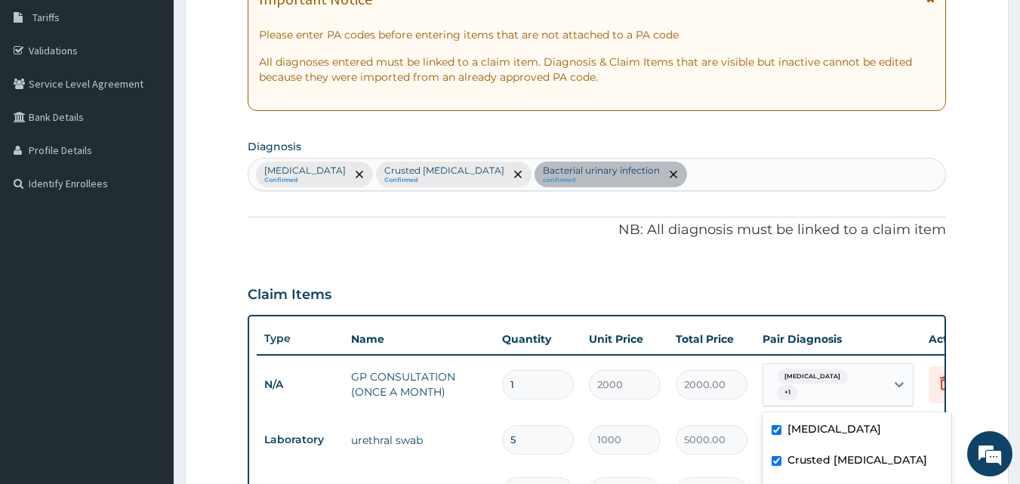
click at [1004, 372] on form "Step 2 of 2 PA Code / Prescription Code PA/67BAA3 Encounter Date 16-08-2025 Imp…" at bounding box center [597, 358] width 824 height 1050
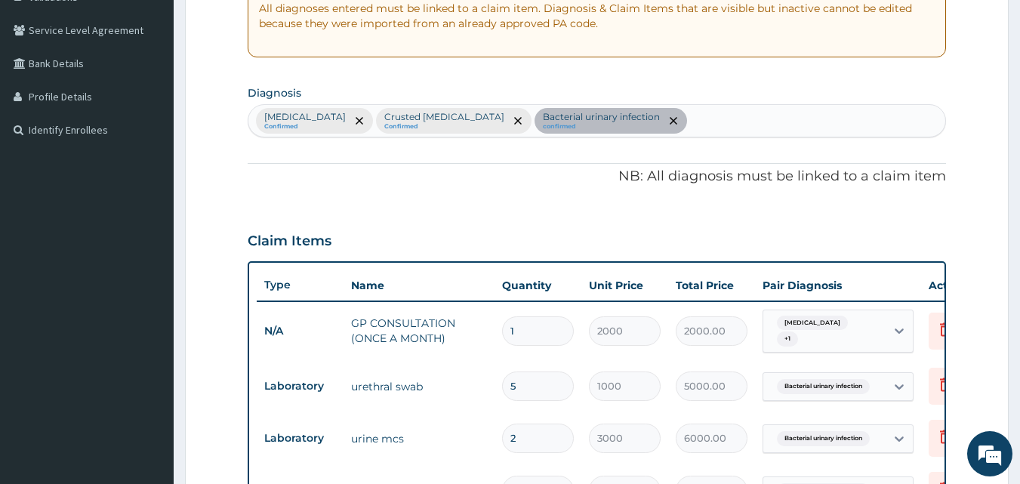
scroll to position [338, 0]
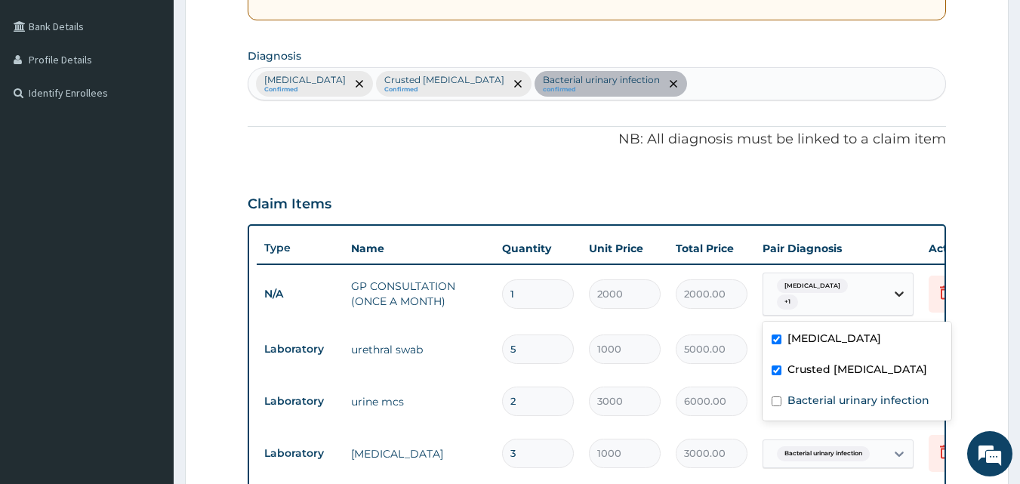
click at [901, 292] on icon at bounding box center [899, 293] width 15 height 15
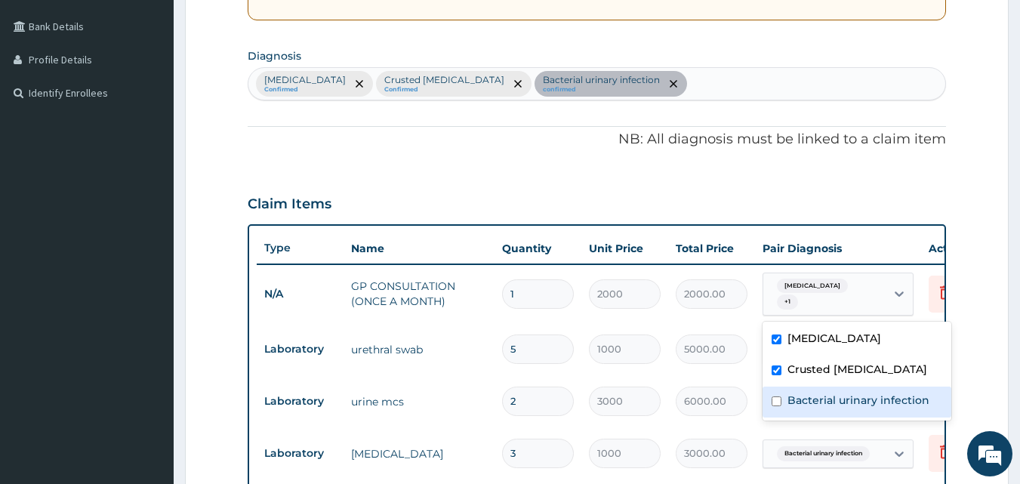
click at [878, 409] on div "Bacterial urinary infection" at bounding box center [857, 402] width 189 height 31
checkbox input "true"
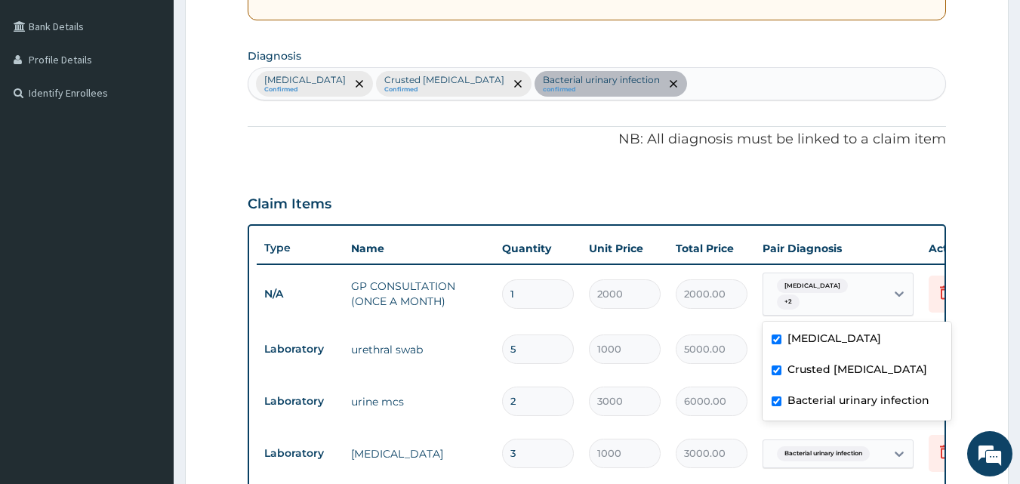
click at [982, 382] on form "Step 2 of 2 PA Code / Prescription Code PA/67BAA3 Encounter Date 16-08-2025 Imp…" at bounding box center [597, 268] width 824 height 1050
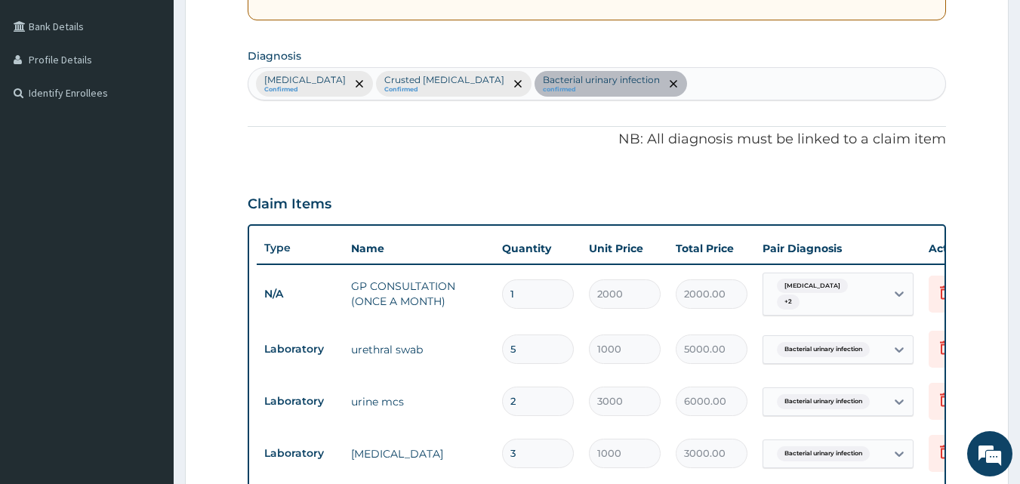
click at [978, 355] on form "Step 2 of 2 PA Code / Prescription Code PA/67BAA3 Encounter Date 16-08-2025 Imp…" at bounding box center [597, 268] width 824 height 1050
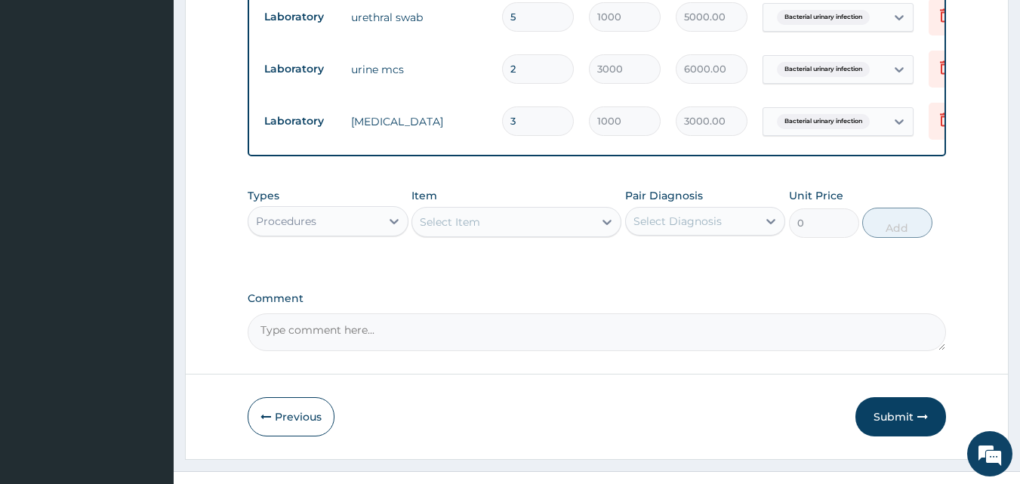
scroll to position [707, 0]
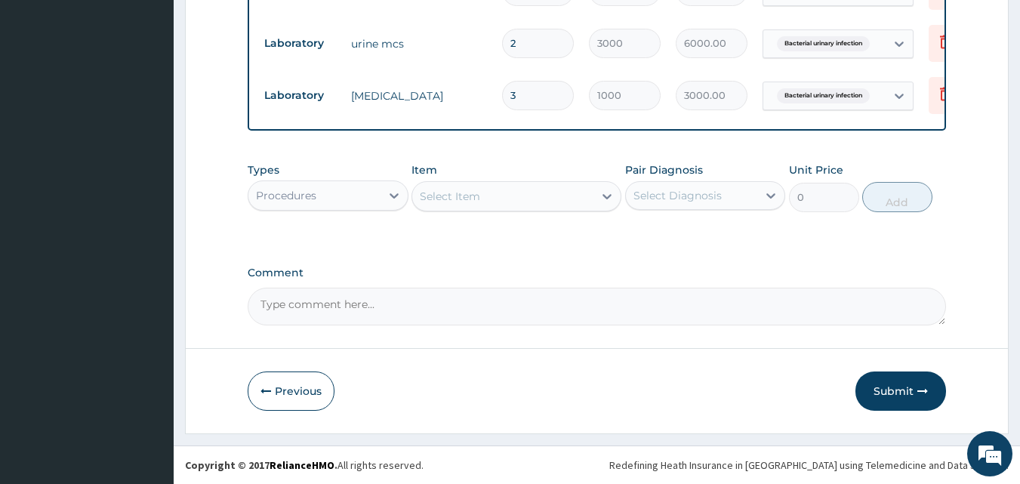
click at [367, 188] on div "Procedures" at bounding box center [314, 195] width 132 height 24
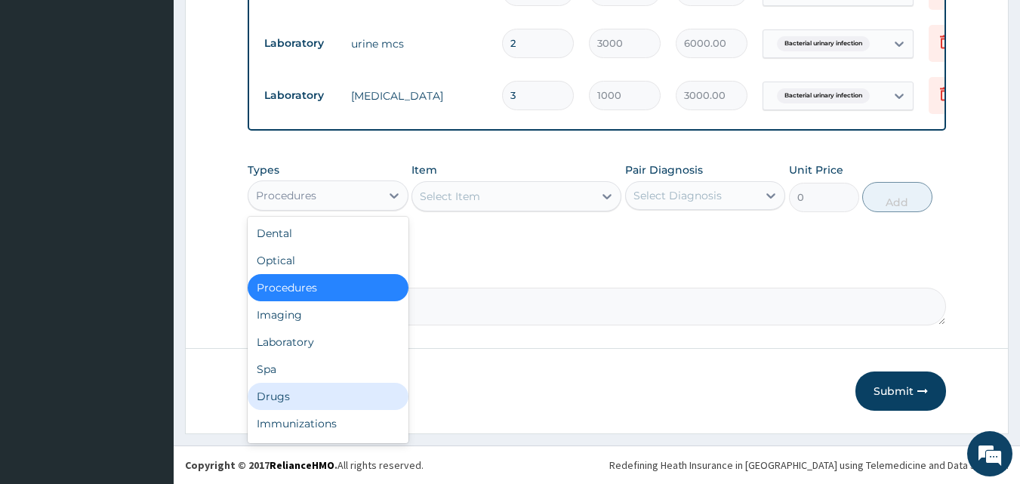
click at [301, 404] on div "Drugs" at bounding box center [328, 396] width 161 height 27
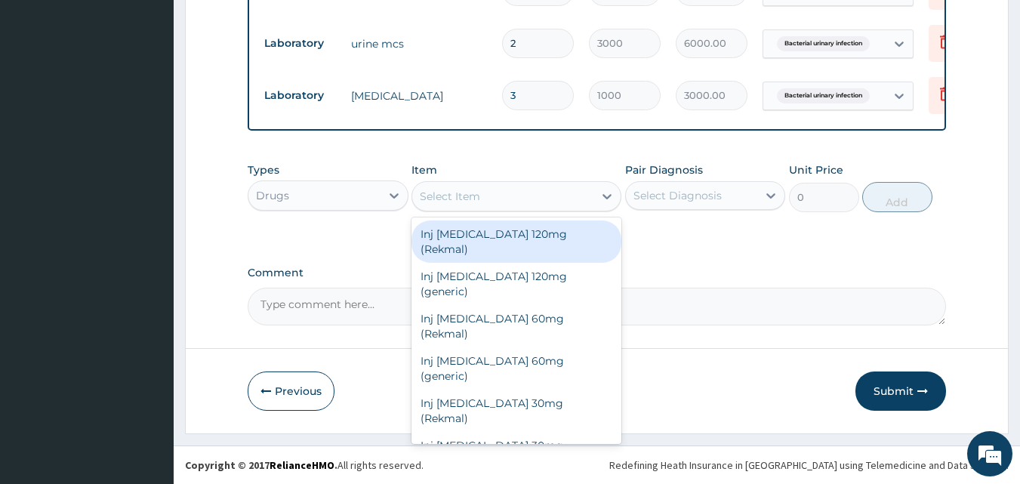
click at [433, 200] on div "Select Item" at bounding box center [450, 196] width 60 height 15
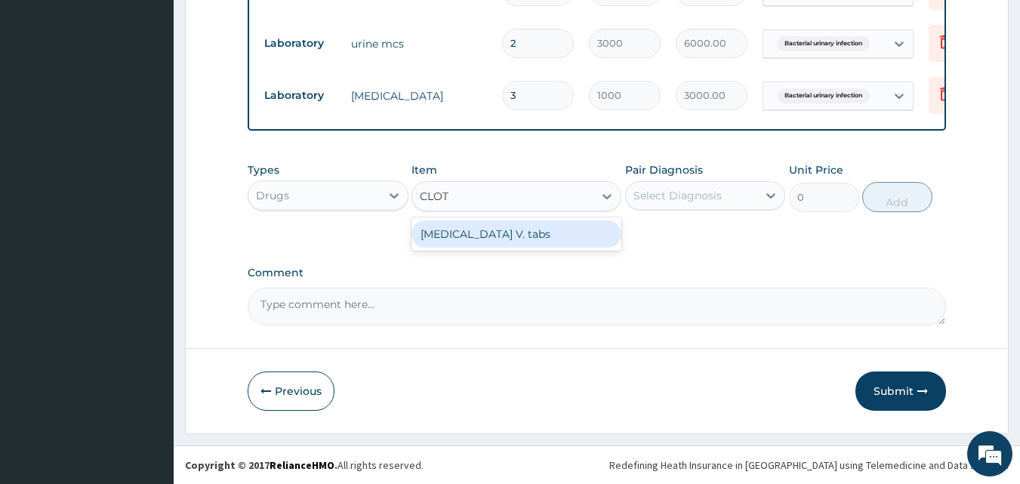
type input "CLOTR"
click at [486, 231] on div "Clotrimazole V. tabs" at bounding box center [517, 233] width 210 height 27
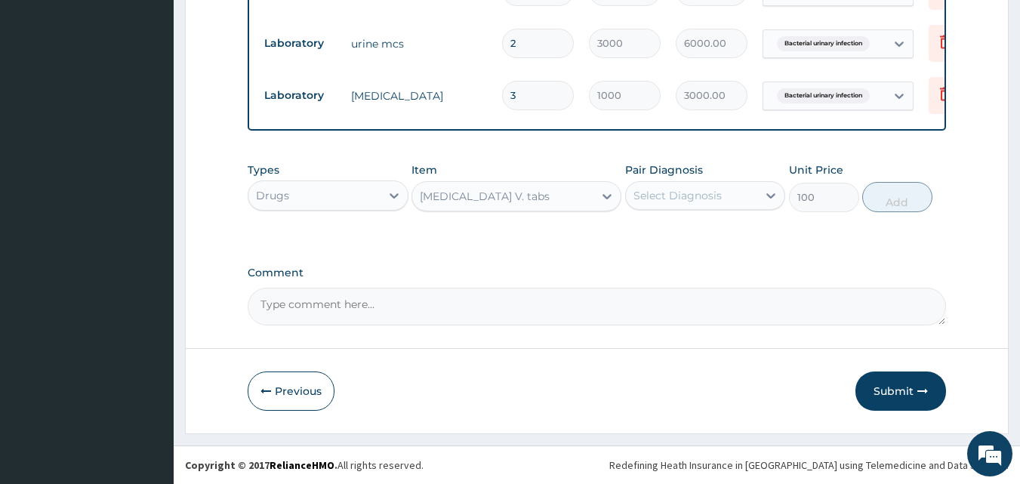
click at [664, 197] on div "Select Diagnosis" at bounding box center [677, 195] width 88 height 15
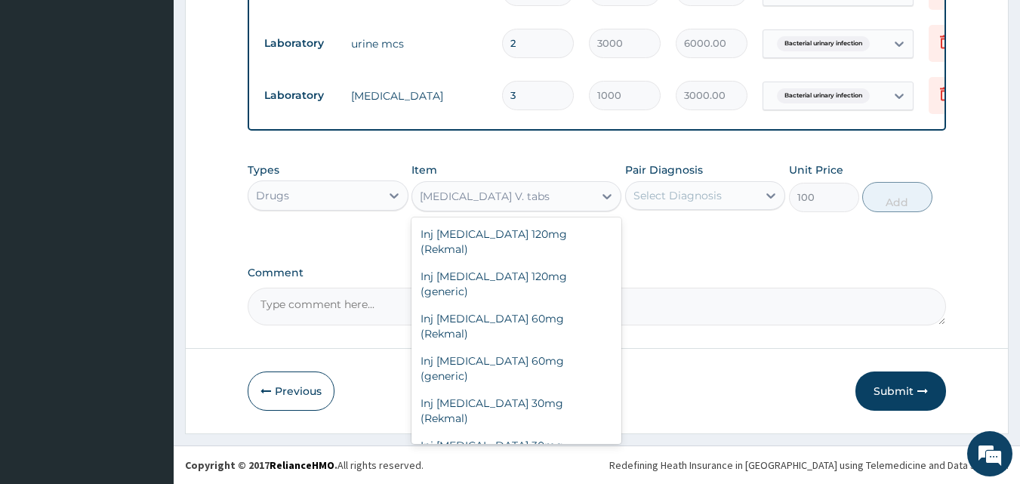
click at [557, 200] on div "Clotrimazole V. tabs" at bounding box center [502, 196] width 181 height 24
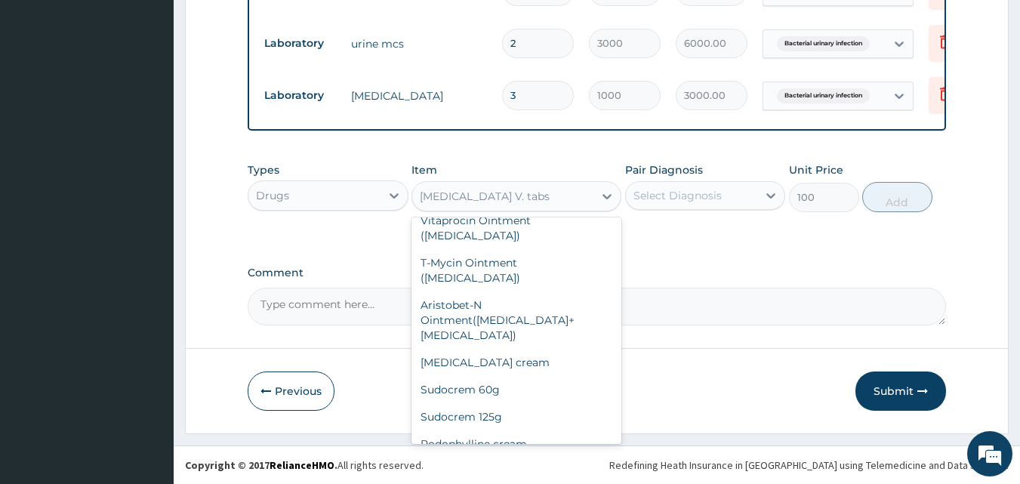
scroll to position [9945, 0]
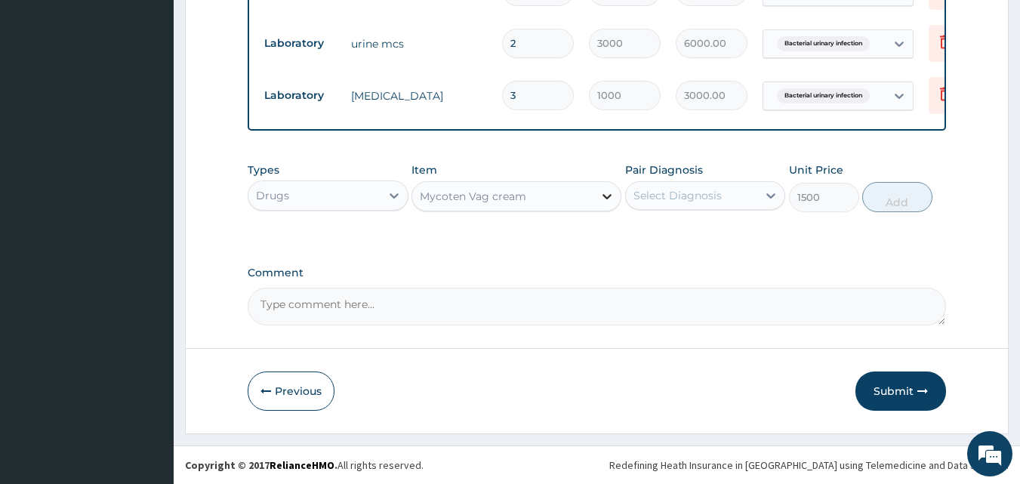
click at [593, 199] on div at bounding box center [606, 196] width 27 height 27
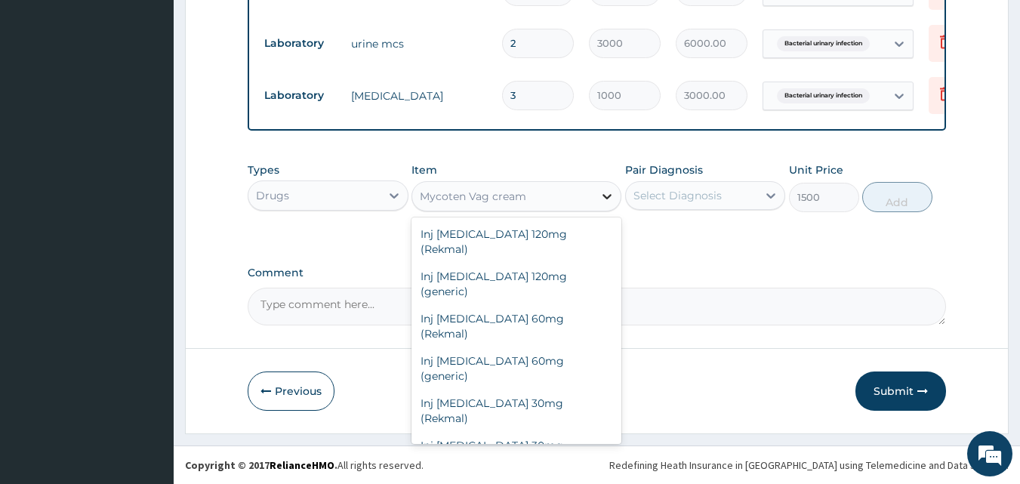
scroll to position [9804, 0]
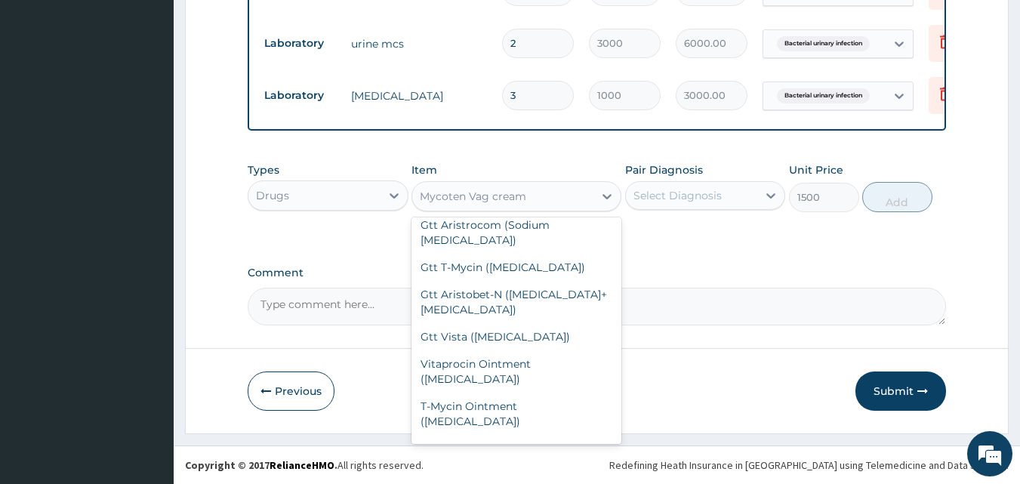
type input "800"
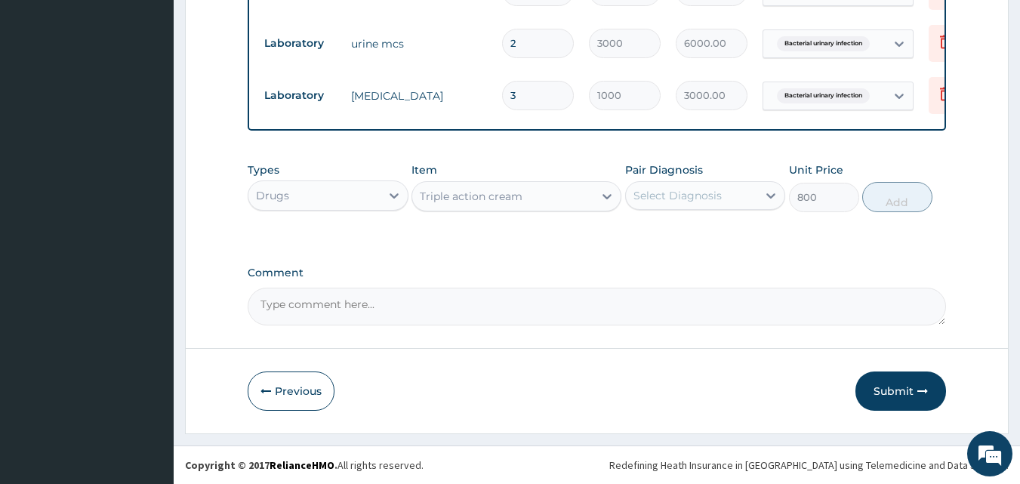
click at [694, 205] on div "Select Diagnosis" at bounding box center [692, 195] width 132 height 24
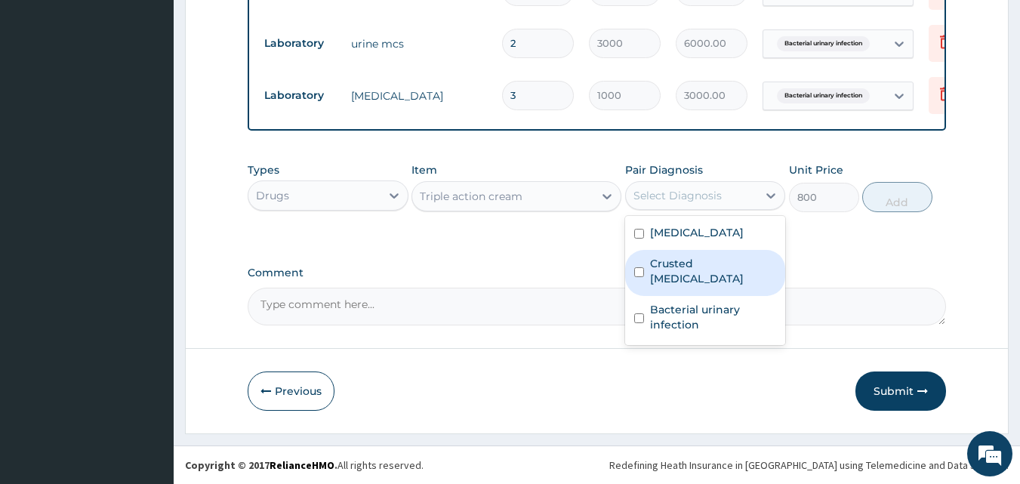
click at [686, 256] on label "Crusted scabies" at bounding box center [713, 271] width 127 height 30
checkbox input "true"
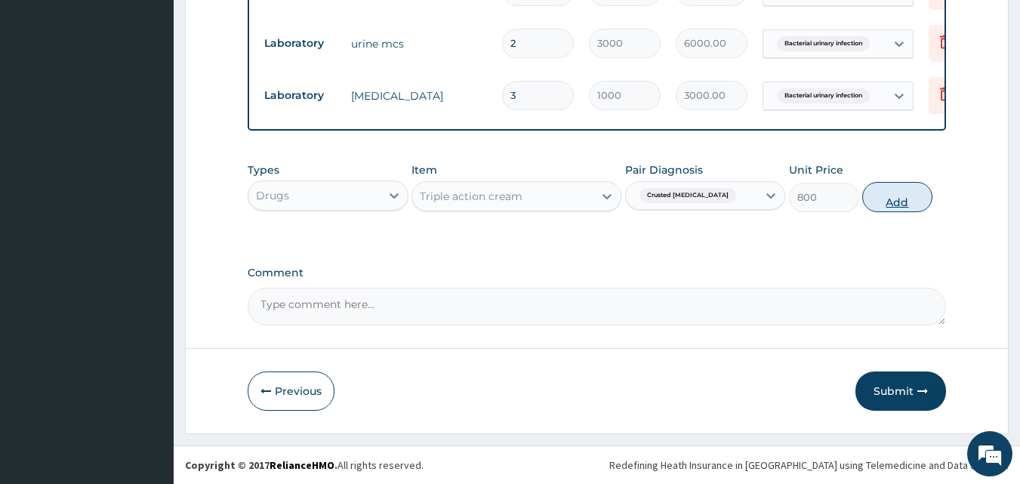
click at [895, 183] on button "Add" at bounding box center [897, 197] width 70 height 30
type input "0"
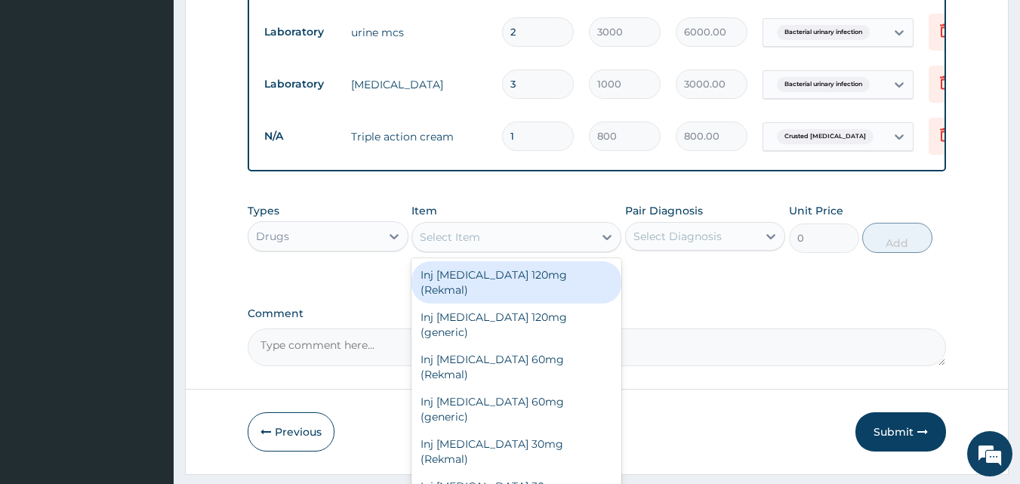
click at [479, 245] on div "Select Item" at bounding box center [450, 237] width 60 height 15
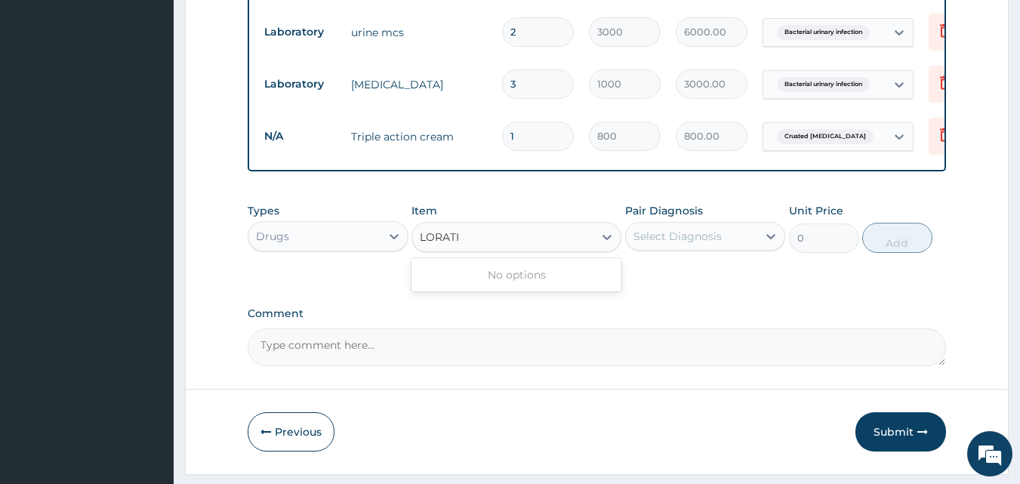
type input "LORAT"
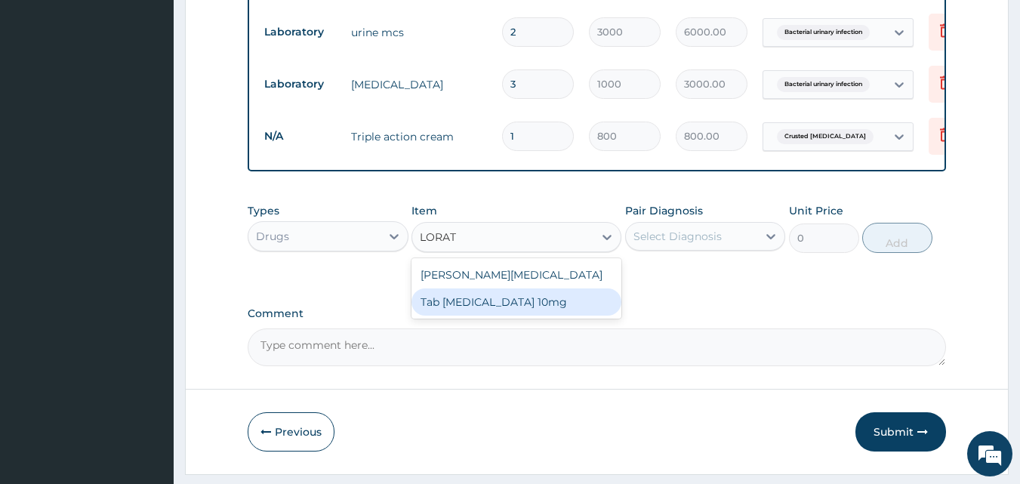
click at [501, 316] on div "Tab Loratadine 10mg" at bounding box center [517, 301] width 210 height 27
type input "50"
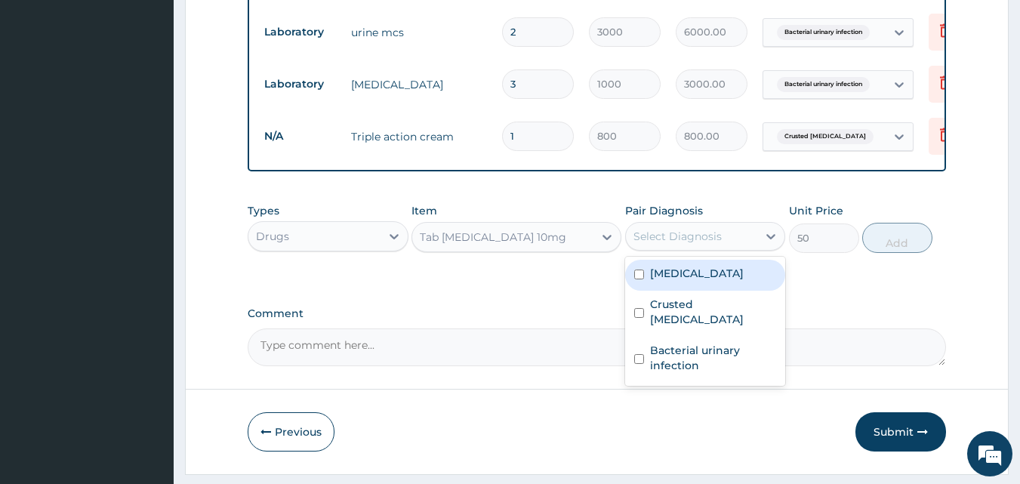
click at [649, 244] on div "Select Diagnosis" at bounding box center [677, 236] width 88 height 15
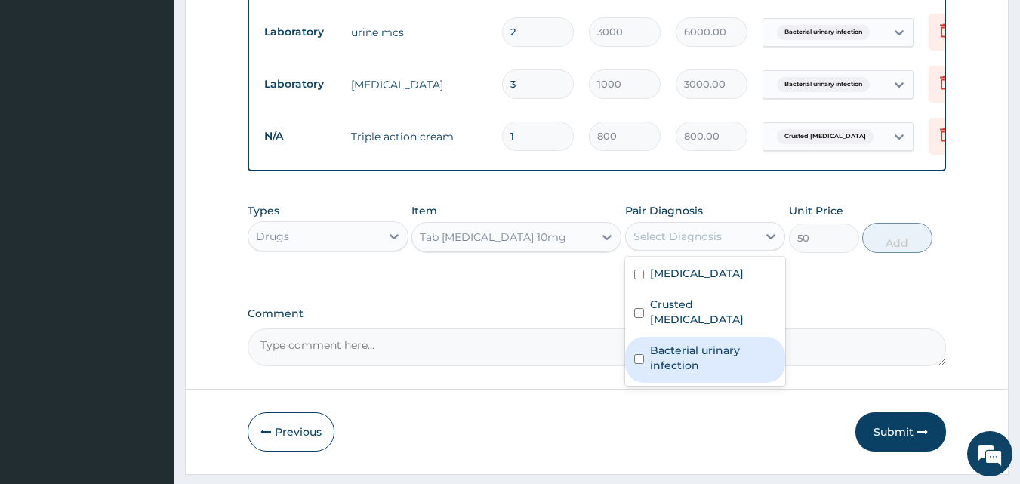
click at [662, 343] on label "Bacterial urinary infection" at bounding box center [713, 358] width 127 height 30
checkbox input "true"
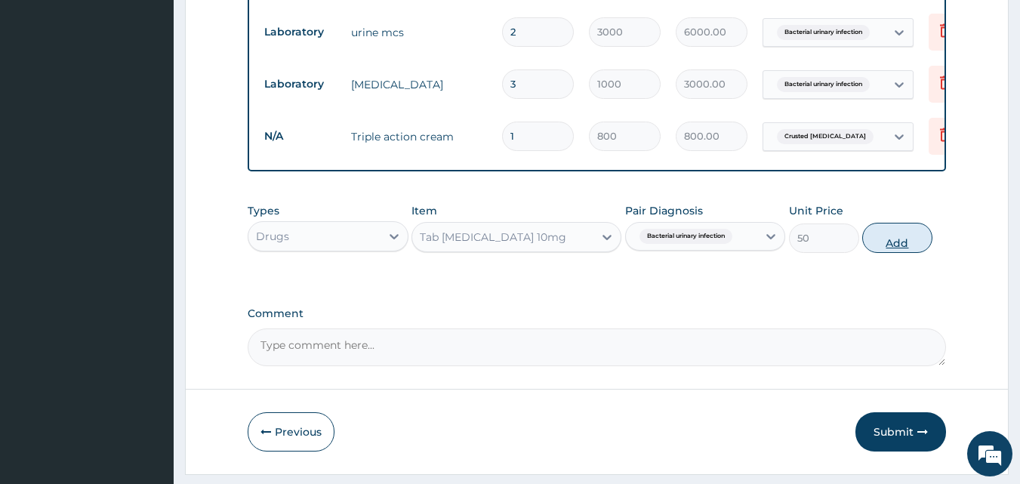
click at [909, 239] on button "Add" at bounding box center [897, 238] width 70 height 30
type input "0"
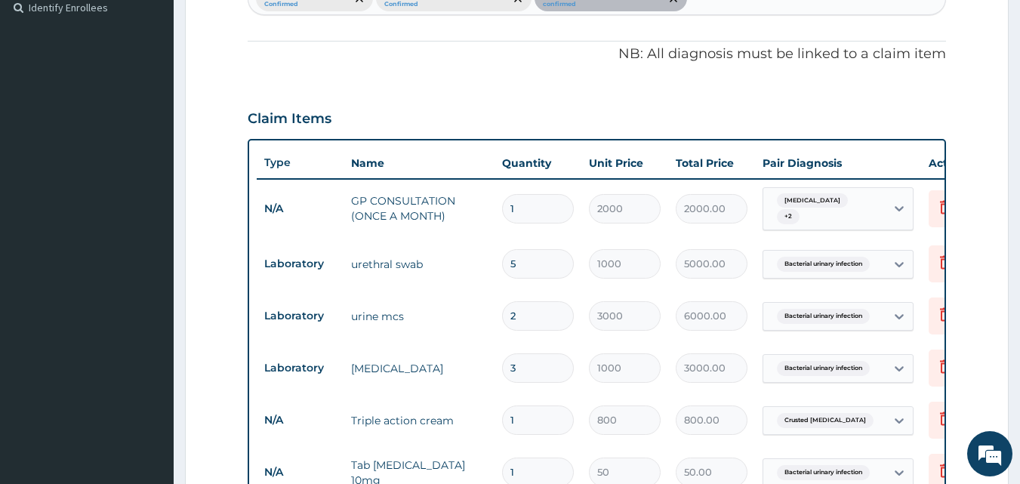
scroll to position [811, 0]
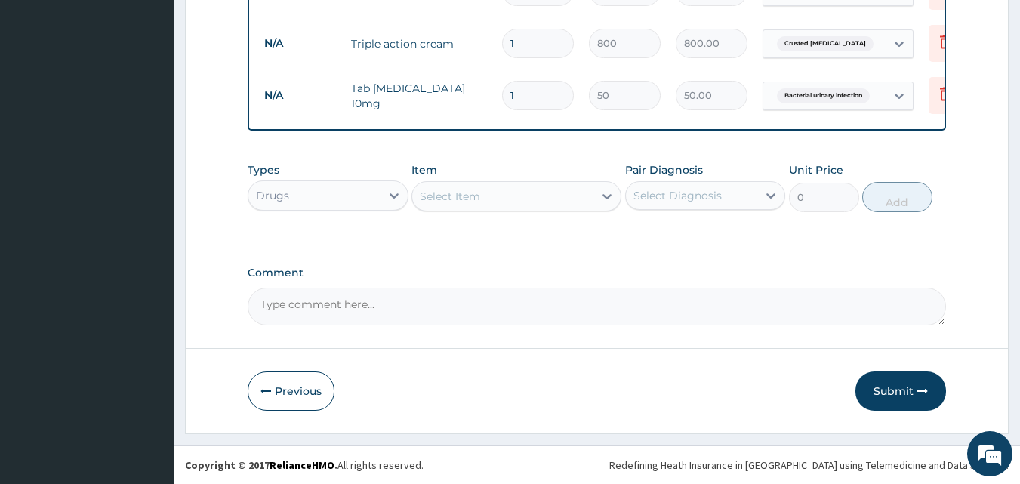
click at [536, 81] on input "1" at bounding box center [538, 95] width 72 height 29
type input "10"
type input "500.00"
type input "10"
click at [565, 156] on div "Types Drugs Item Select Item Pair Diagnosis Select Diagnosis Unit Price 0 Add" at bounding box center [597, 187] width 699 height 65
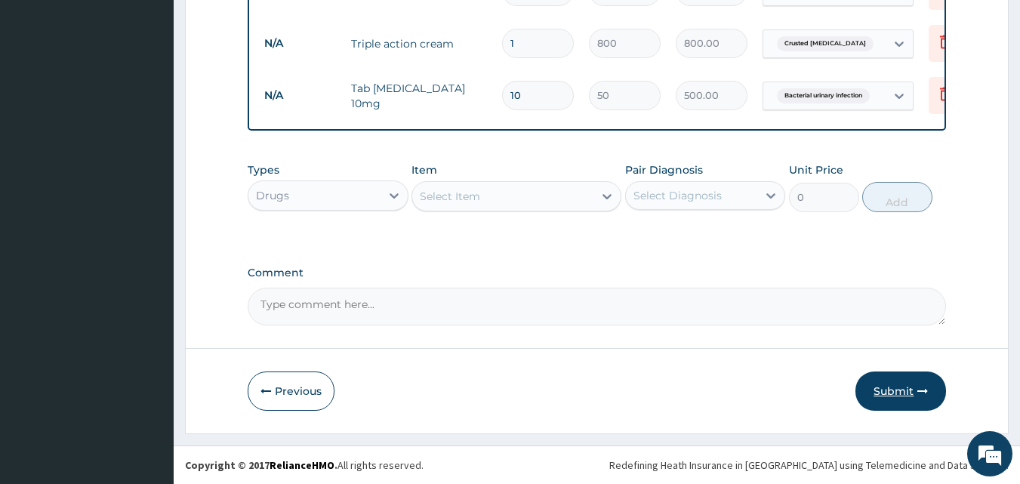
click at [917, 391] on button "Submit" at bounding box center [900, 390] width 91 height 39
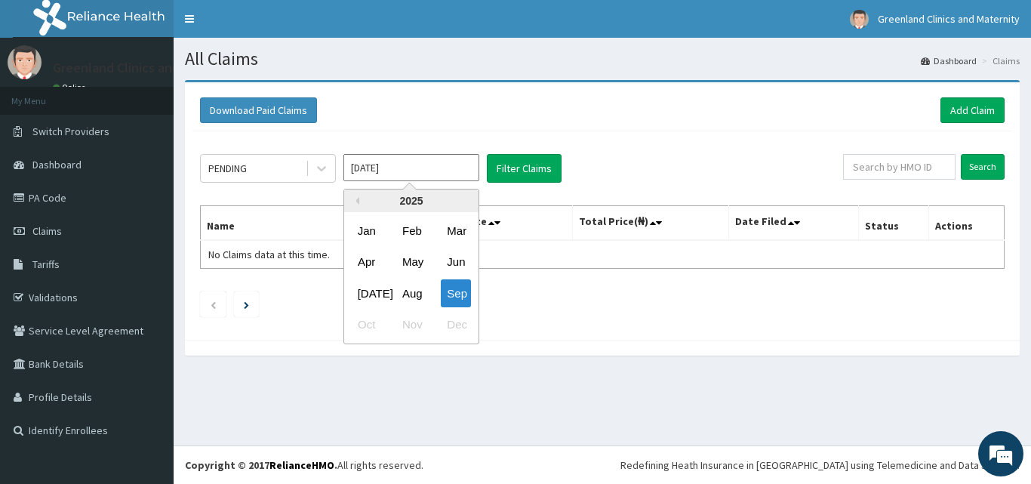
click at [439, 170] on input "[DATE]" at bounding box center [412, 167] width 136 height 27
click at [418, 295] on div "Aug" at bounding box center [411, 293] width 30 height 28
type input "Aug 2025"
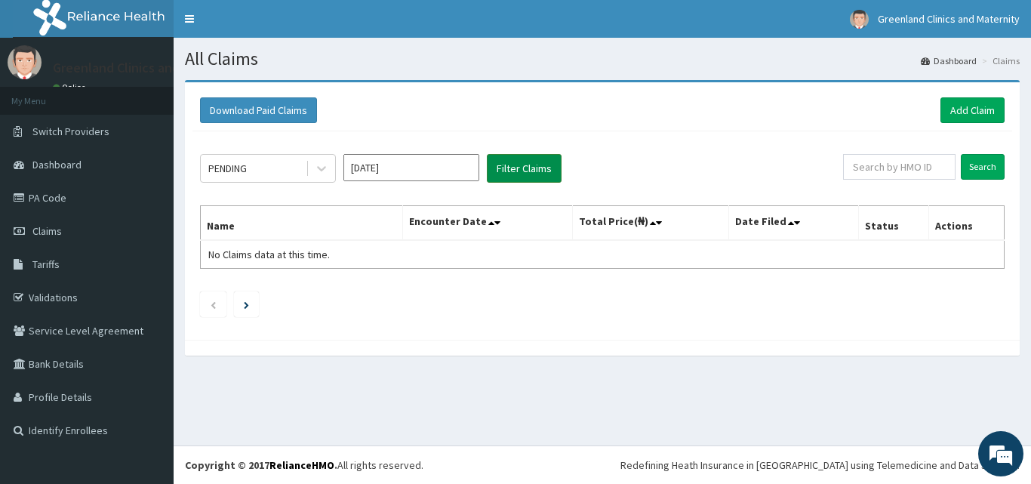
click at [515, 174] on button "Filter Claims" at bounding box center [524, 168] width 75 height 29
click at [515, 173] on button "Filter Claims" at bounding box center [524, 168] width 75 height 29
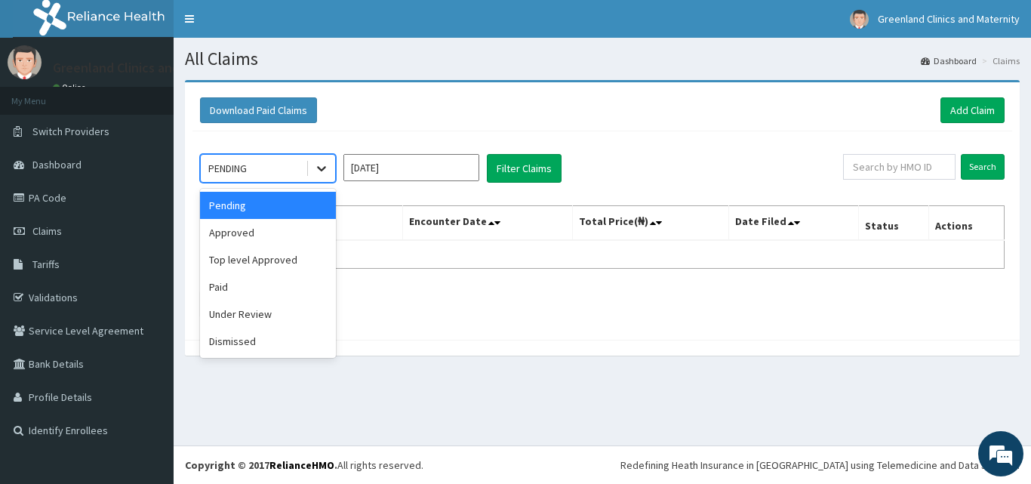
click at [313, 179] on div at bounding box center [321, 168] width 27 height 27
click at [266, 237] on div "Approved" at bounding box center [268, 232] width 136 height 27
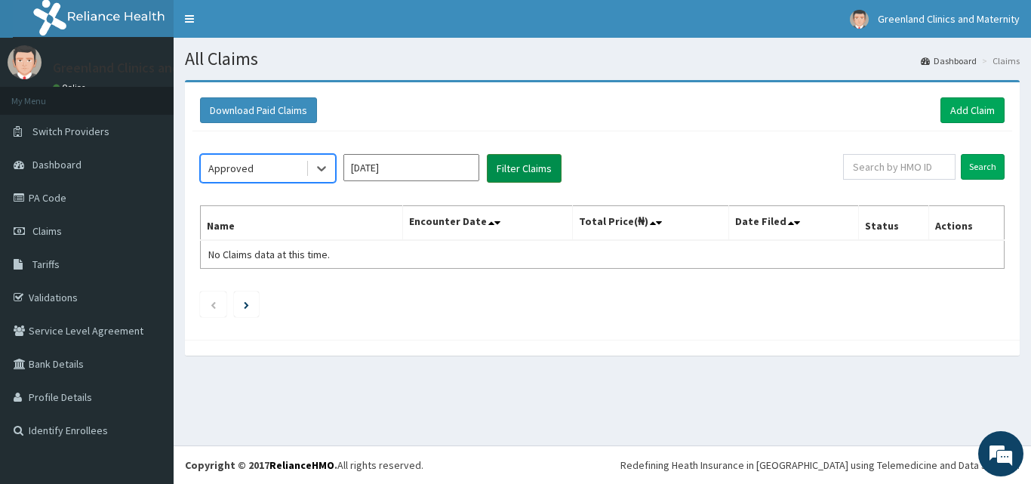
click at [519, 173] on button "Filter Claims" at bounding box center [524, 168] width 75 height 29
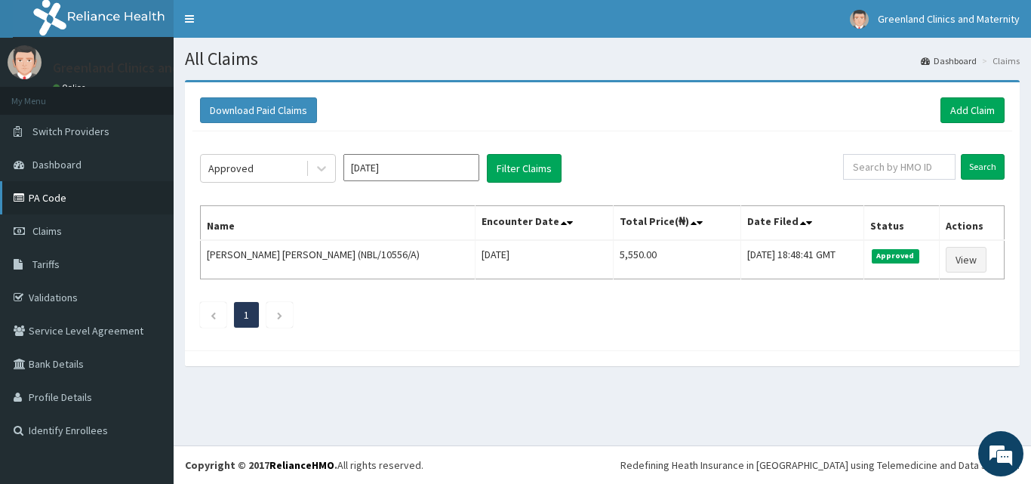
click at [48, 199] on link "PA Code" at bounding box center [87, 197] width 174 height 33
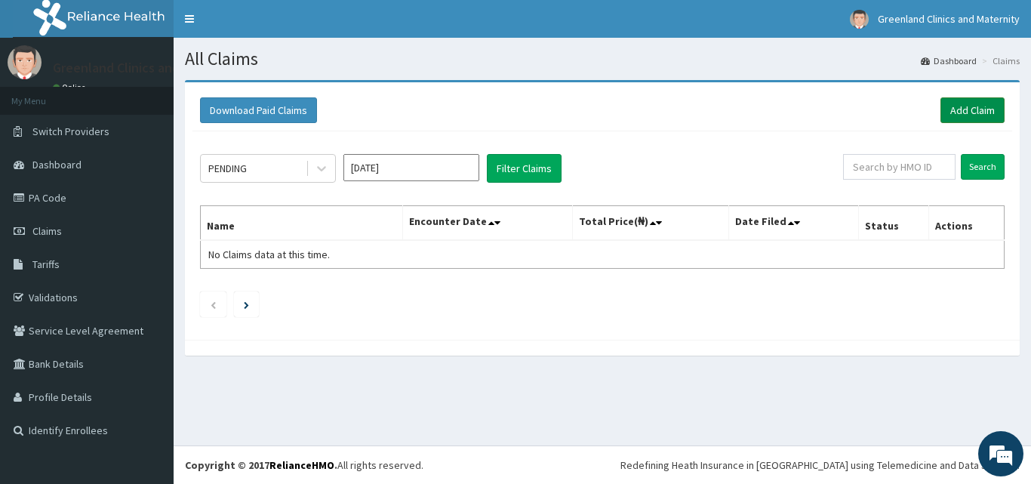
click at [973, 114] on link "Add Claim" at bounding box center [973, 110] width 64 height 26
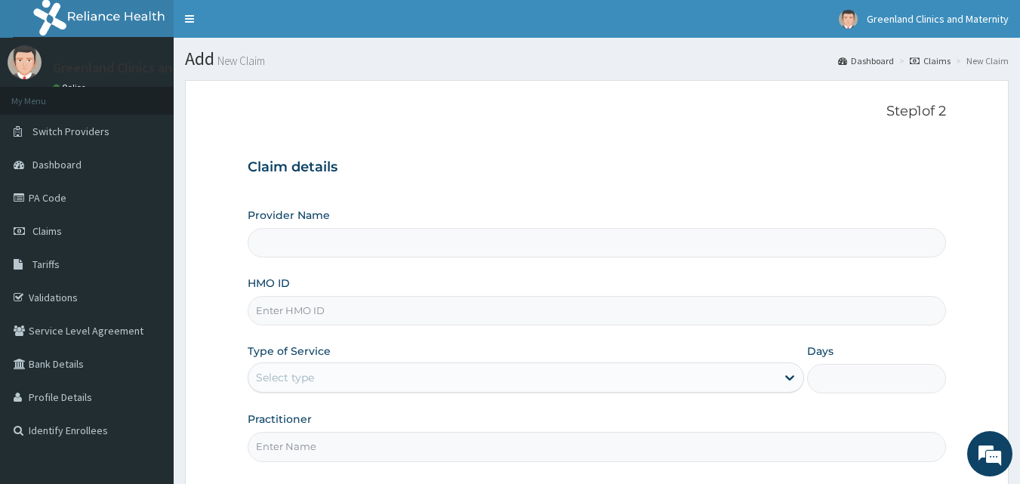
type input "Greenlands Specialist Hospital"
click at [696, 311] on input "HMO ID" at bounding box center [597, 310] width 699 height 29
type input "JTE/10004/A"
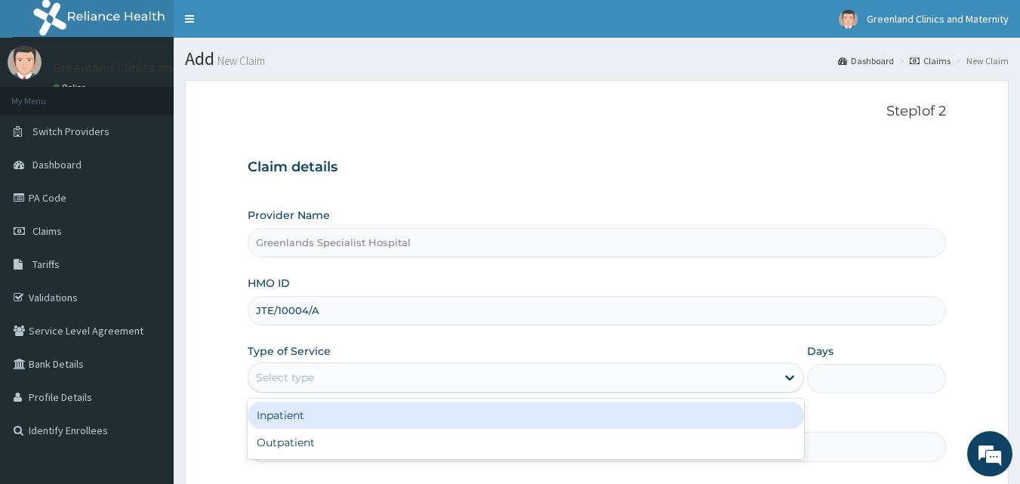
click at [381, 384] on div "Select type" at bounding box center [512, 377] width 528 height 24
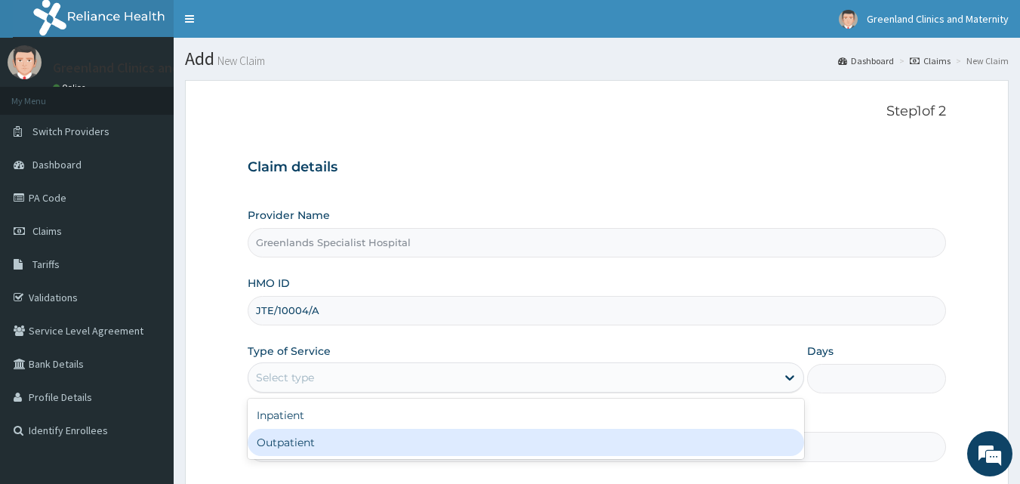
click at [384, 436] on div "Outpatient" at bounding box center [526, 442] width 556 height 27
type input "1"
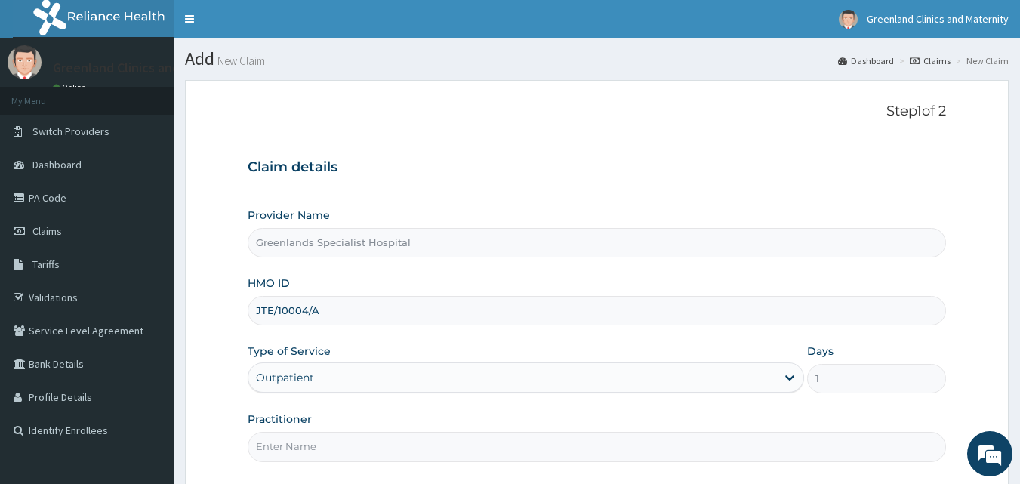
click at [464, 397] on div "Provider Name Greenlands Specialist Hospital HMO ID JTE/10004/A Type of Service…" at bounding box center [597, 335] width 699 height 254
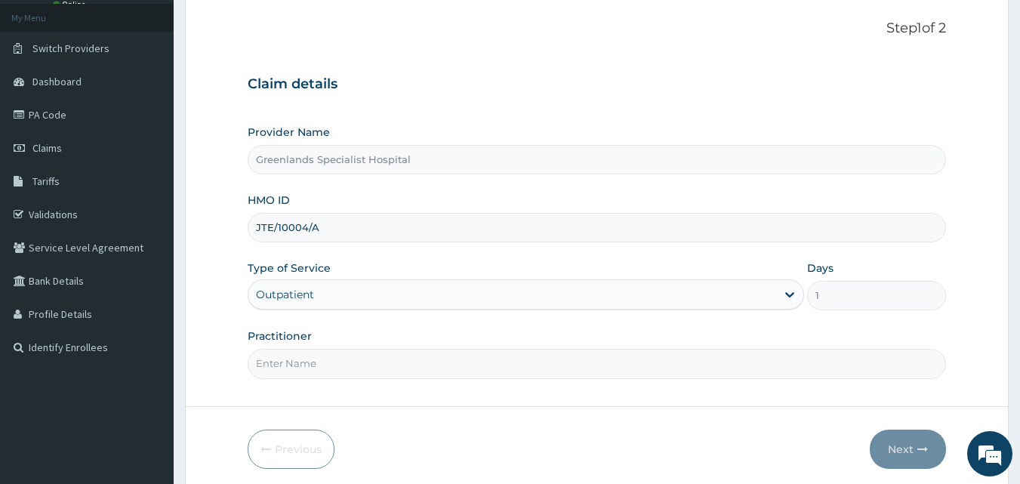
scroll to position [141, 0]
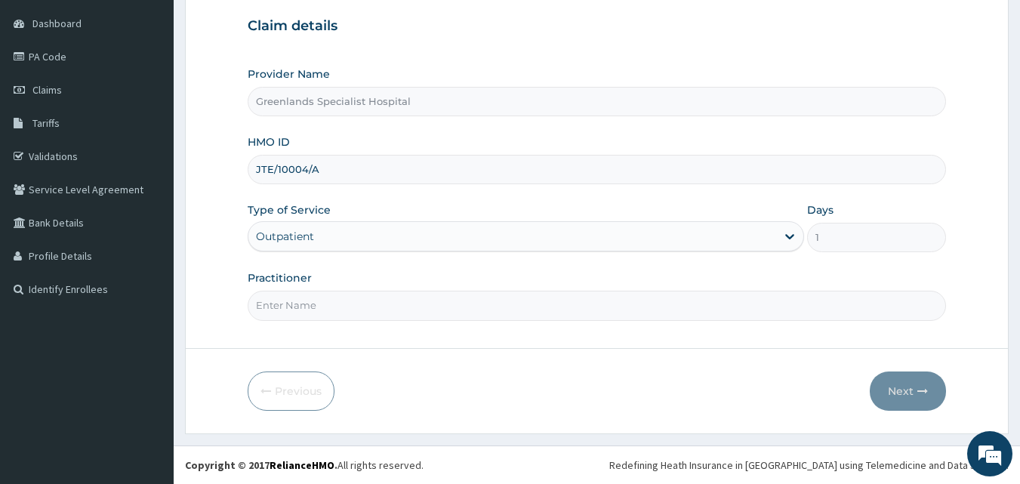
click at [501, 306] on input "Practitioner" at bounding box center [597, 305] width 699 height 29
type input "[PERSON_NAME]"
click at [917, 399] on button "Next" at bounding box center [908, 390] width 76 height 39
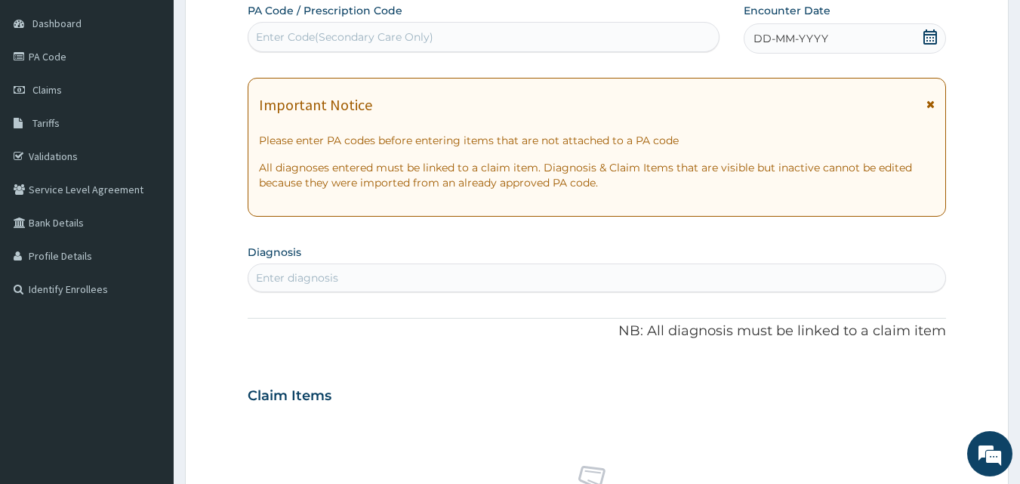
click at [545, 31] on div "Enter Code(Secondary Care Only)" at bounding box center [483, 37] width 471 height 24
paste input "PA/754449"
type input "PA/754449"
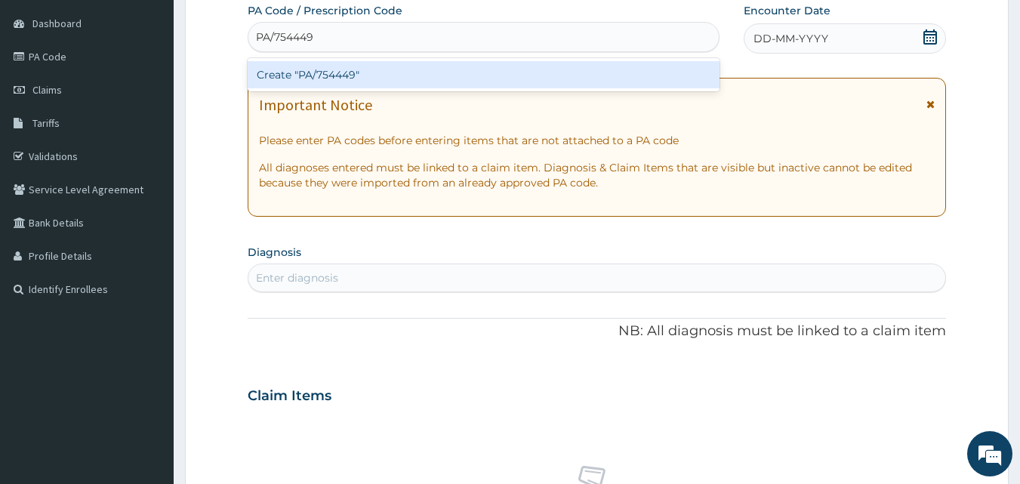
click at [503, 72] on div "Create "PA/754449"" at bounding box center [484, 74] width 473 height 27
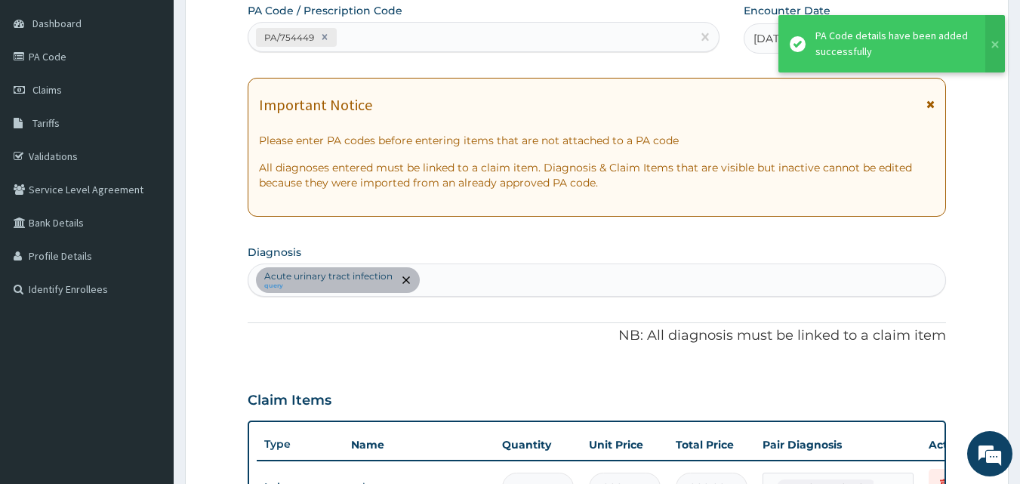
scroll to position [439, 0]
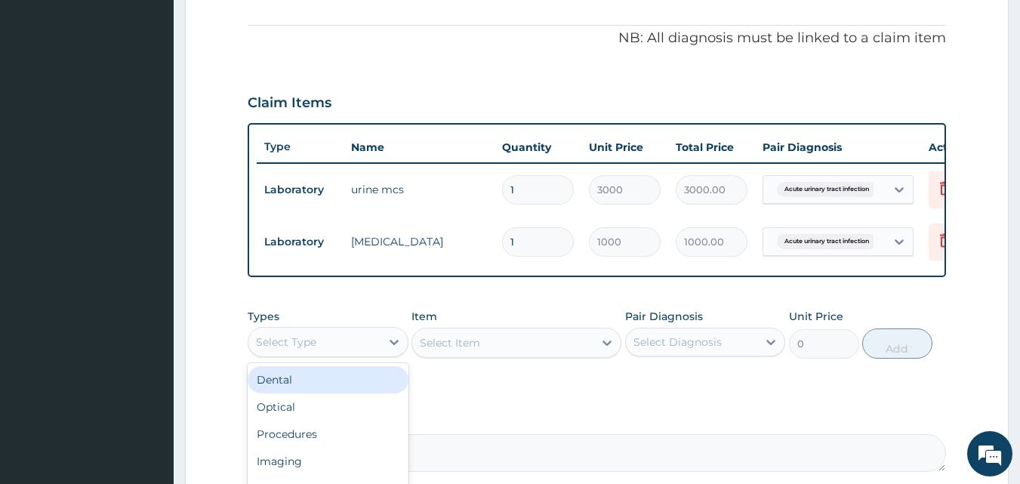
click at [346, 346] on div "Select Type" at bounding box center [314, 342] width 132 height 24
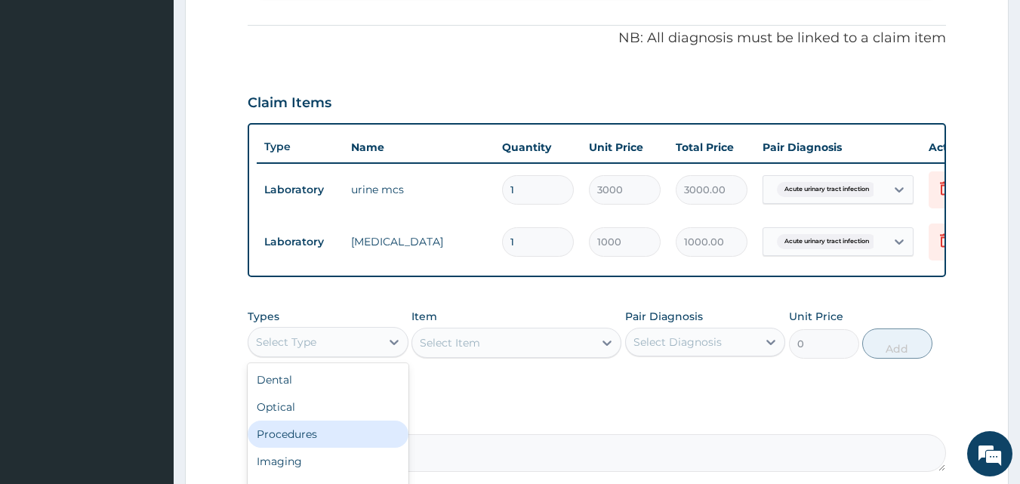
click at [314, 444] on div "Procedures" at bounding box center [328, 434] width 161 height 27
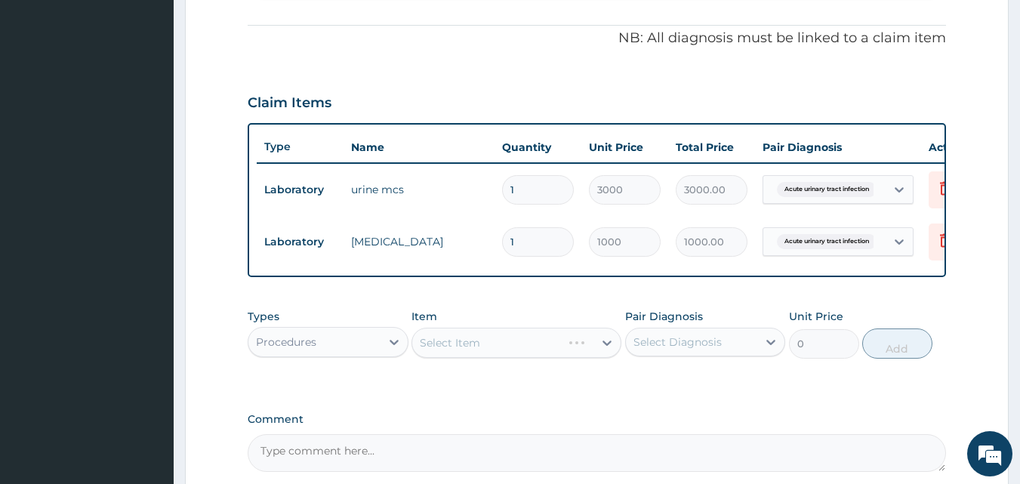
click at [433, 353] on div "Select Item" at bounding box center [517, 343] width 210 height 30
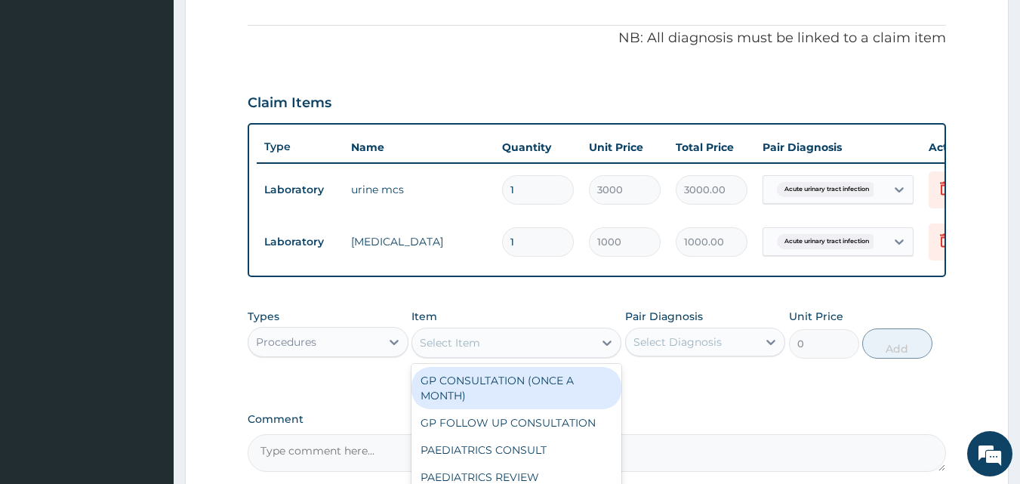
click at [433, 350] on div "Select Item" at bounding box center [450, 342] width 60 height 15
click at [459, 382] on div "GP CONSULTATION (ONCE A MONTH)" at bounding box center [517, 388] width 210 height 42
type input "2000"
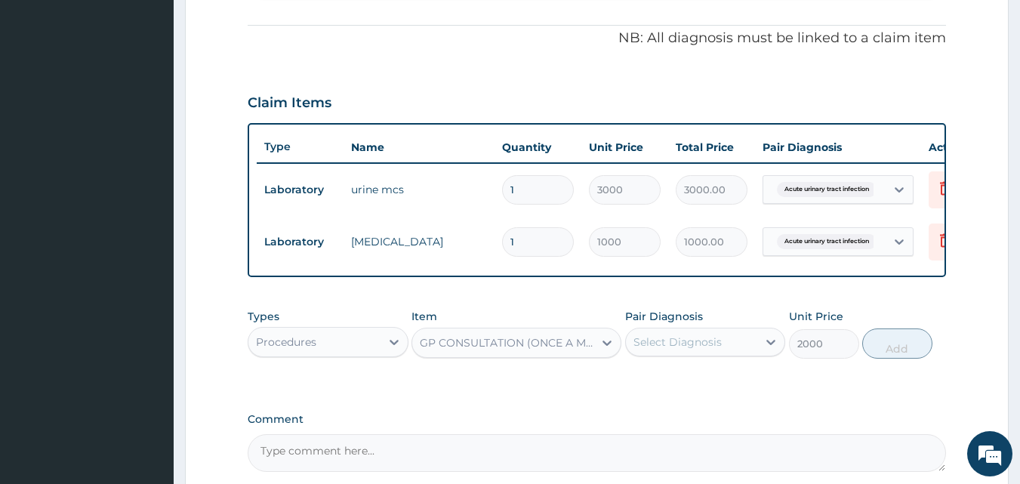
click at [707, 356] on div "Select Diagnosis" at bounding box center [705, 342] width 161 height 29
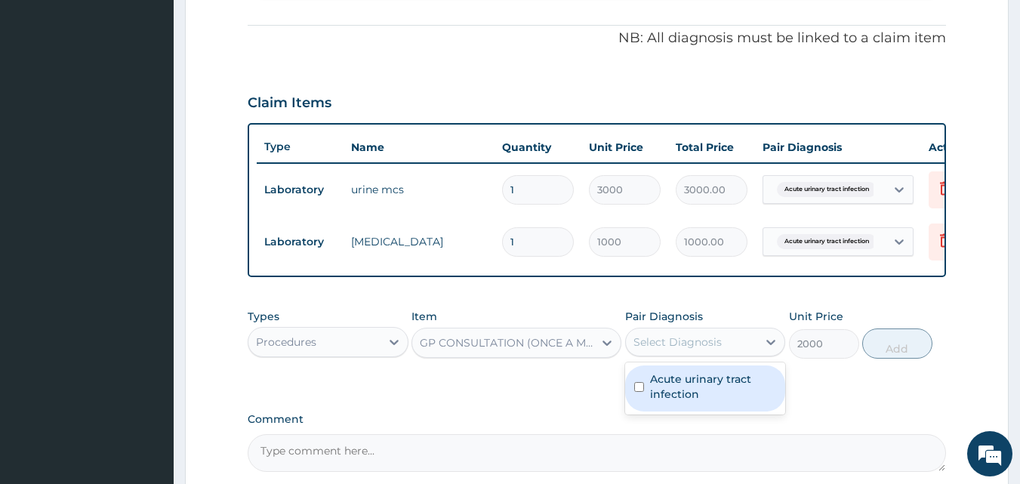
click at [707, 412] on div "Acute urinary tract infection" at bounding box center [705, 388] width 161 height 46
checkbox input "true"
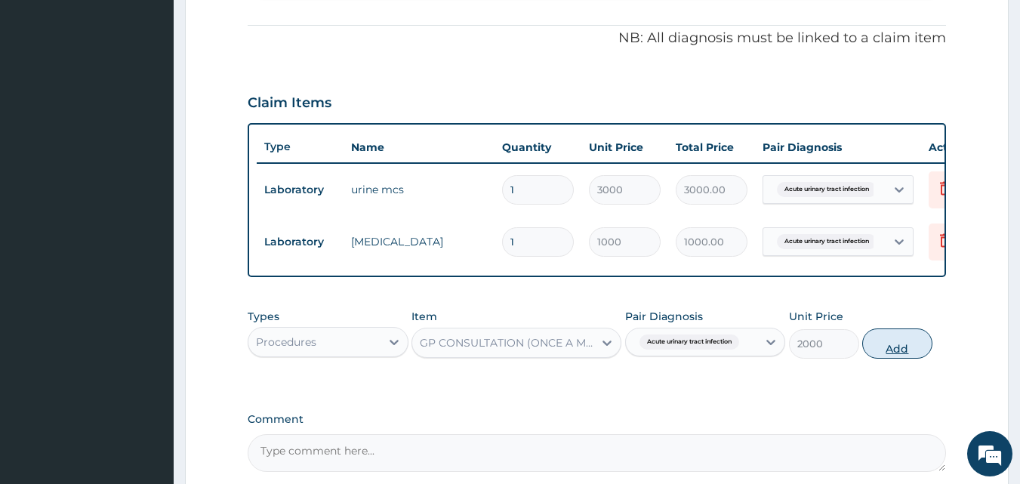
click at [888, 350] on button "Add" at bounding box center [897, 343] width 70 height 30
type input "0"
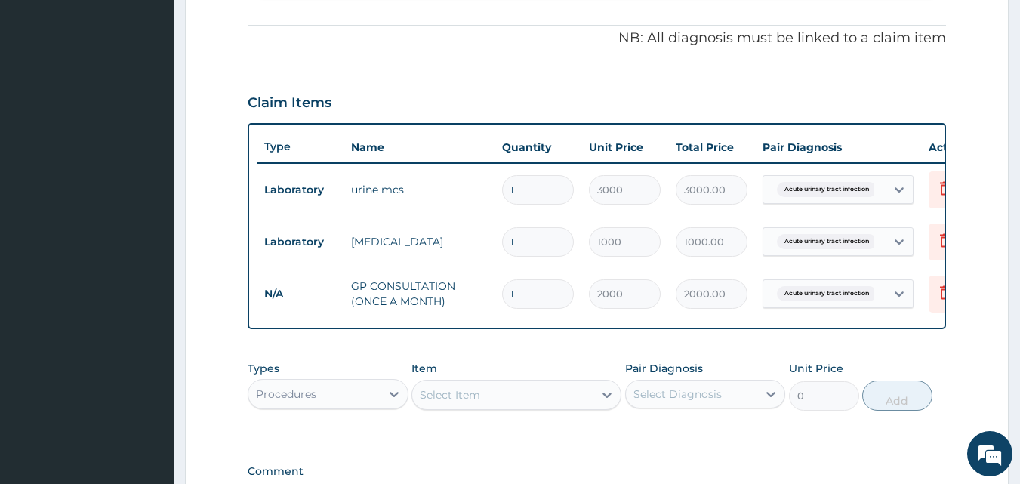
scroll to position [649, 0]
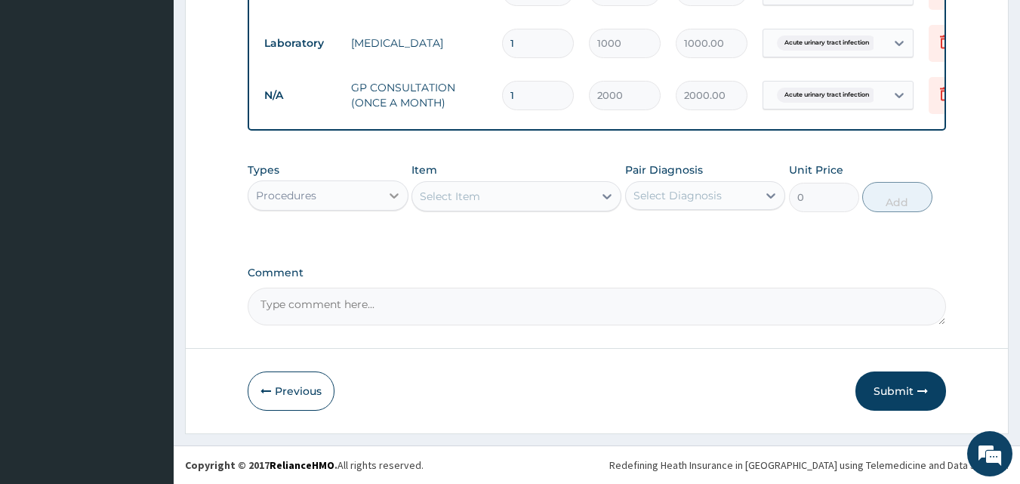
click at [386, 205] on div at bounding box center [394, 195] width 27 height 27
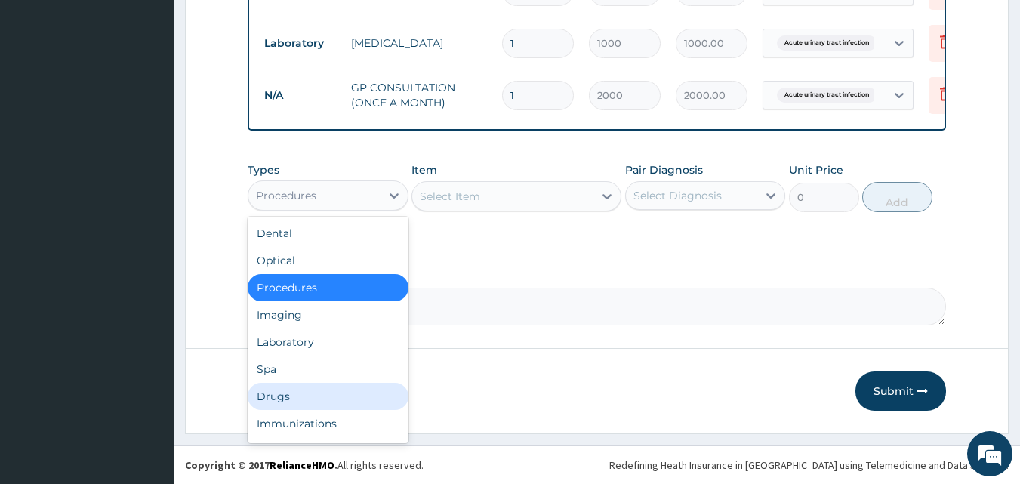
click at [368, 390] on div "Drugs" at bounding box center [328, 396] width 161 height 27
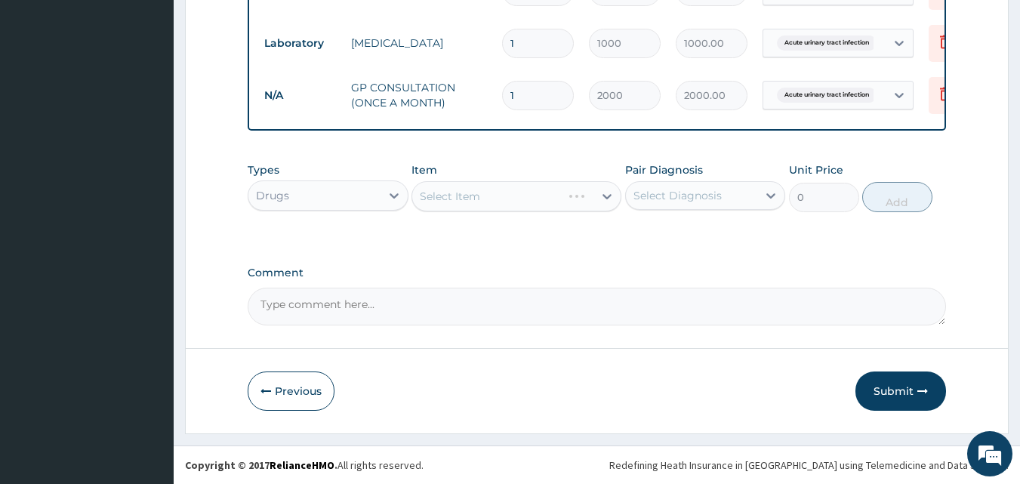
click at [470, 197] on div "Select Item" at bounding box center [517, 196] width 210 height 30
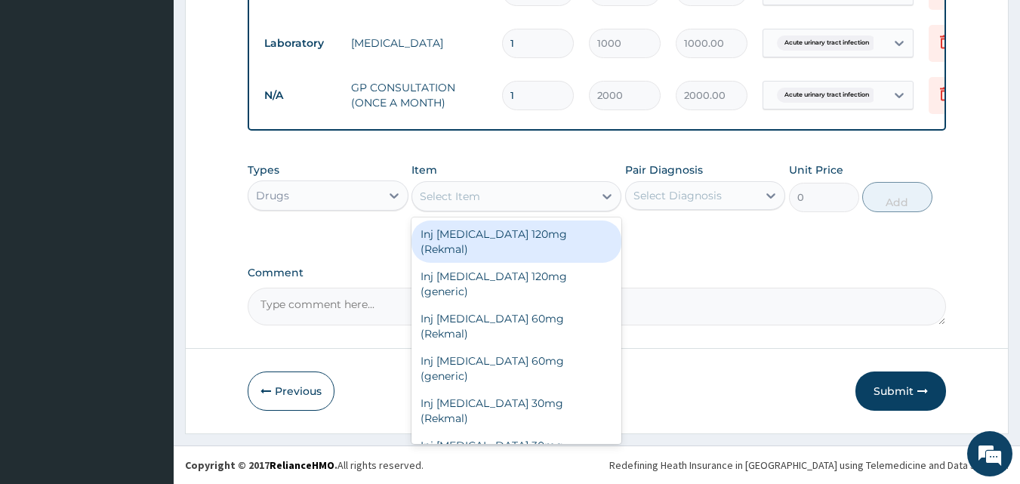
click at [470, 197] on div "Select Item" at bounding box center [450, 196] width 60 height 15
type input "ARTE"
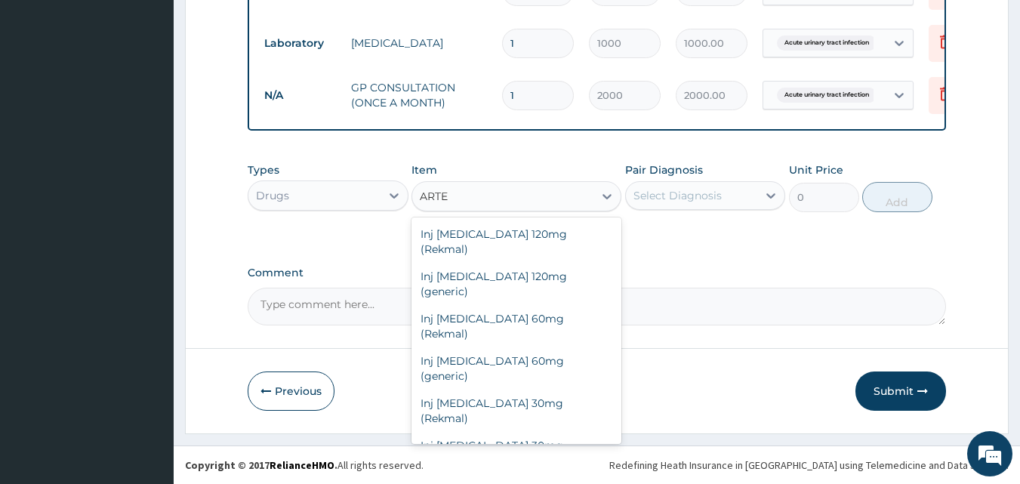
click at [531, 474] on div "Inj α-β Arteether 150mg/2ml" at bounding box center [517, 487] width 210 height 27
type input "700"
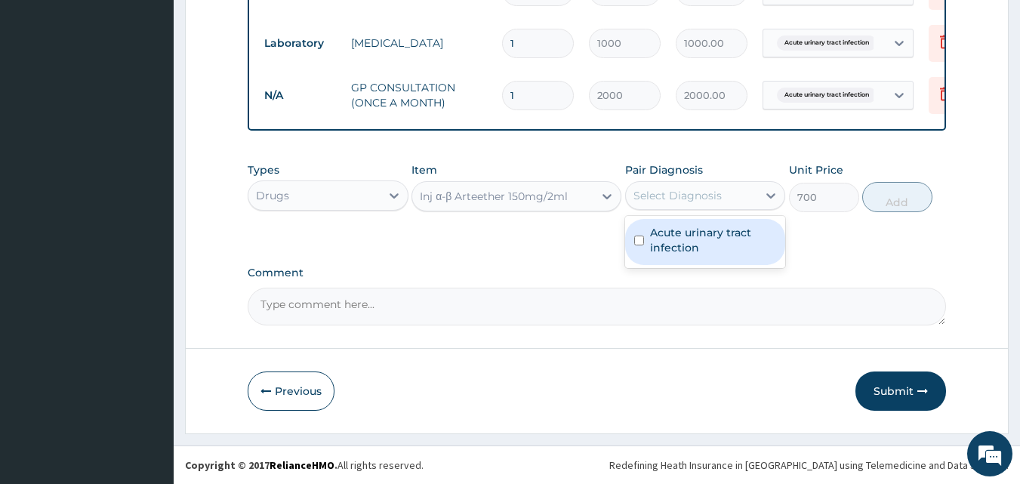
click at [663, 201] on div "Select Diagnosis" at bounding box center [677, 195] width 88 height 15
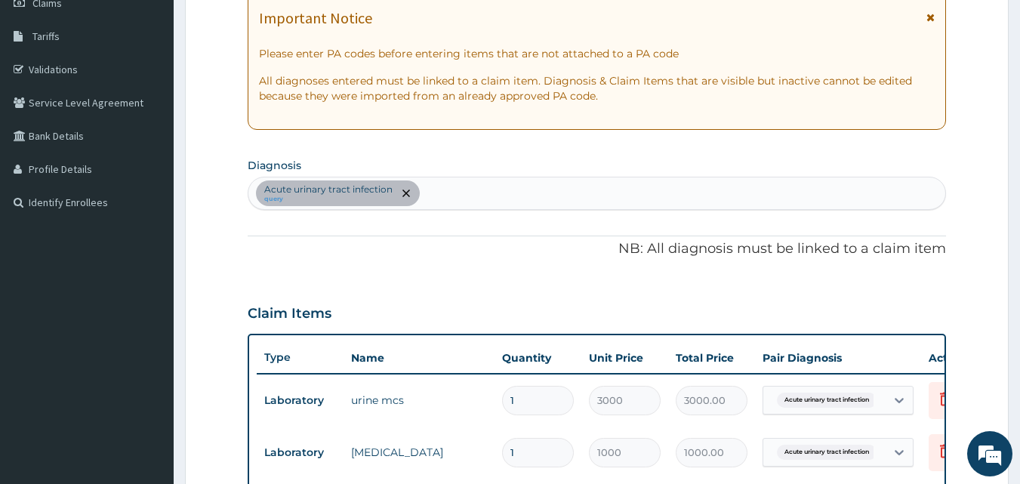
scroll to position [226, 0]
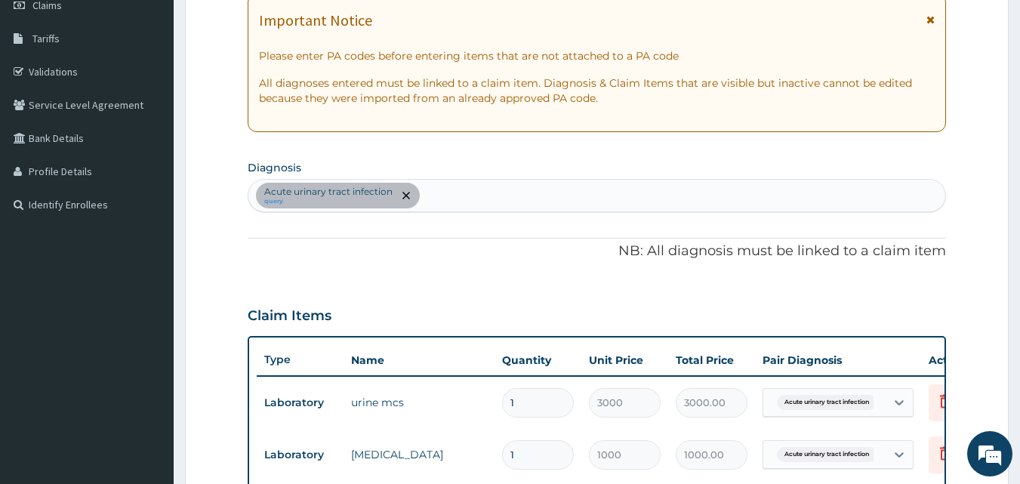
click at [567, 197] on div "Acute urinary tract infection query" at bounding box center [597, 196] width 698 height 32
type input "MALA"
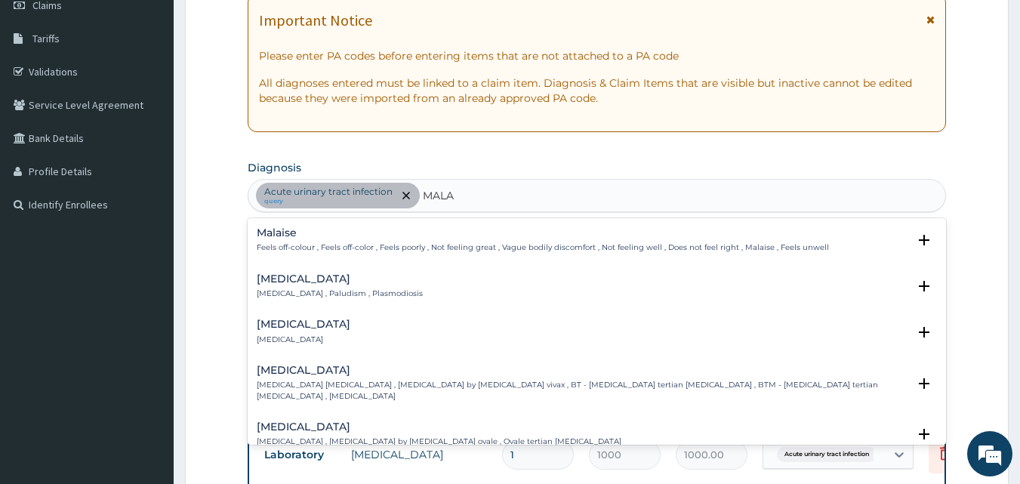
click at [359, 297] on p "Malaria , Paludism , Plasmodiosis" at bounding box center [340, 293] width 166 height 11
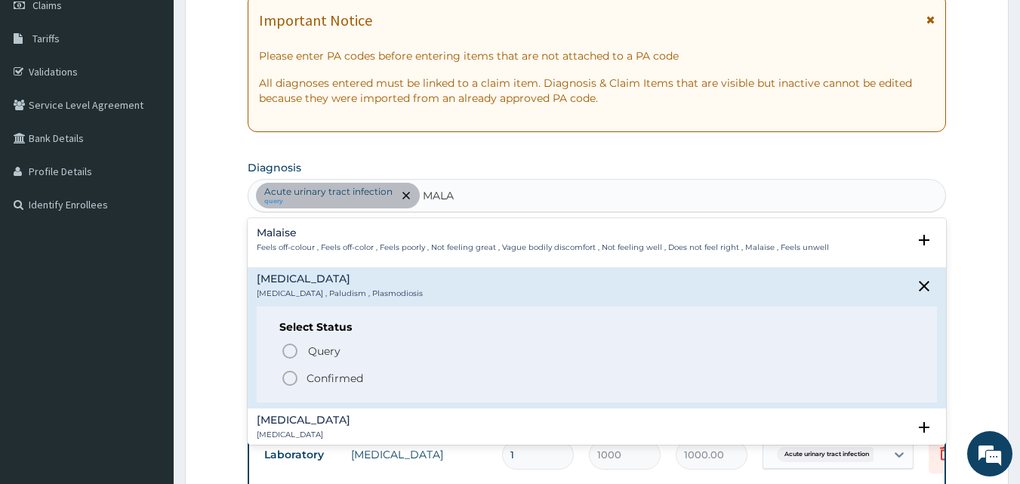
click at [337, 378] on p "Confirmed" at bounding box center [335, 378] width 57 height 15
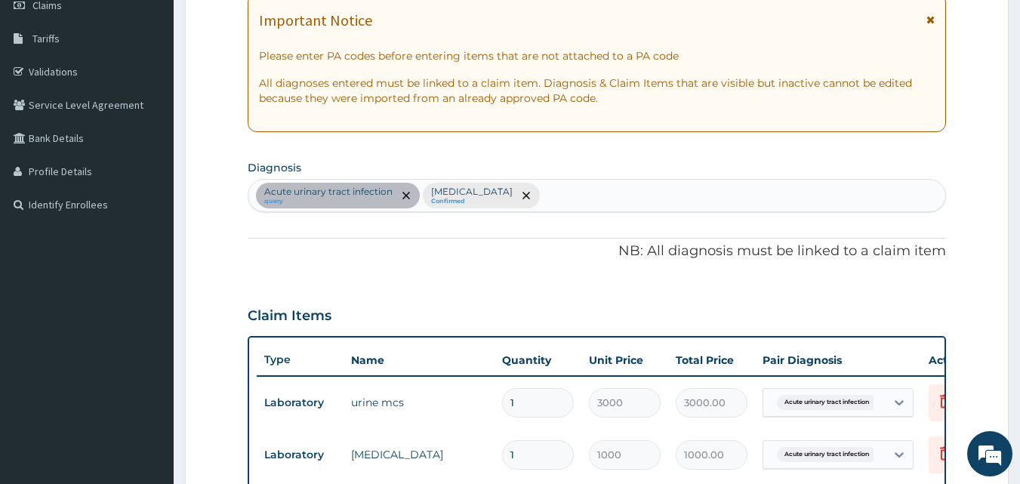
click at [369, 298] on div "Claim Items" at bounding box center [597, 312] width 699 height 39
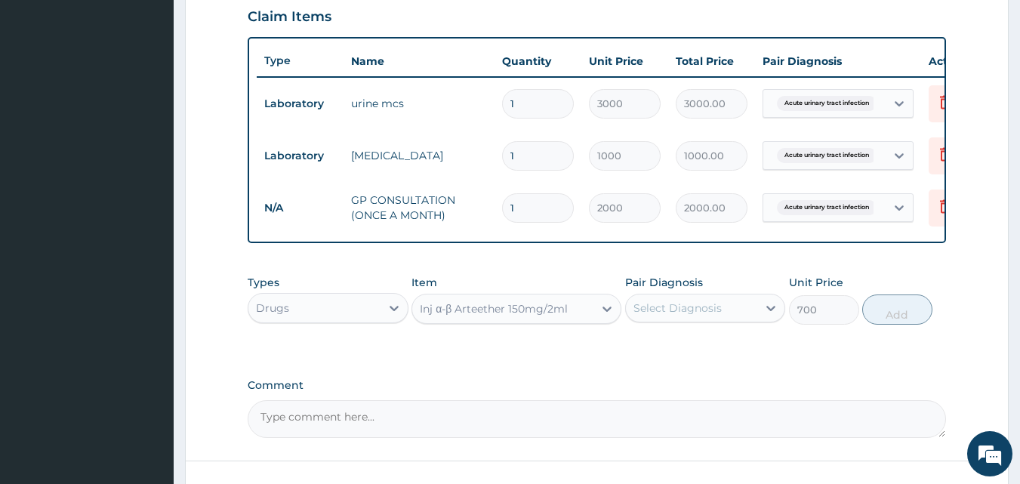
scroll to position [528, 0]
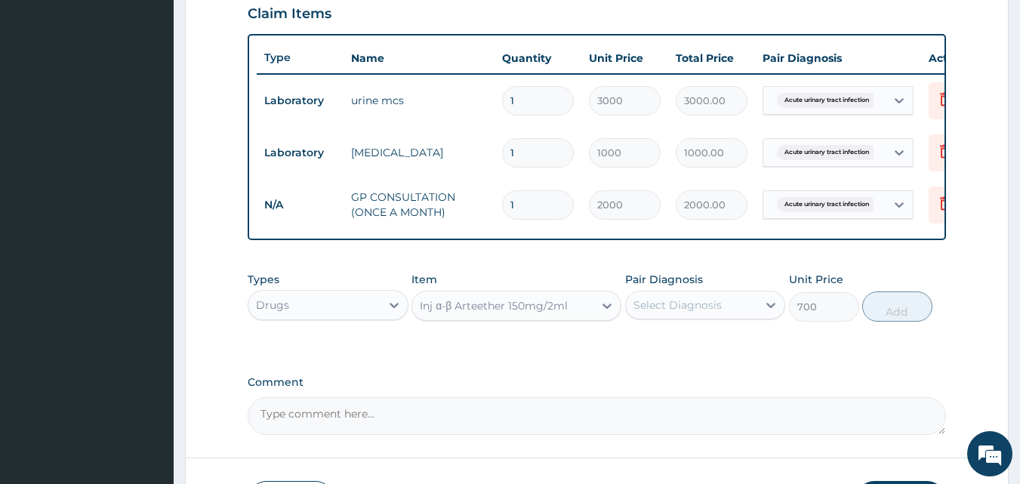
click at [651, 307] on div "Select Diagnosis" at bounding box center [692, 305] width 132 height 24
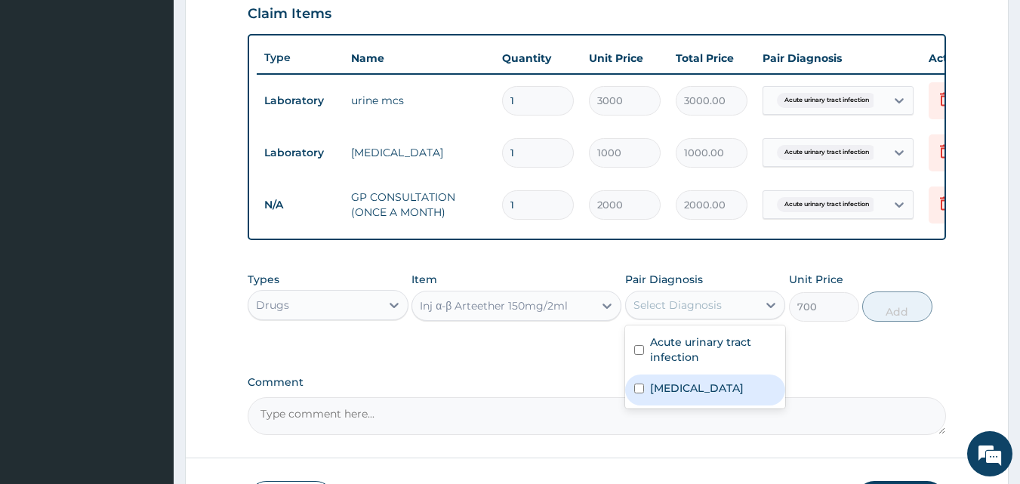
click at [665, 396] on label "Malaria" at bounding box center [697, 388] width 94 height 15
checkbox input "true"
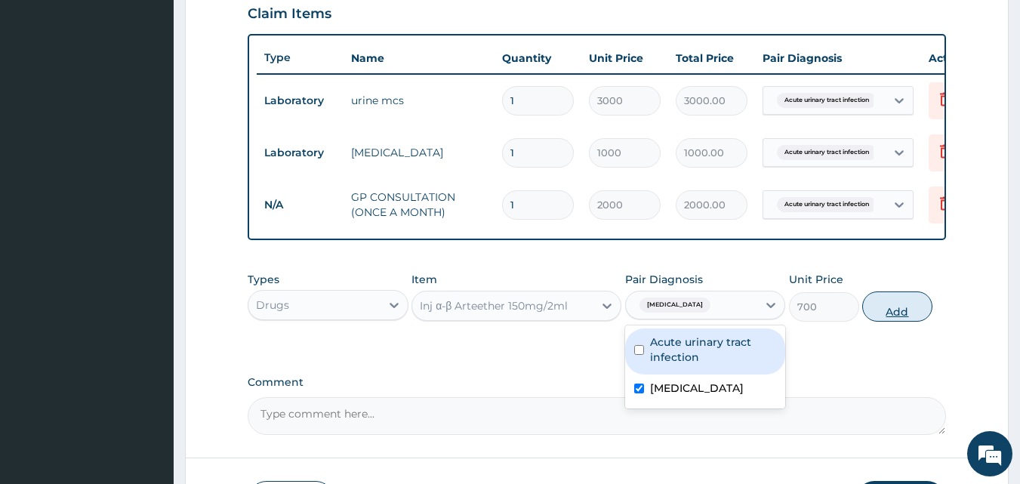
click at [883, 316] on button "Add" at bounding box center [897, 306] width 70 height 30
type input "0"
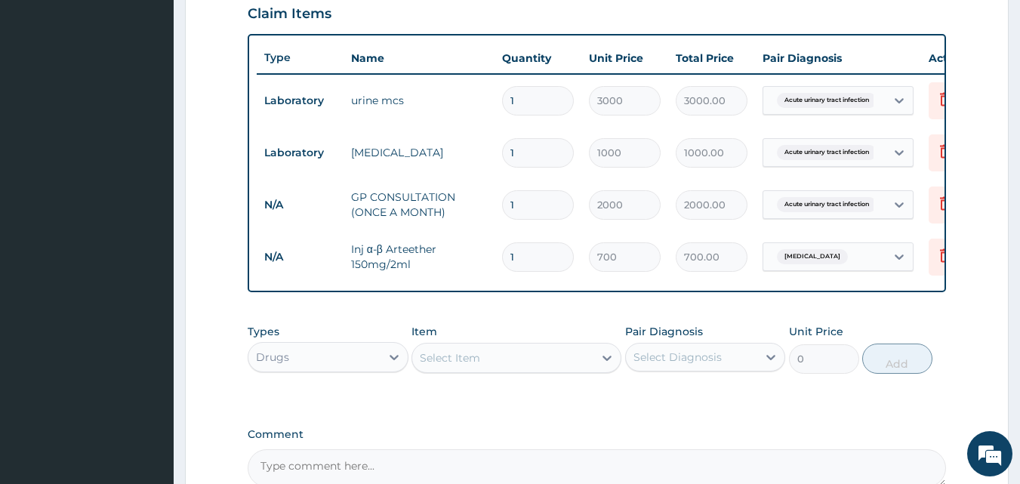
type input "0.00"
type input "3"
type input "2100.00"
type input "3"
click at [482, 368] on div "Select Item" at bounding box center [502, 358] width 181 height 24
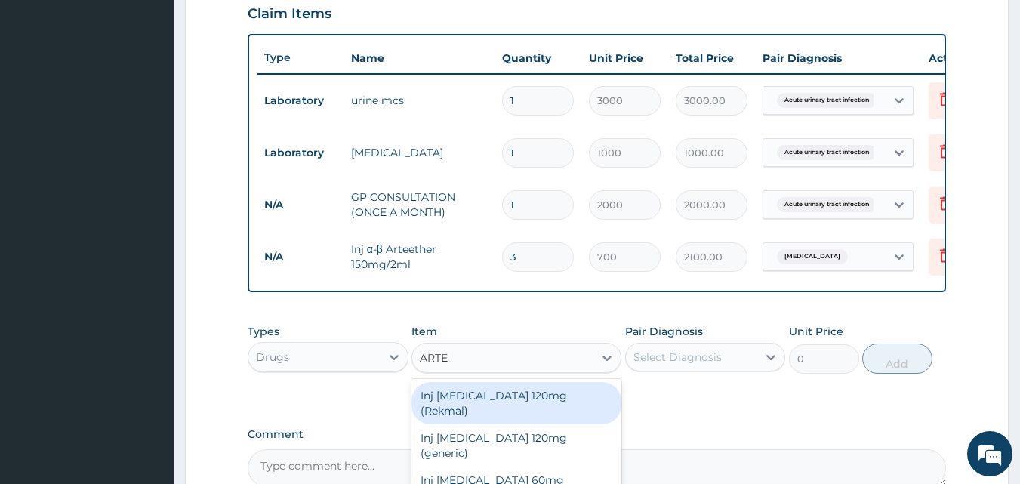
type input "ARTEM"
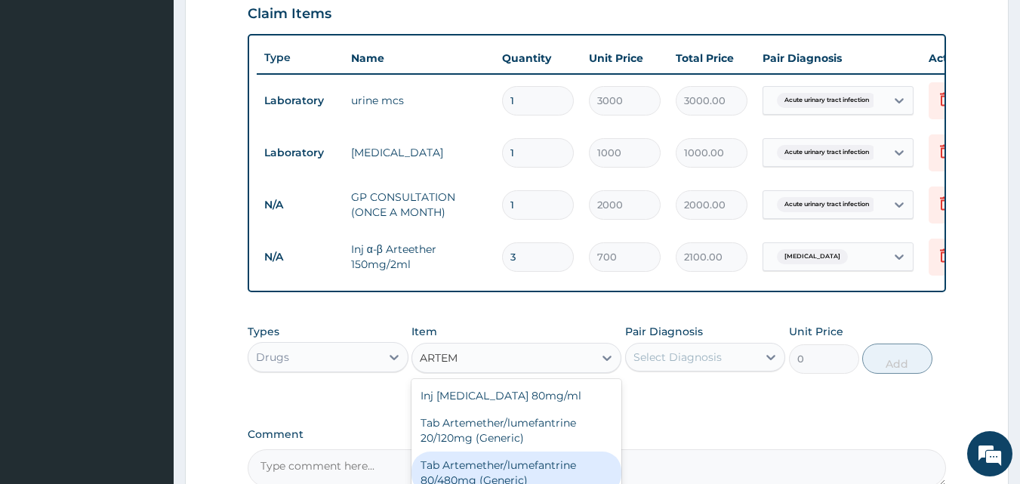
click at [497, 464] on div "Tab Artemether/lumefantrine 80/480mg (Generic)" at bounding box center [517, 473] width 210 height 42
type input "200"
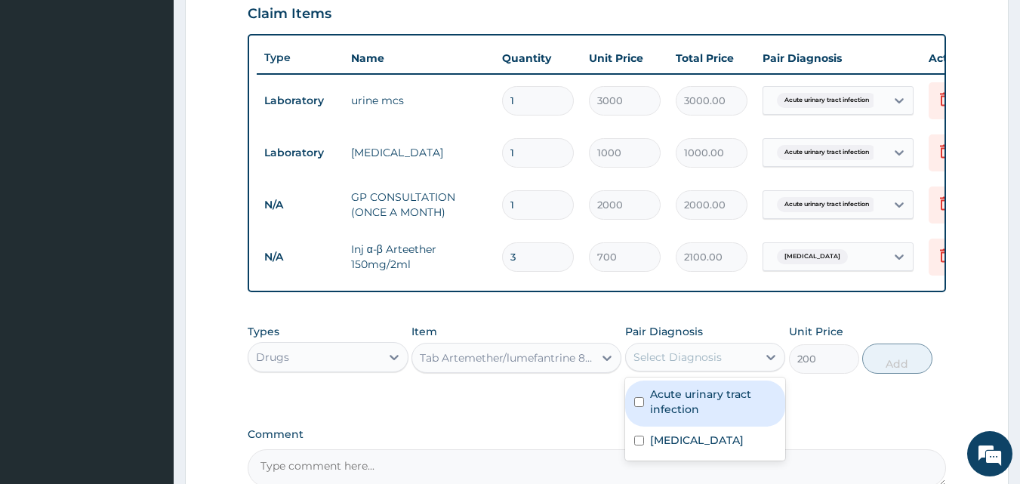
click at [685, 365] on div "Select Diagnosis" at bounding box center [677, 357] width 88 height 15
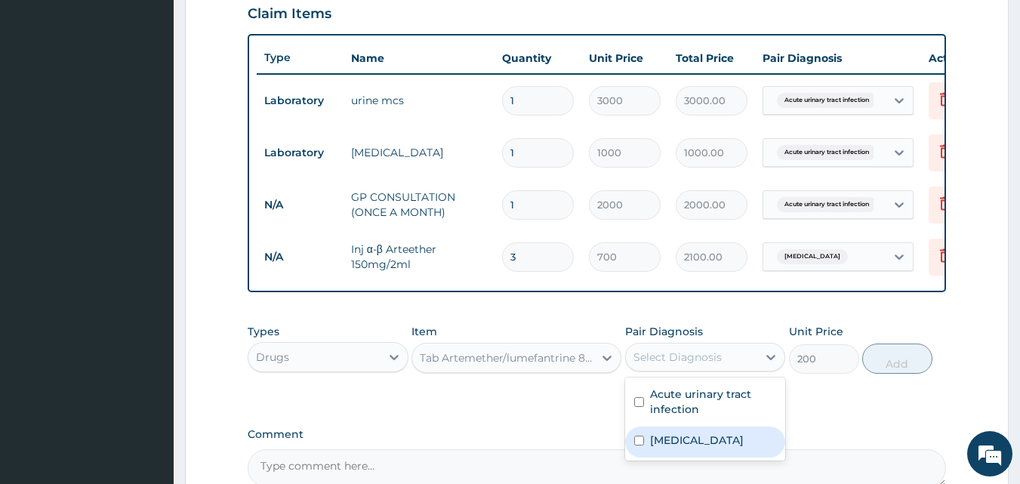
click at [690, 458] on div "Malaria" at bounding box center [705, 442] width 161 height 31
checkbox input "true"
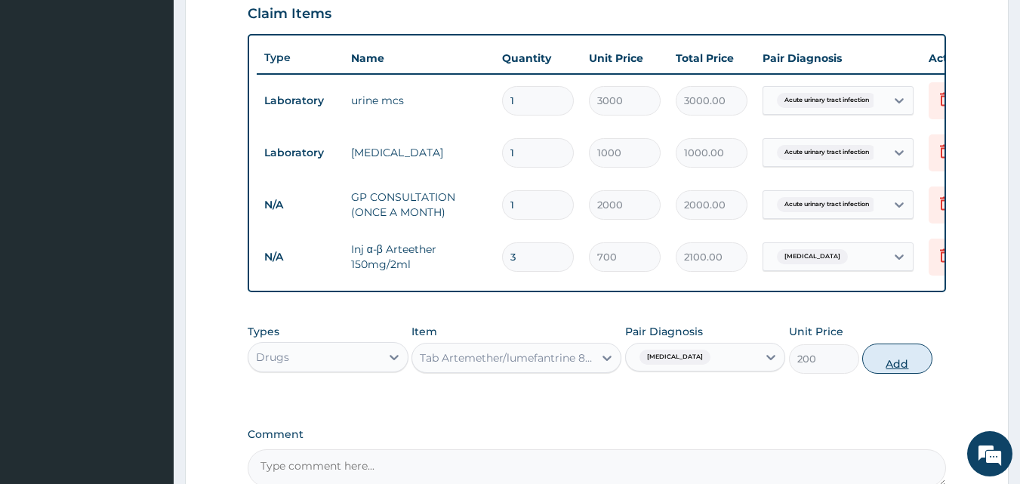
click at [871, 374] on button "Add" at bounding box center [897, 359] width 70 height 30
type input "0"
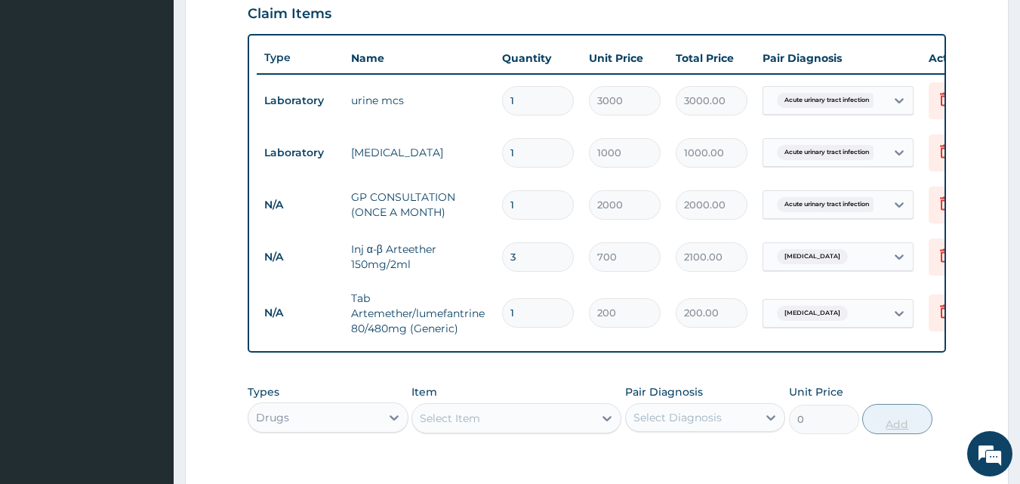
type input "0.00"
type input "6"
type input "1200.00"
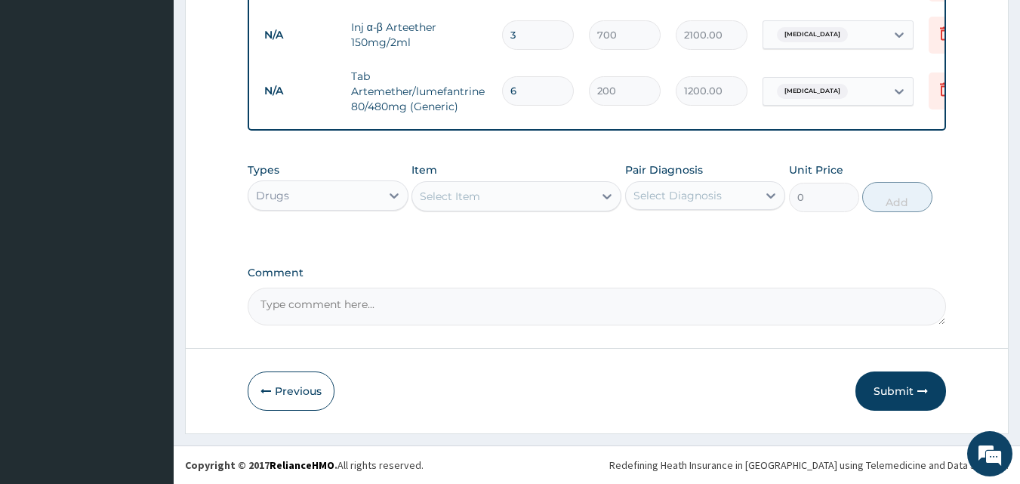
type input "6"
click at [521, 196] on div "Select Item" at bounding box center [502, 196] width 181 height 24
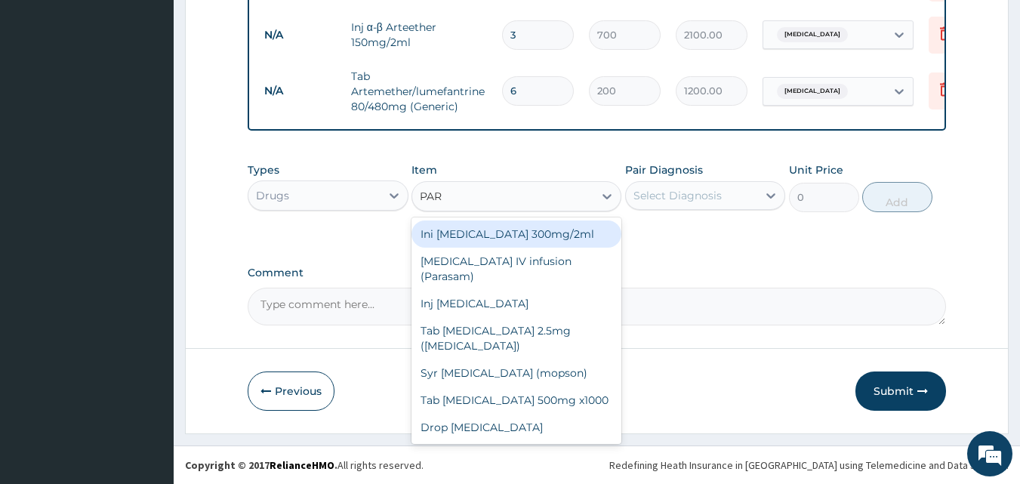
type input "PARA"
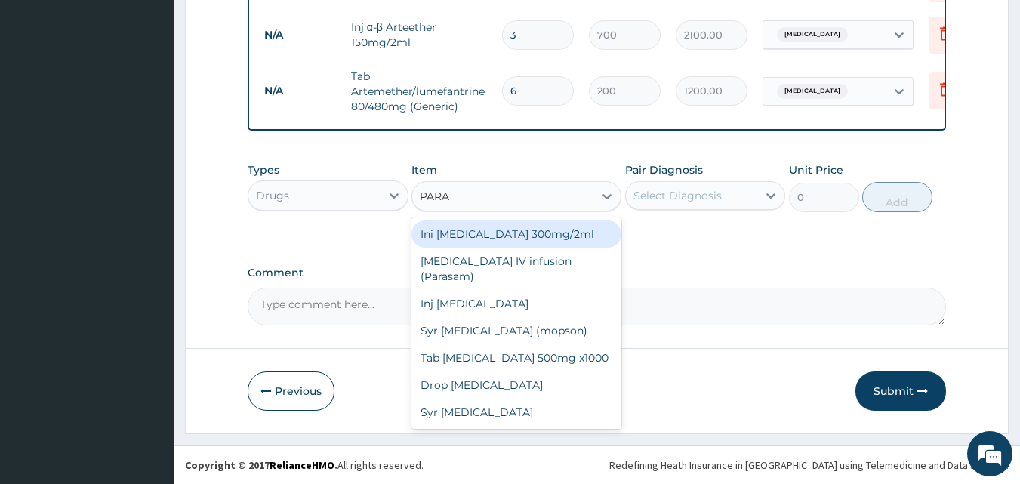
click at [510, 230] on div "Ini Paracetamol 300mg/2ml" at bounding box center [517, 233] width 210 height 27
type input "200"
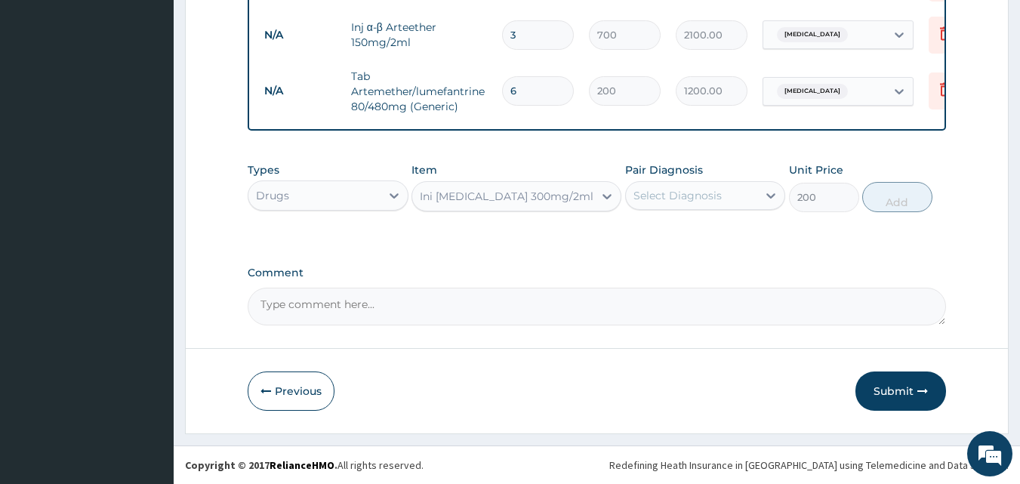
click at [699, 177] on label "Pair Diagnosis" at bounding box center [664, 169] width 78 height 15
click at [704, 196] on div "Select Diagnosis" at bounding box center [677, 195] width 88 height 15
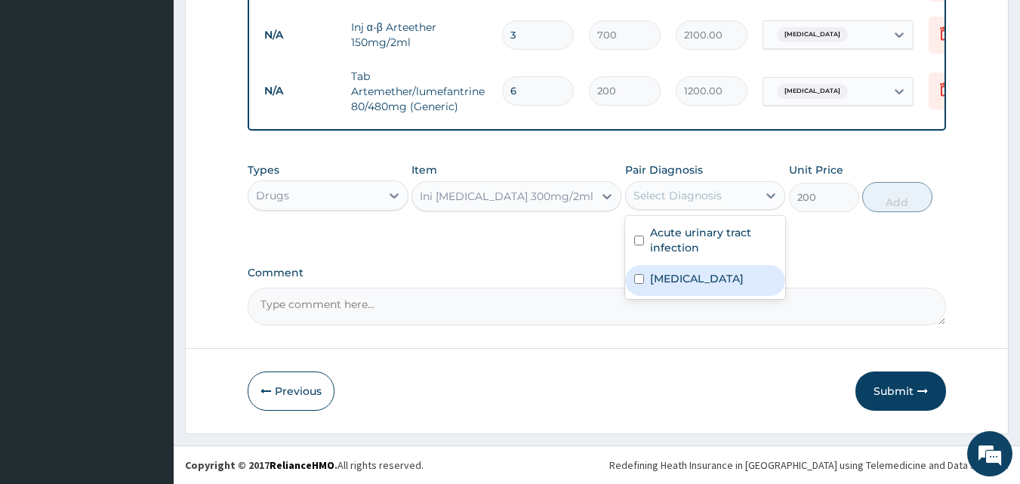
click at [735, 272] on div "Malaria" at bounding box center [705, 280] width 161 height 31
checkbox input "true"
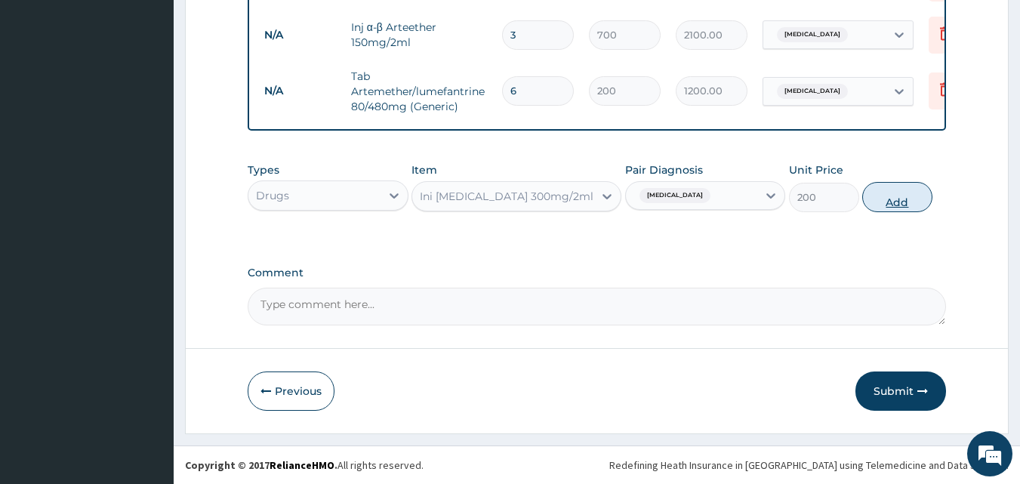
click at [882, 202] on button "Add" at bounding box center [897, 197] width 70 height 30
type input "0"
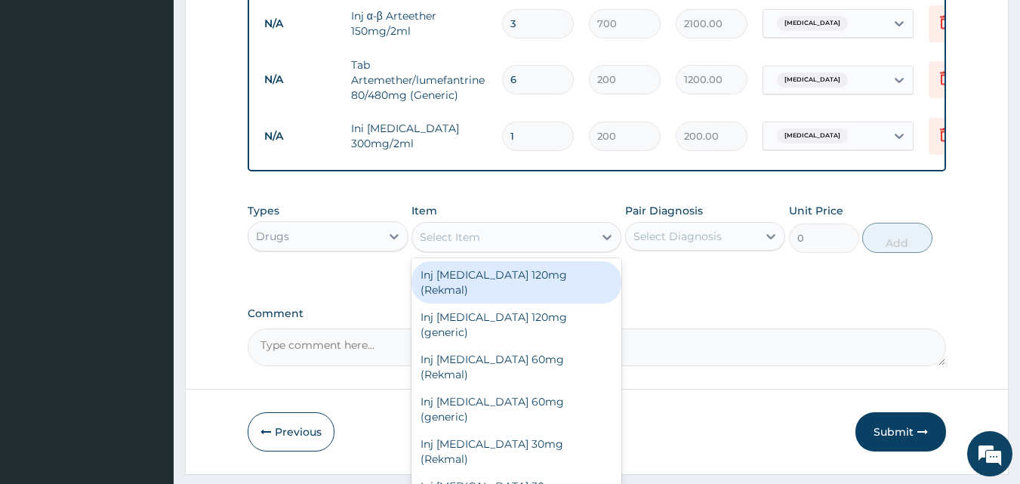
click at [455, 239] on div "Select Item" at bounding box center [502, 237] width 181 height 24
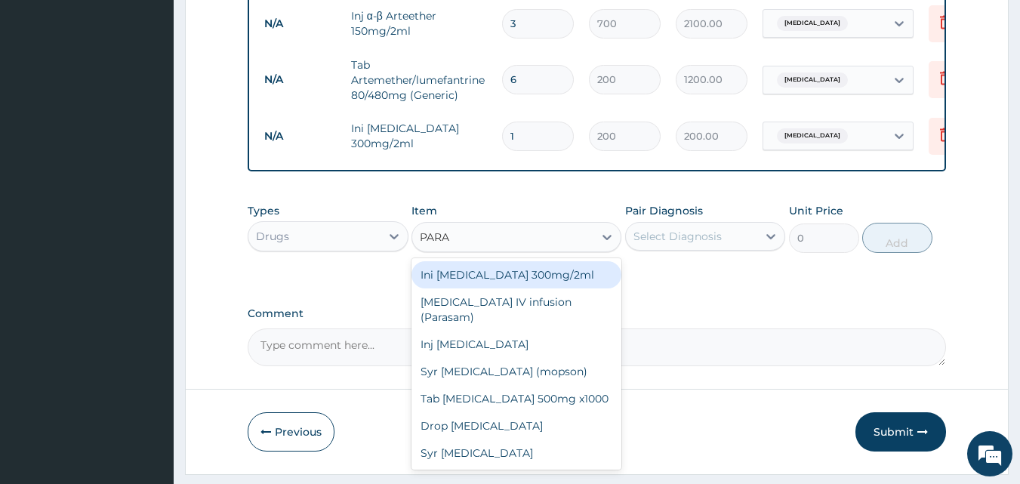
type input "PARAC"
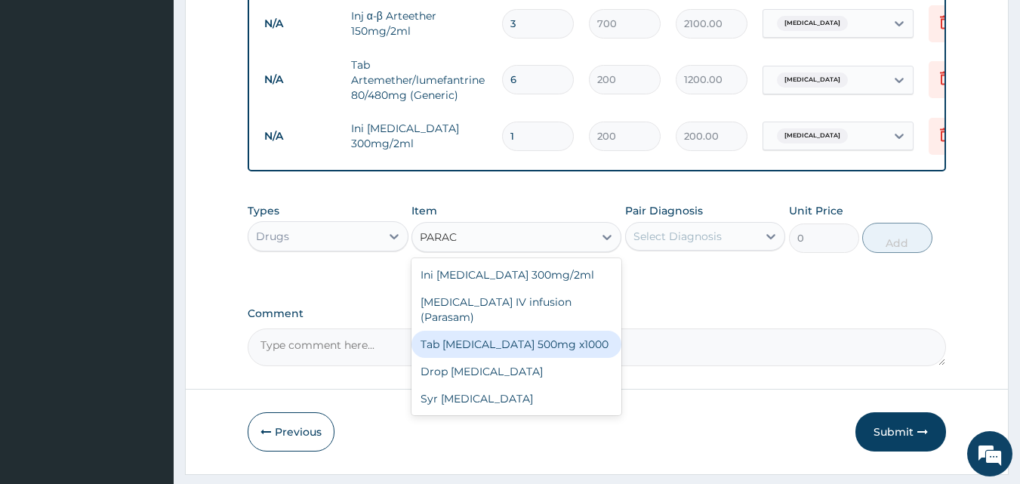
click at [492, 331] on div "Tab Paracetamol 500mg x1000" at bounding box center [517, 344] width 210 height 27
type input "10"
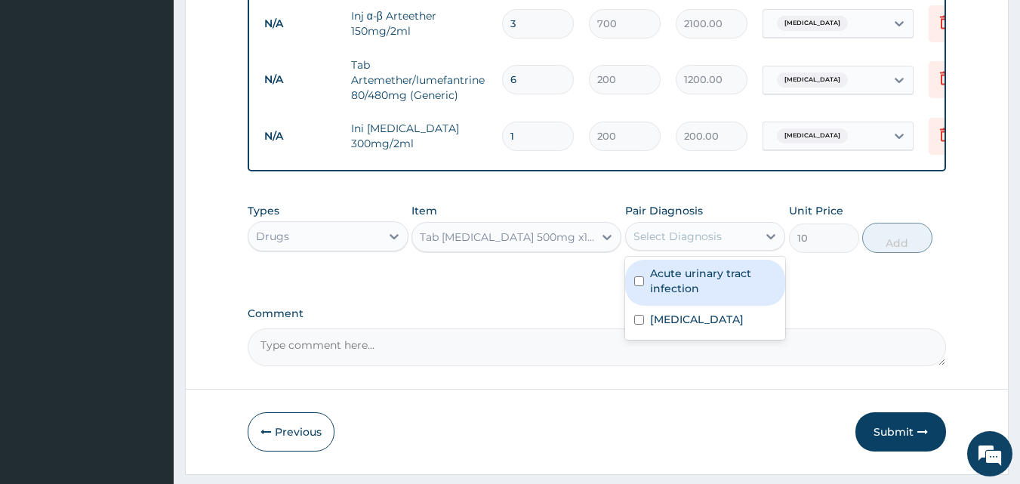
click at [664, 244] on div "Select Diagnosis" at bounding box center [677, 236] width 88 height 15
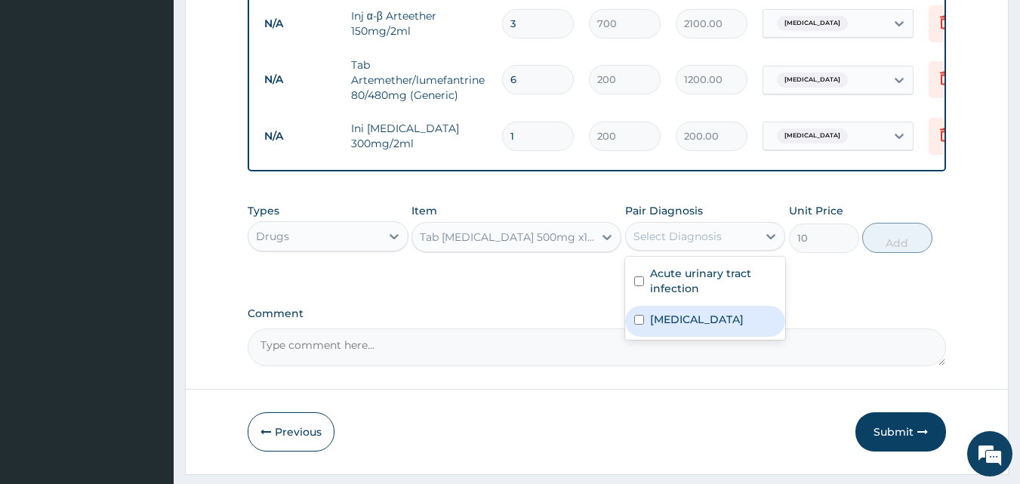
click at [713, 331] on div "Malaria" at bounding box center [705, 321] width 161 height 31
checkbox input "true"
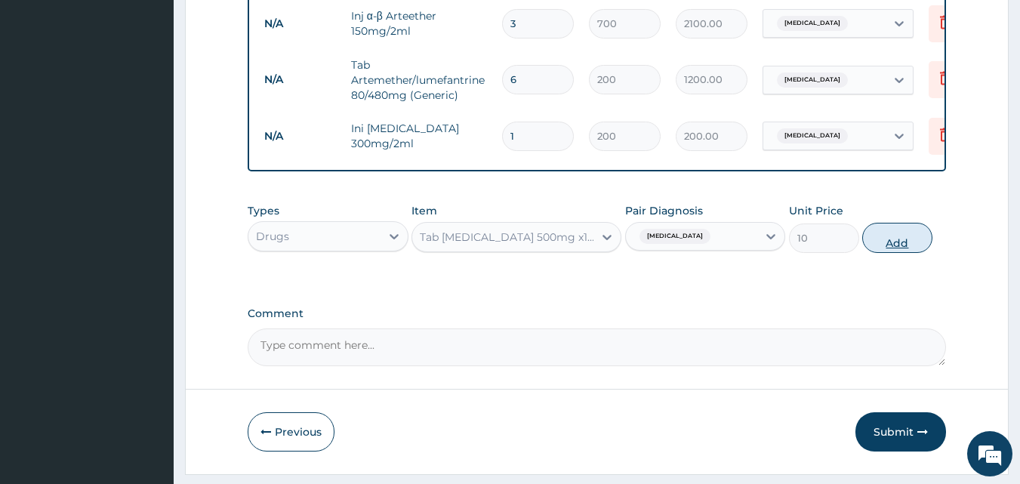
click at [874, 242] on button "Add" at bounding box center [897, 238] width 70 height 30
type input "0"
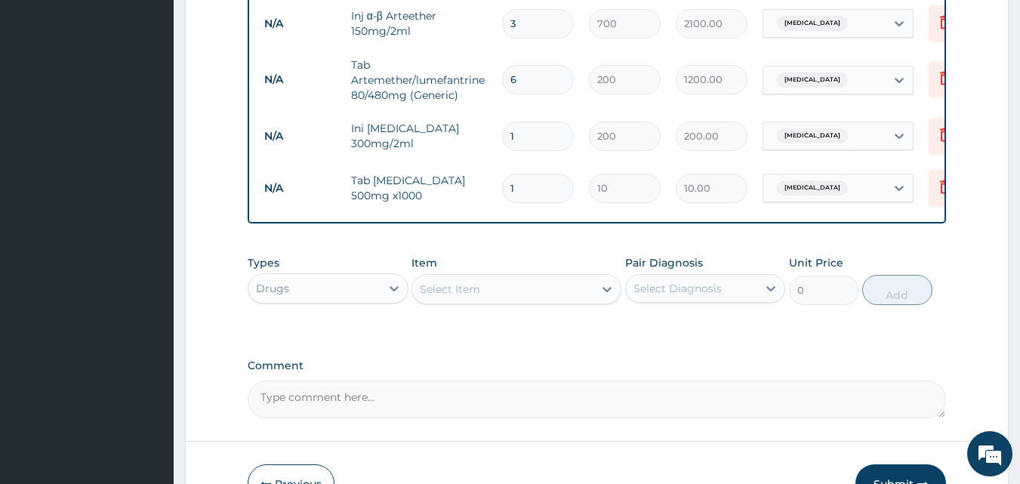
click at [585, 291] on div "Select Item" at bounding box center [502, 289] width 181 height 24
type input "AZIT"
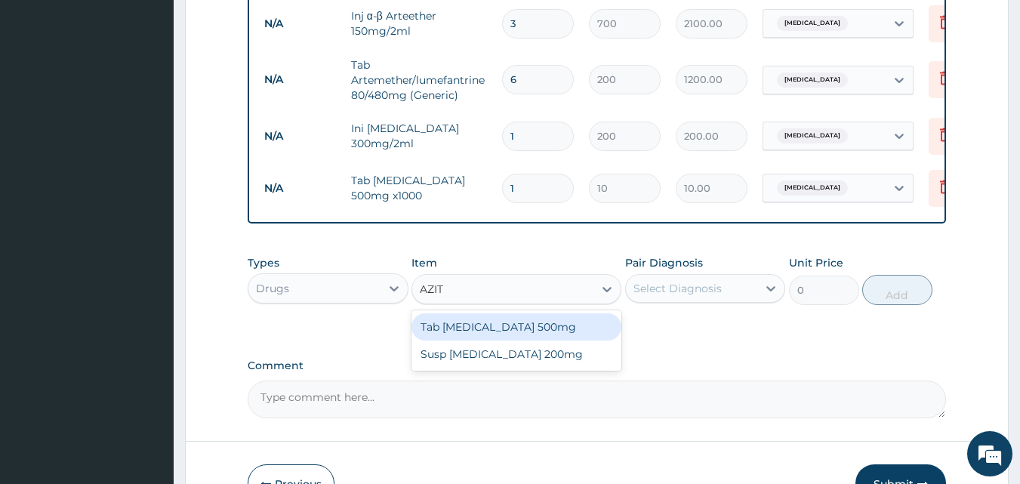
click at [582, 329] on div "Tab Azithromycin 500mg" at bounding box center [517, 326] width 210 height 27
type input "200"
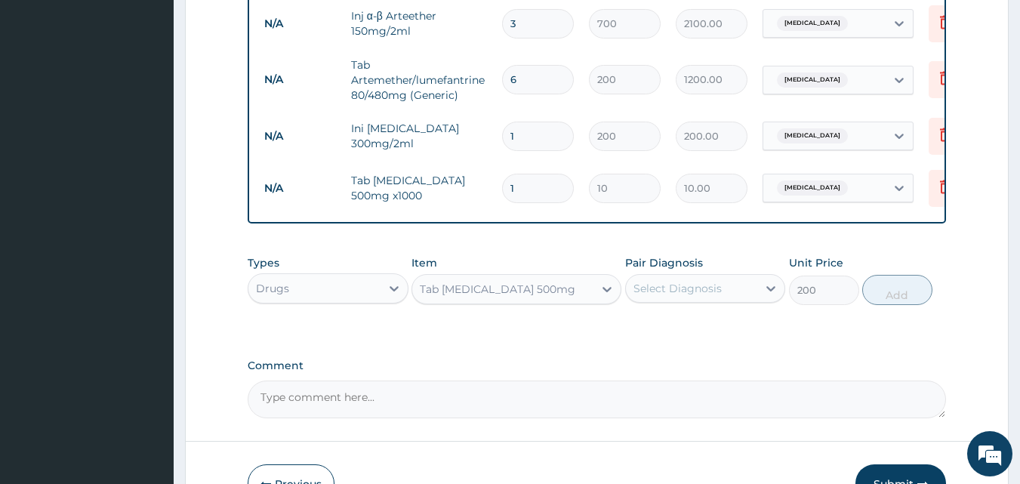
click at [646, 294] on div "Select Diagnosis" at bounding box center [677, 288] width 88 height 15
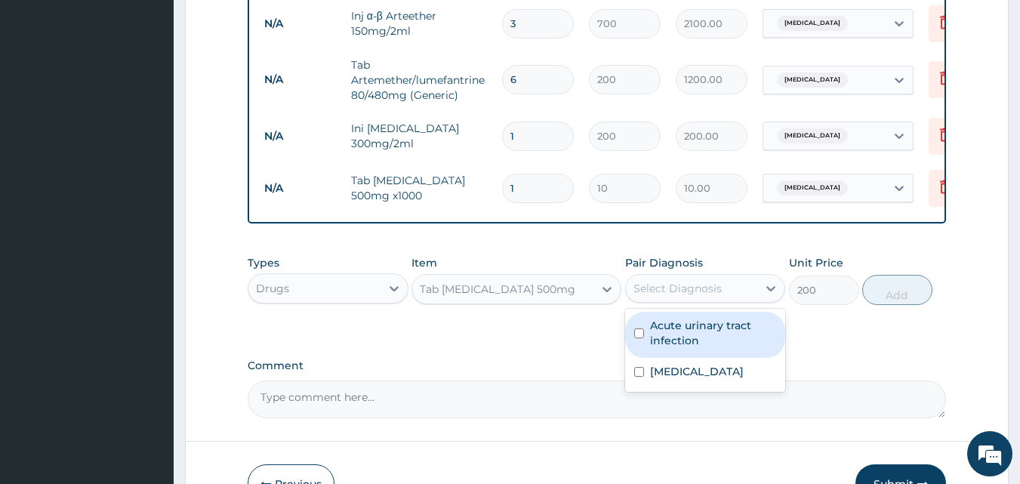
click at [664, 339] on label "Acute urinary tract infection" at bounding box center [713, 333] width 127 height 30
checkbox input "true"
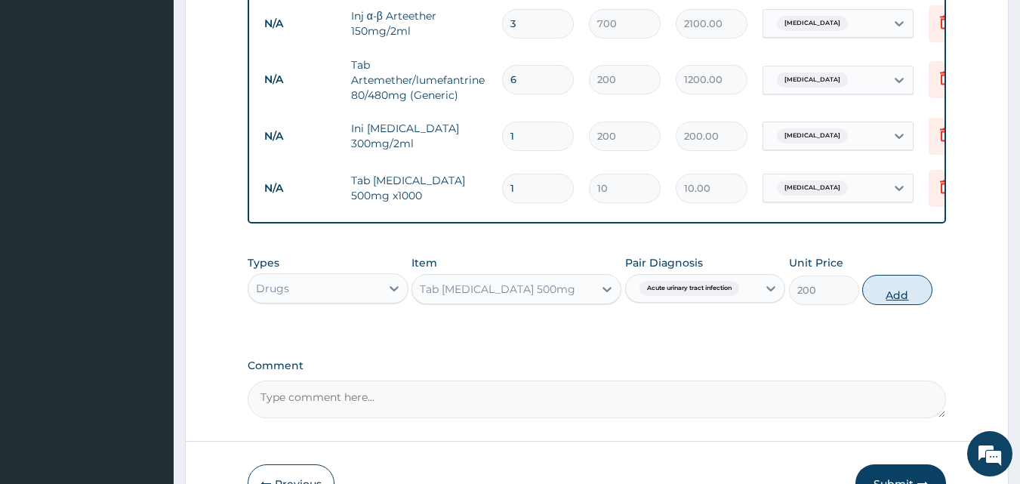
click at [874, 305] on button "Add" at bounding box center [897, 290] width 70 height 30
type input "0"
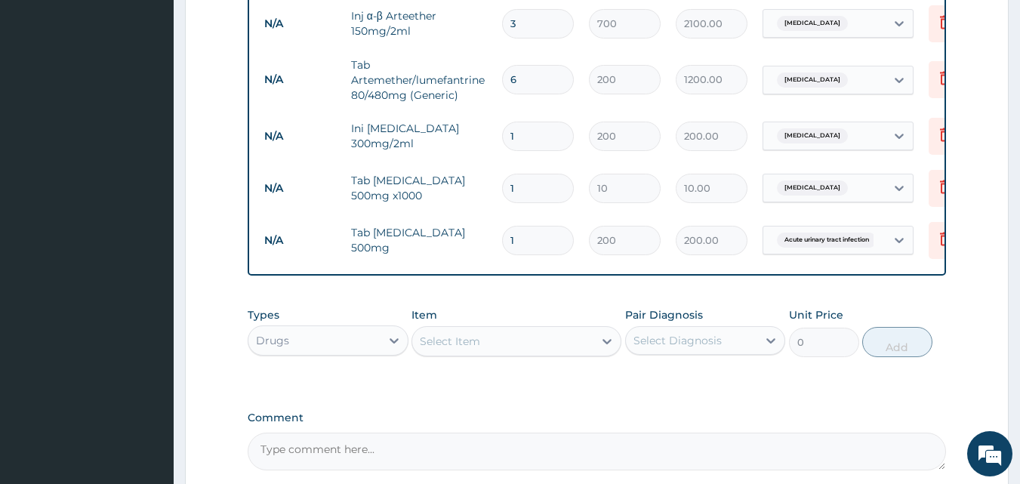
click at [558, 353] on div "Select Item" at bounding box center [502, 341] width 181 height 24
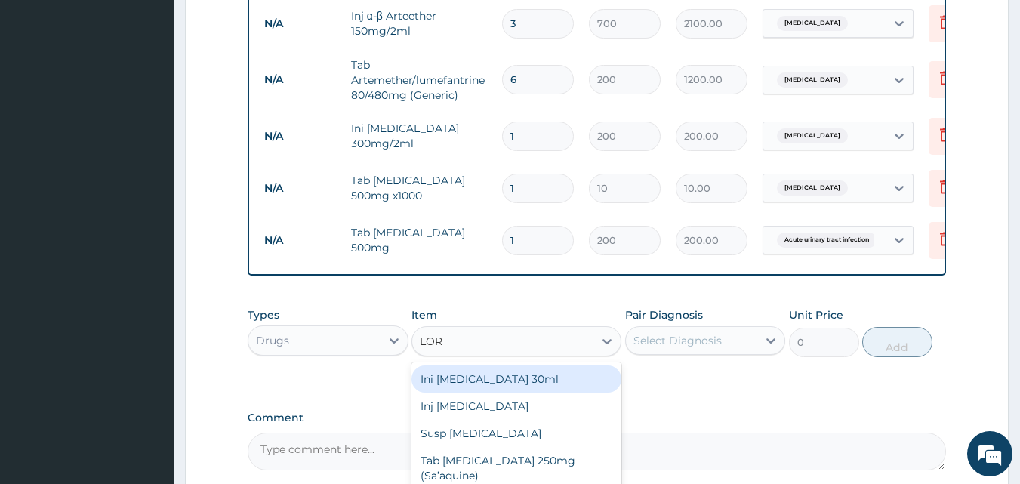
type input "LORA"
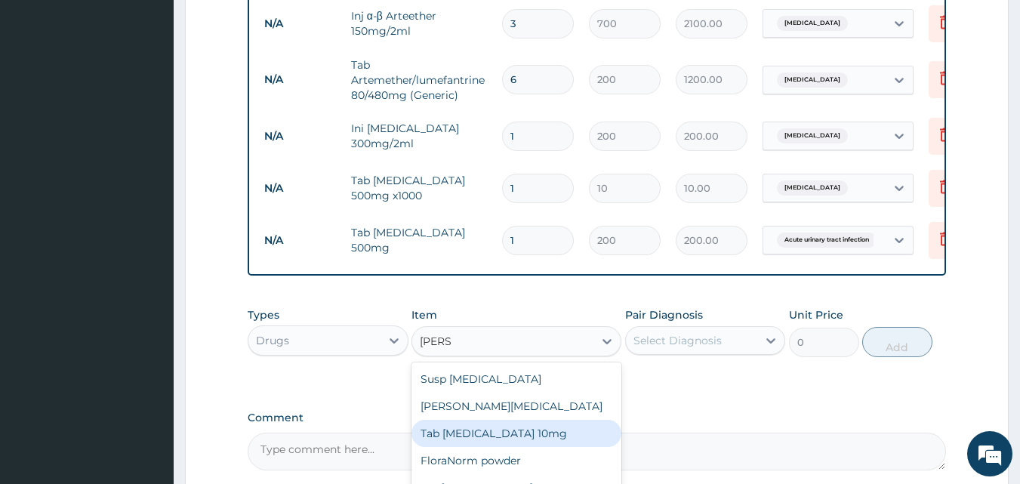
click at [519, 438] on div "Tab Loratadine 10mg" at bounding box center [517, 433] width 210 height 27
type input "50"
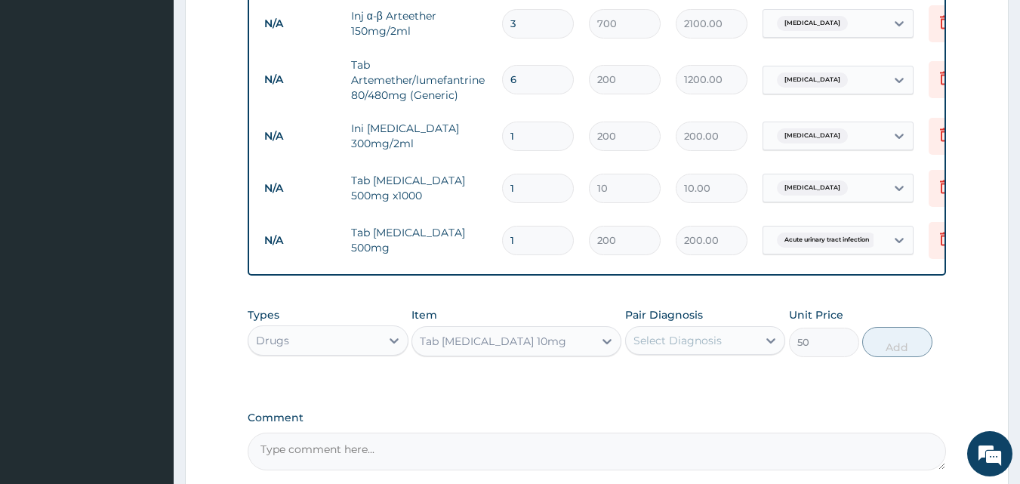
click at [726, 350] on div "Select Diagnosis" at bounding box center [692, 340] width 132 height 24
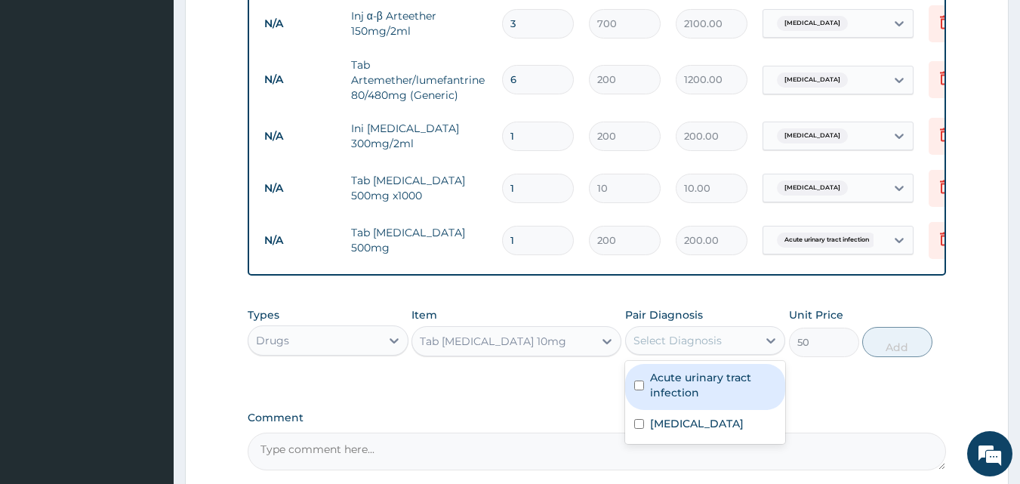
click at [681, 394] on label "Acute urinary tract infection" at bounding box center [713, 385] width 127 height 30
checkbox input "true"
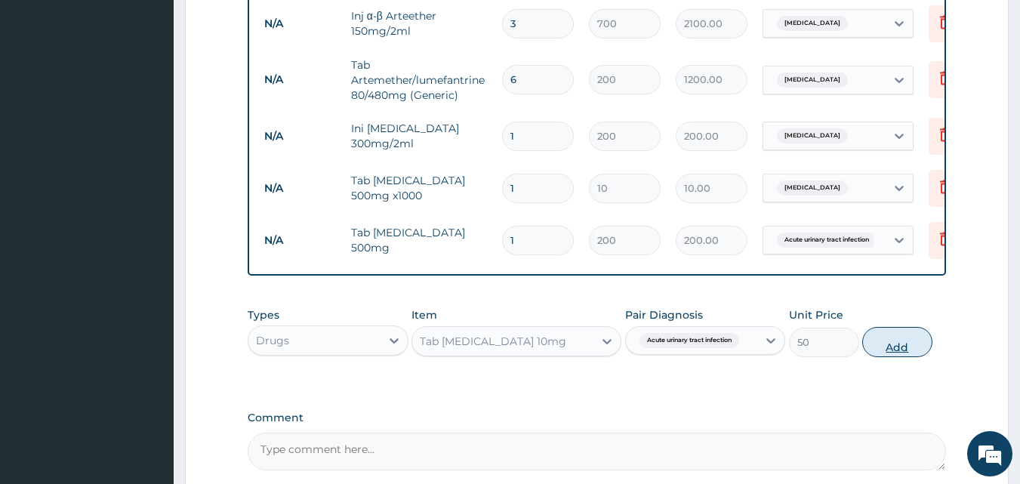
click at [892, 349] on button "Add" at bounding box center [897, 342] width 70 height 30
type input "0"
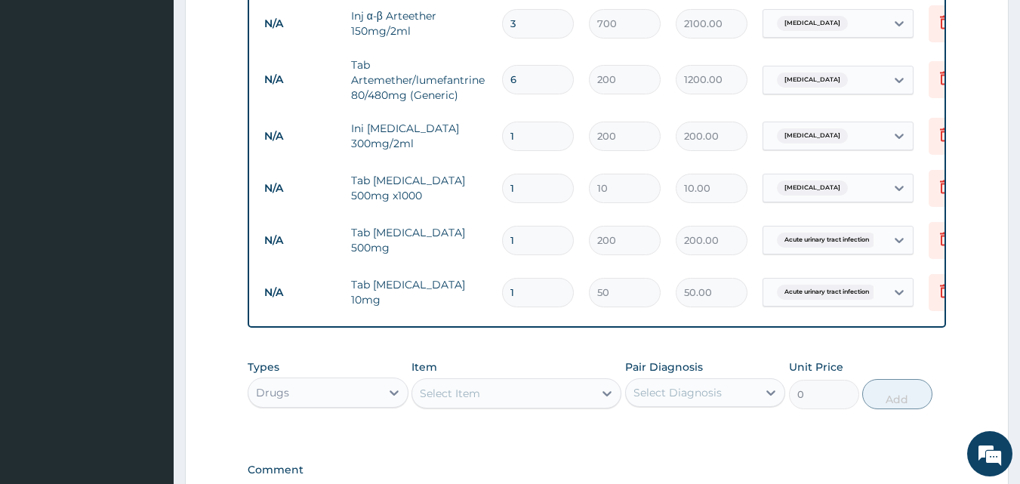
click at [663, 439] on div "Types Drugs Item Select Item Pair Diagnosis Select Diagnosis Unit Price 0 Add" at bounding box center [597, 396] width 699 height 88
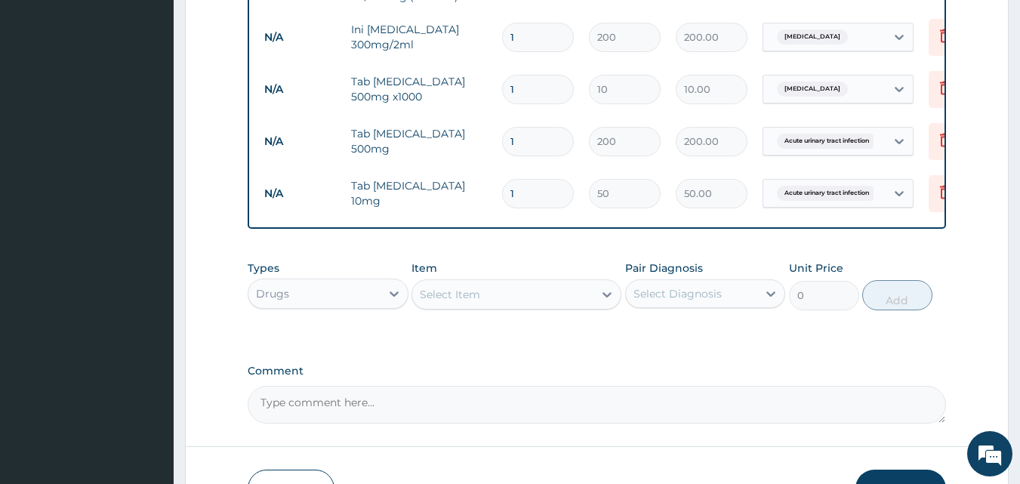
scroll to position [882, 0]
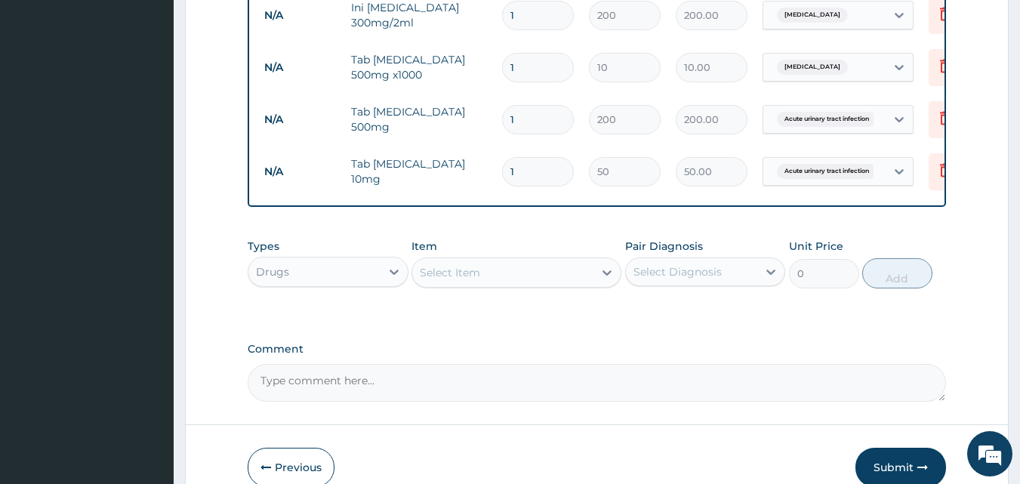
click at [476, 280] on div "Select Item" at bounding box center [450, 272] width 60 height 15
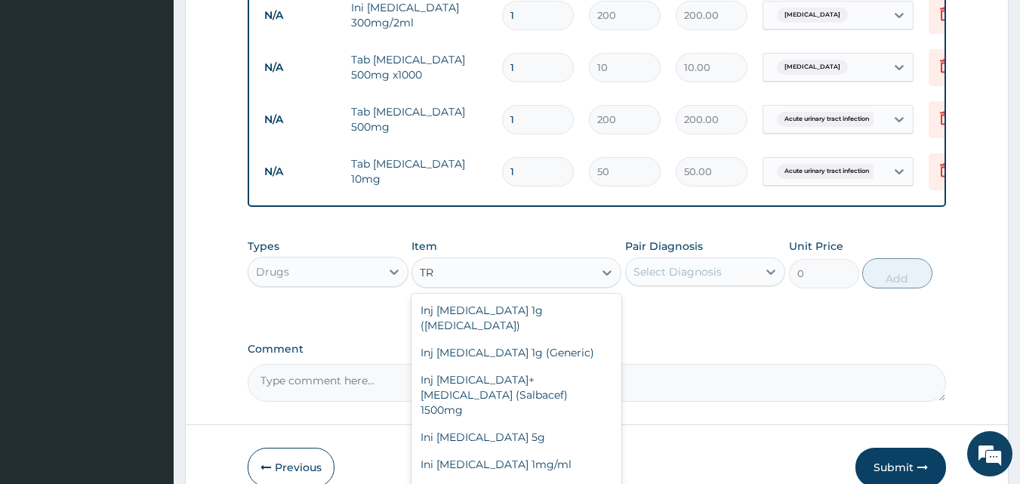
type input "T"
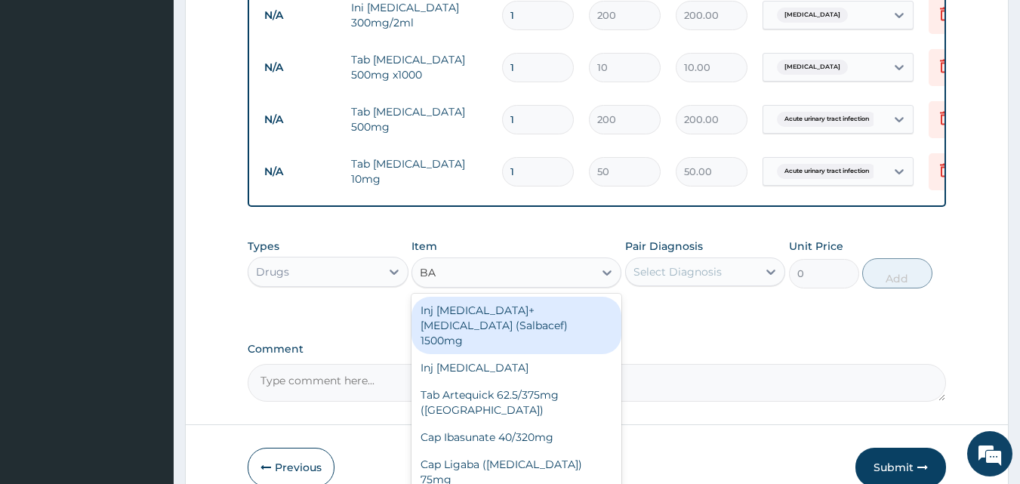
type input "B"
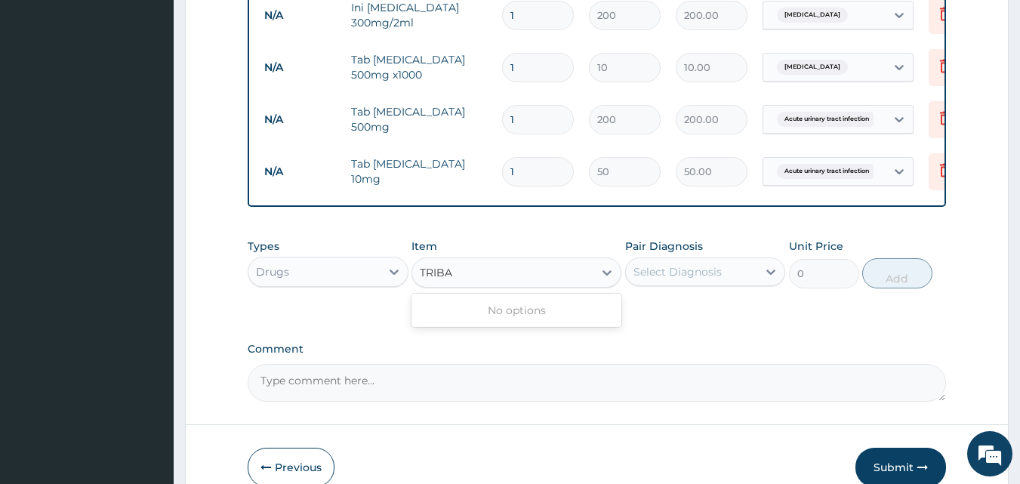
type input "TRIB"
click at [507, 324] on div "Tribotan baby cream" at bounding box center [517, 310] width 210 height 27
type input "1000"
click at [566, 285] on div "Tribotan baby cream" at bounding box center [502, 272] width 181 height 24
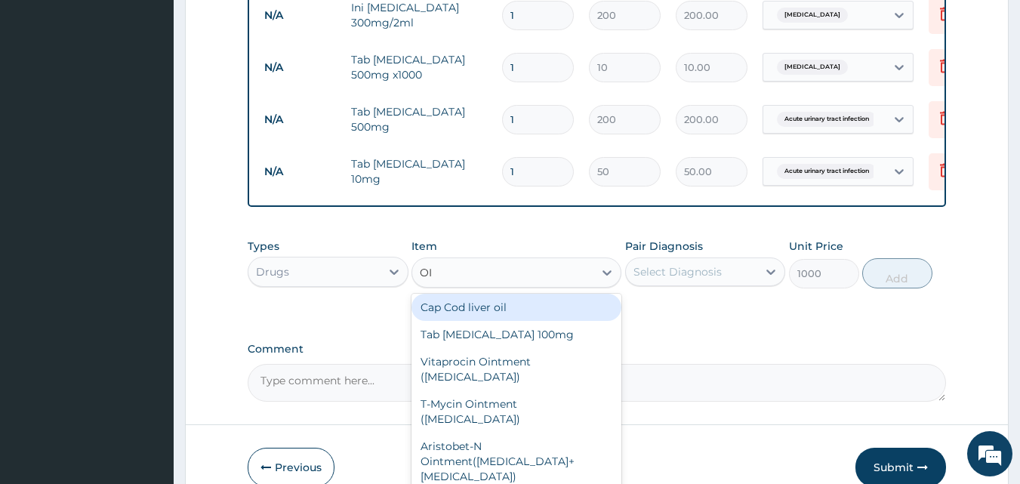
scroll to position [0, 0]
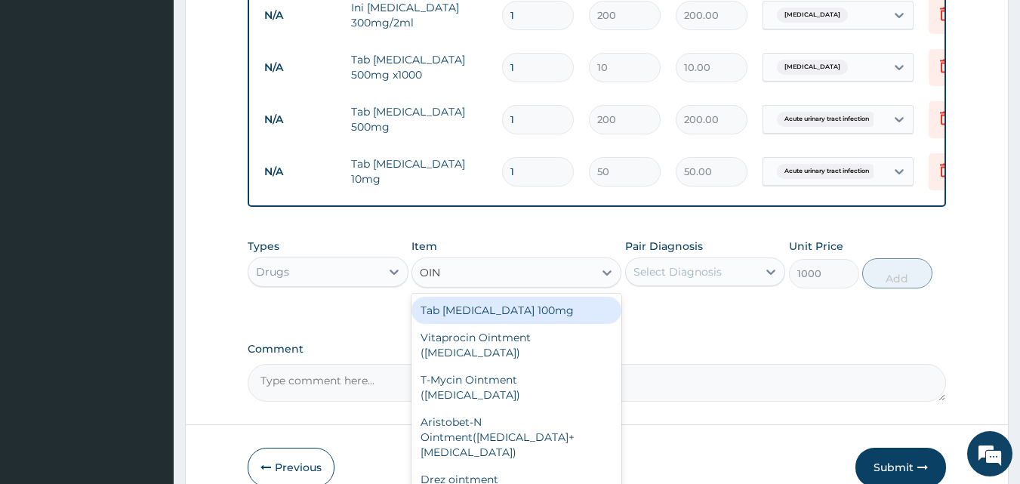
type input "OINT"
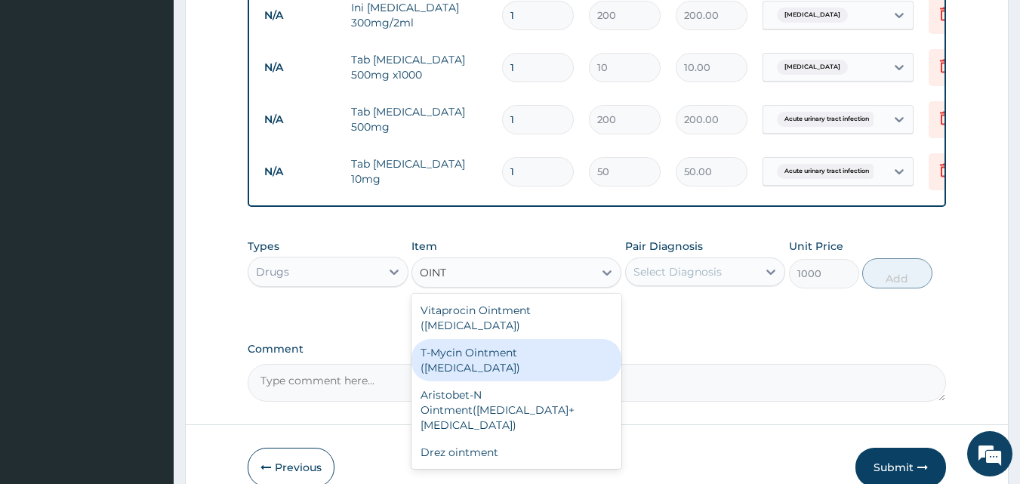
click at [549, 339] on div "T-Mycin Ointment (Tobramycin)" at bounding box center [517, 360] width 210 height 42
type input "2000"
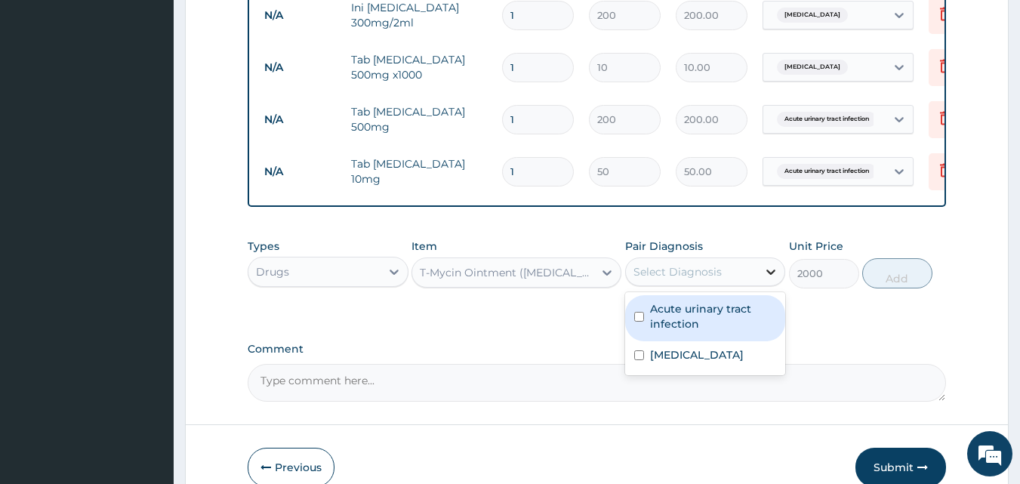
click at [770, 279] on icon at bounding box center [770, 271] width 15 height 15
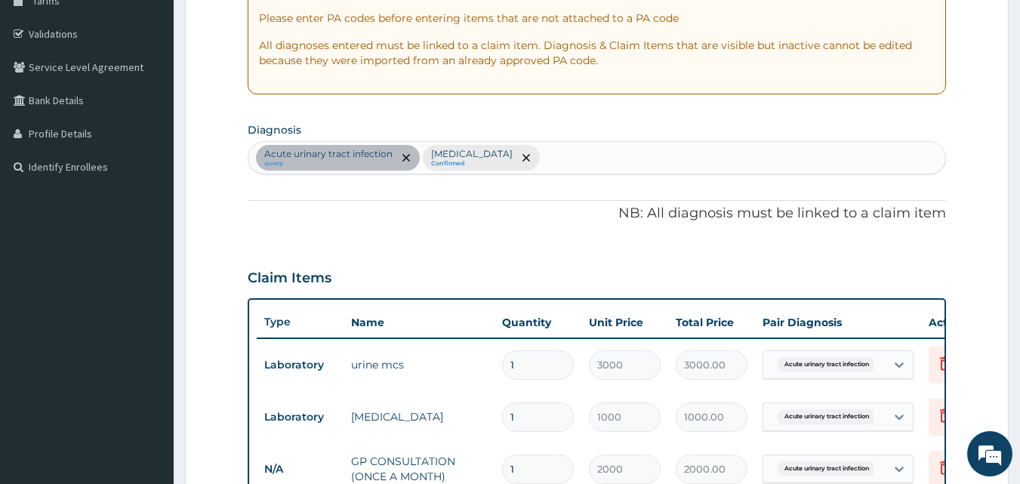
scroll to position [217, 0]
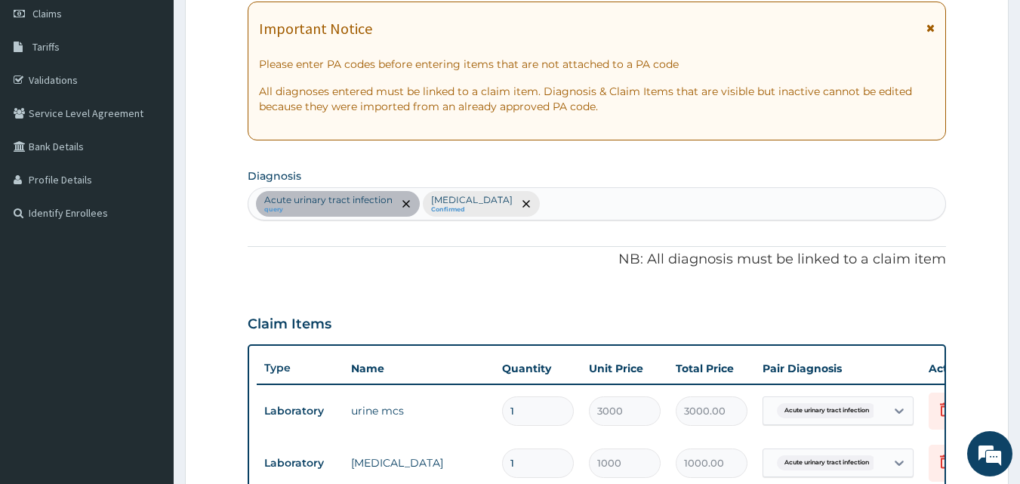
click at [825, 212] on div "Acute urinary tract infection query Malaria Confirmed" at bounding box center [597, 204] width 698 height 32
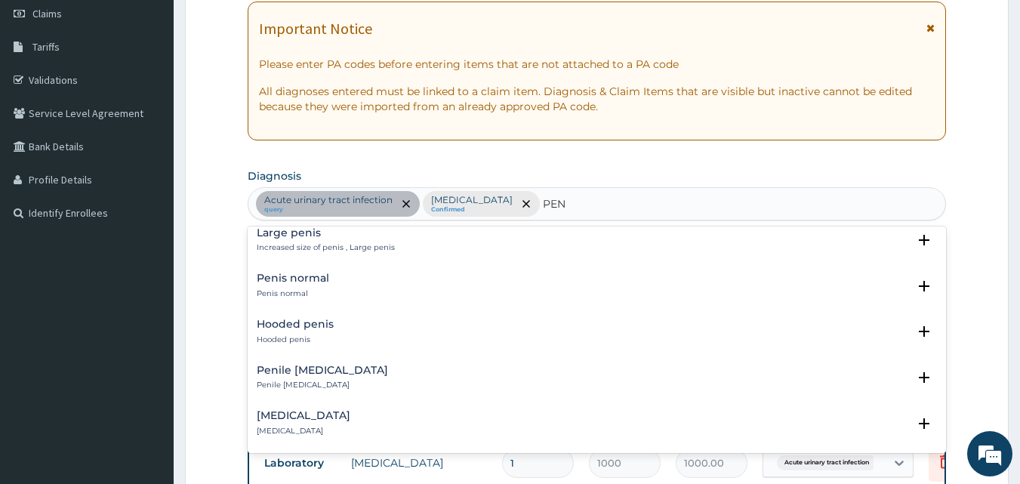
scroll to position [332, 0]
type input "PENI"
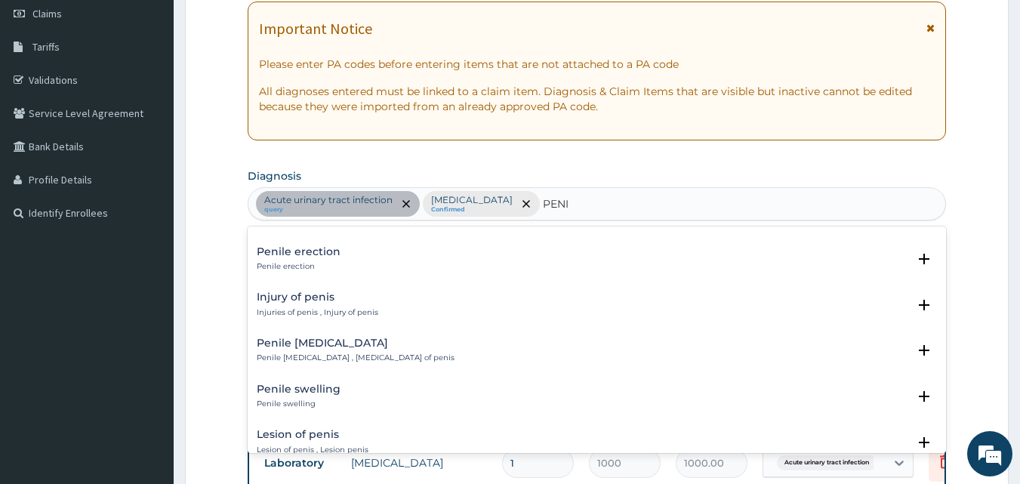
scroll to position [936, 0]
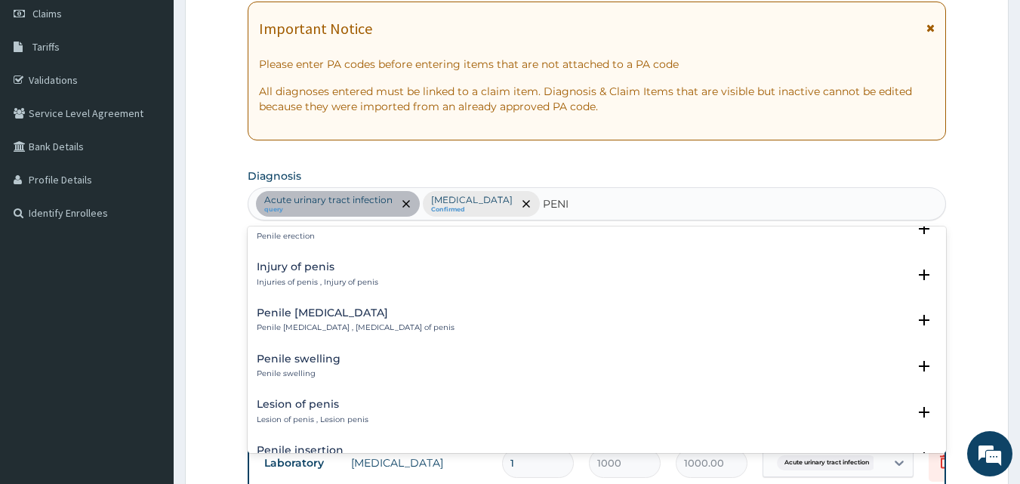
click at [317, 367] on div "Penile swelling Penile swelling" at bounding box center [299, 366] width 84 height 26
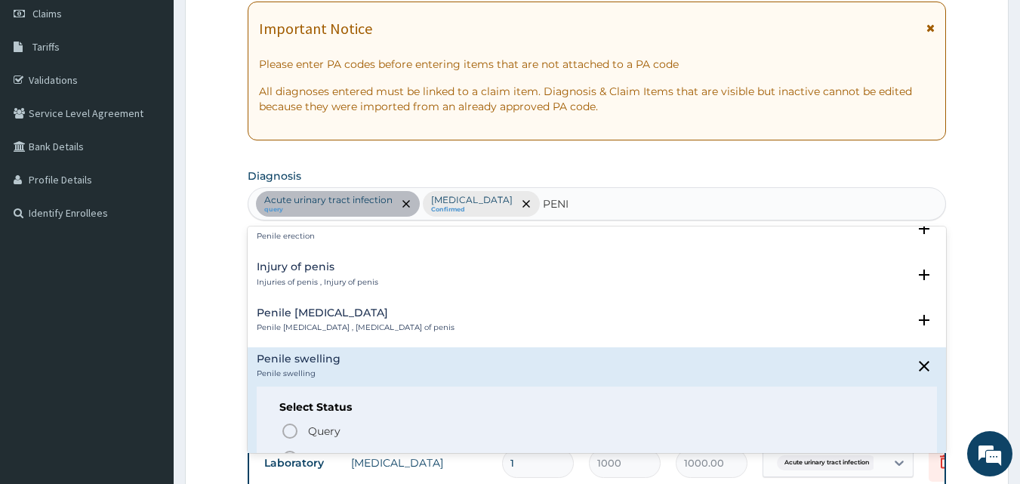
scroll to position [1134, 0]
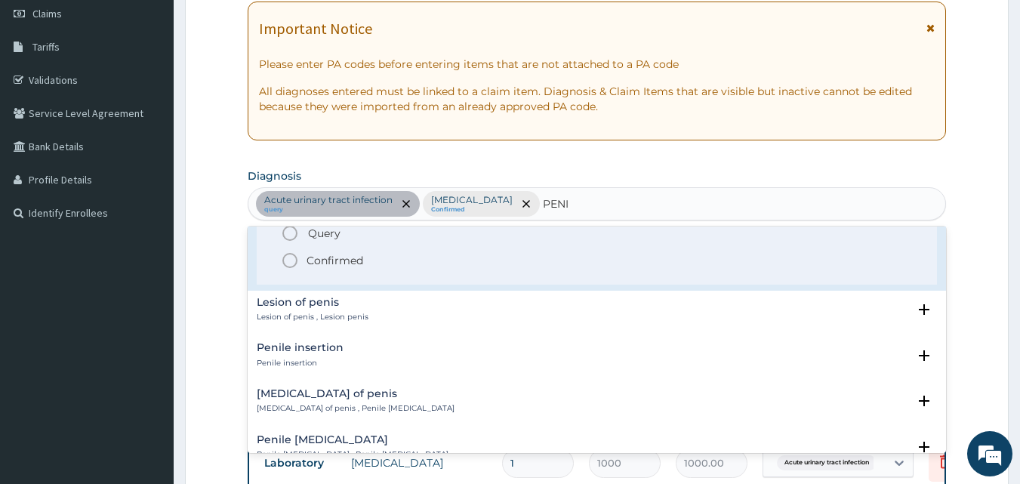
click at [286, 257] on icon "status option filled" at bounding box center [290, 260] width 18 height 18
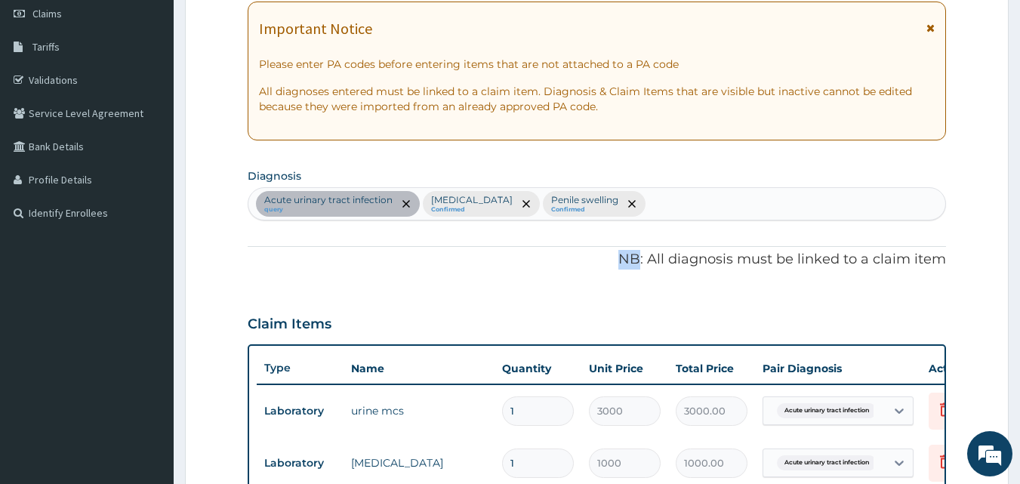
click at [286, 257] on p "NB: All diagnosis must be linked to a claim item" at bounding box center [597, 260] width 699 height 20
click at [421, 313] on div "Claim Items" at bounding box center [597, 320] width 699 height 39
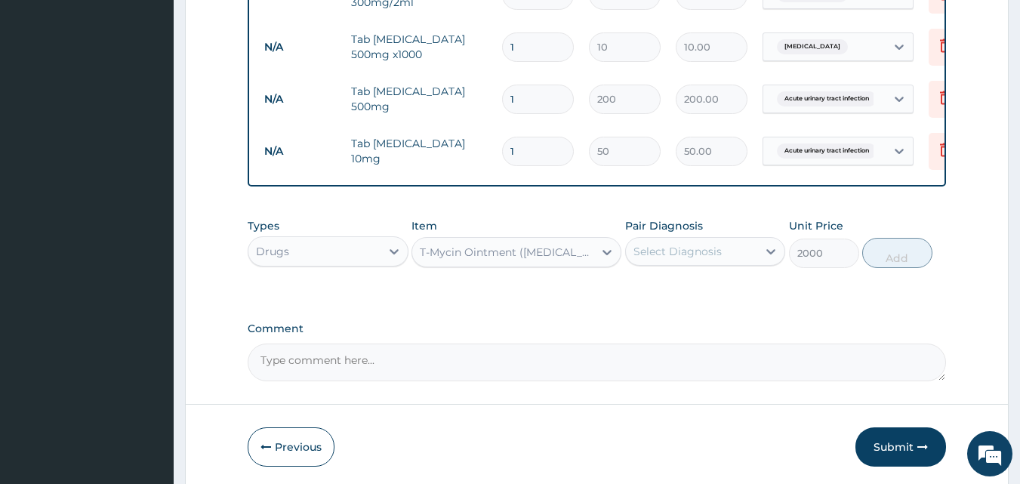
scroll to position [969, 0]
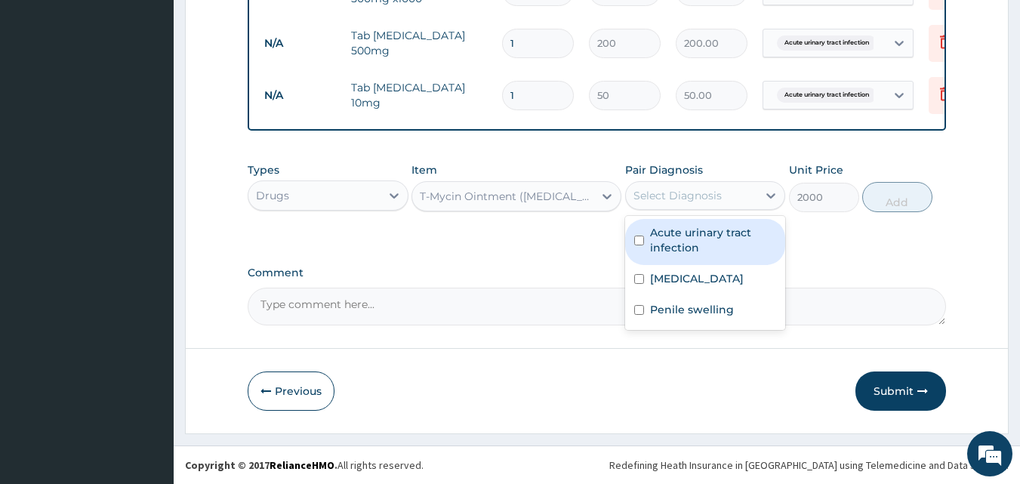
click at [695, 199] on div "Select Diagnosis" at bounding box center [677, 195] width 88 height 15
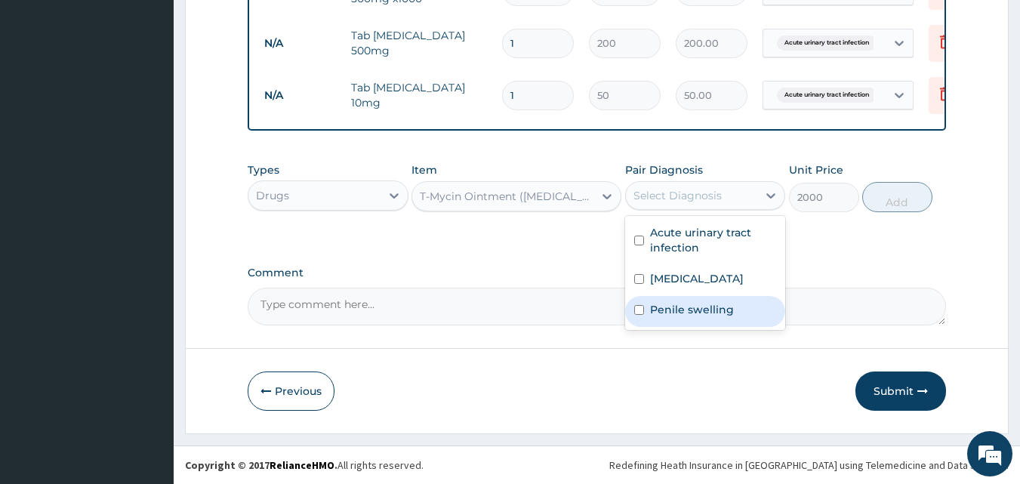
click at [671, 297] on div "Penile swelling" at bounding box center [705, 311] width 161 height 31
checkbox input "true"
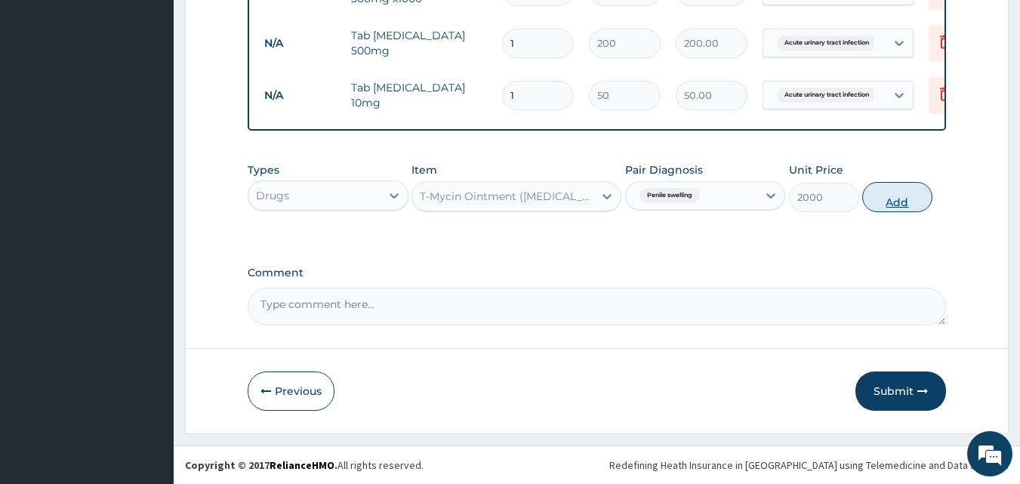
click at [897, 199] on button "Add" at bounding box center [897, 197] width 70 height 30
type input "0"
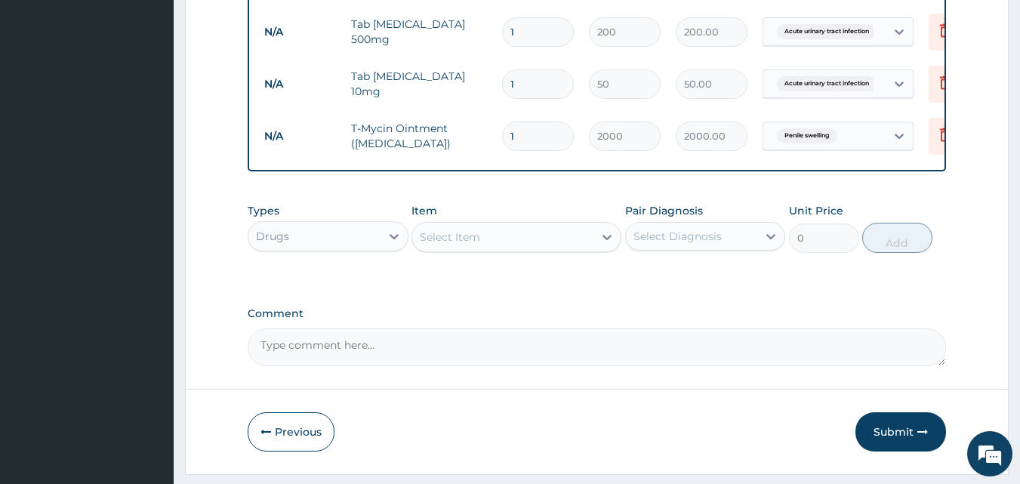
click at [539, 80] on input "1" at bounding box center [538, 83] width 72 height 29
type input "10"
type input "500.00"
type input "10"
click at [528, 28] on input "1" at bounding box center [538, 31] width 72 height 29
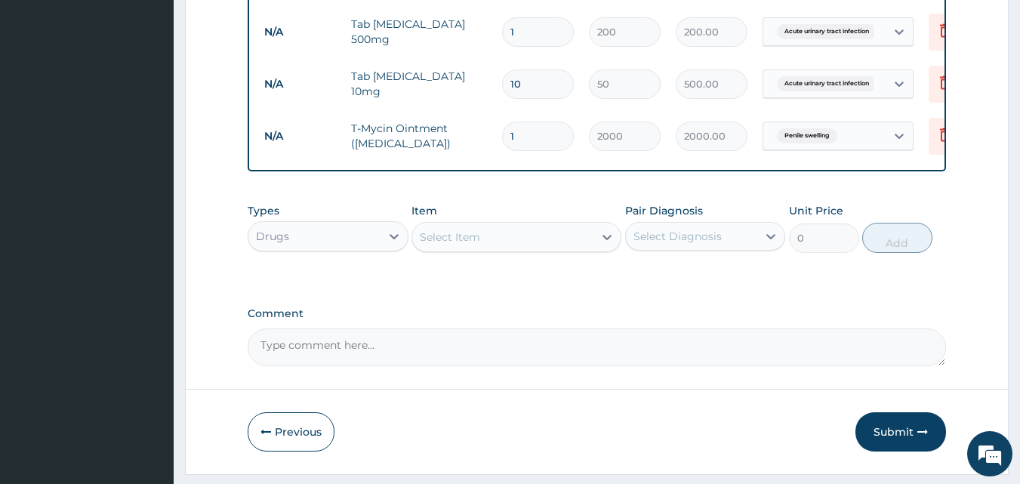
type input "11"
type input "2200.00"
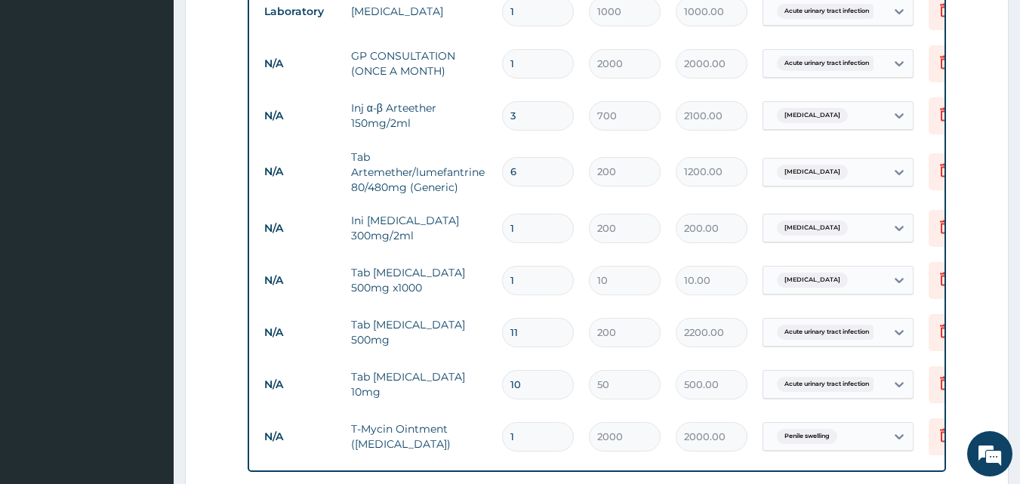
scroll to position [667, 0]
type input "11"
click at [539, 293] on input "1" at bounding box center [538, 281] width 72 height 29
type input "18"
type input "180.00"
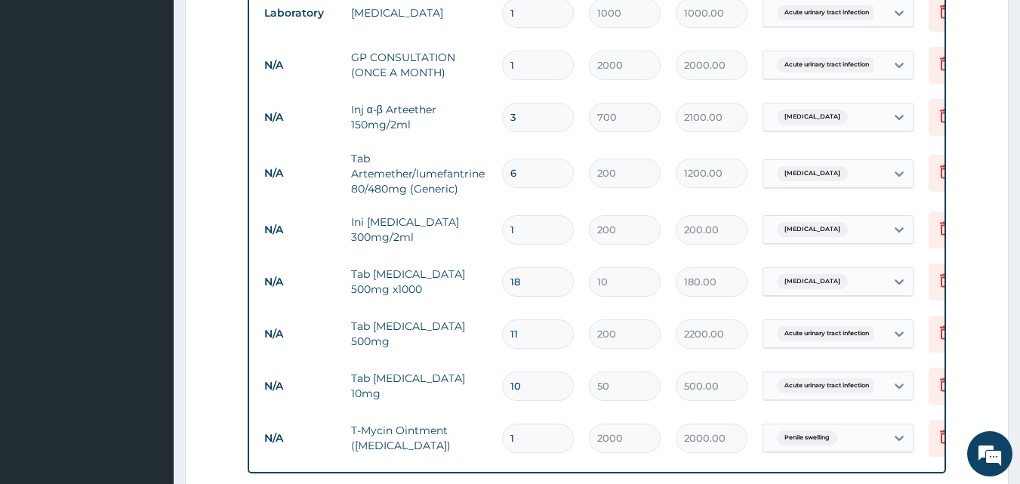
type input "18"
click at [513, 233] on input "1" at bounding box center [538, 229] width 72 height 29
type input "2"
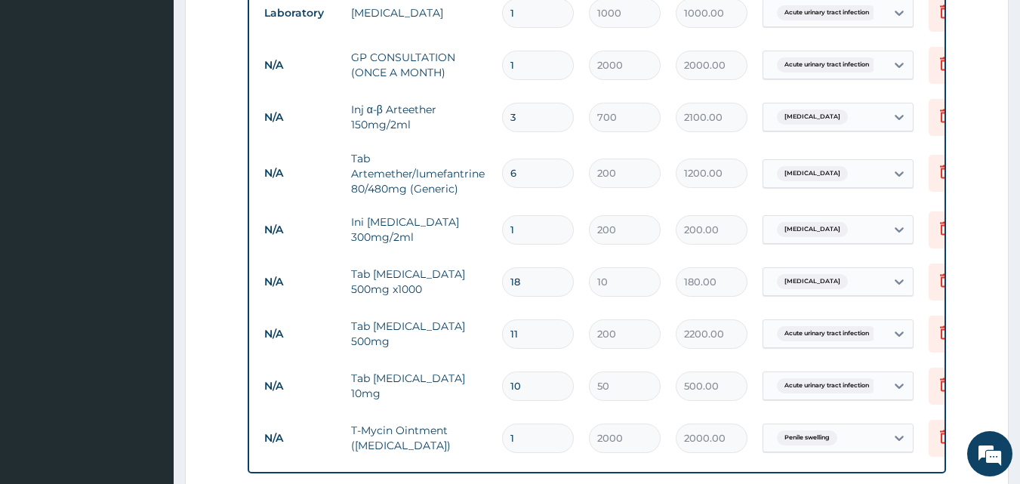
type input "400.00"
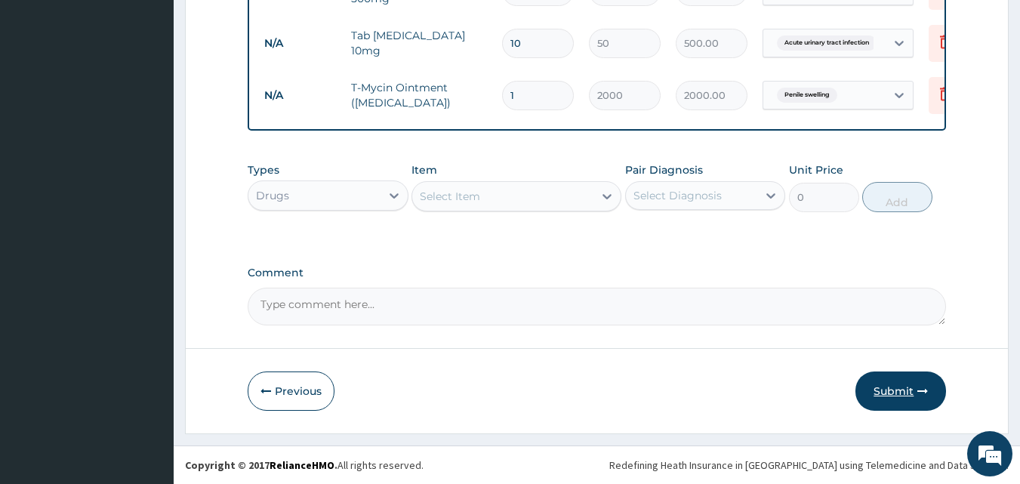
type input "2"
click at [894, 398] on button "Submit" at bounding box center [900, 390] width 91 height 39
